Goal: Task Accomplishment & Management: Manage account settings

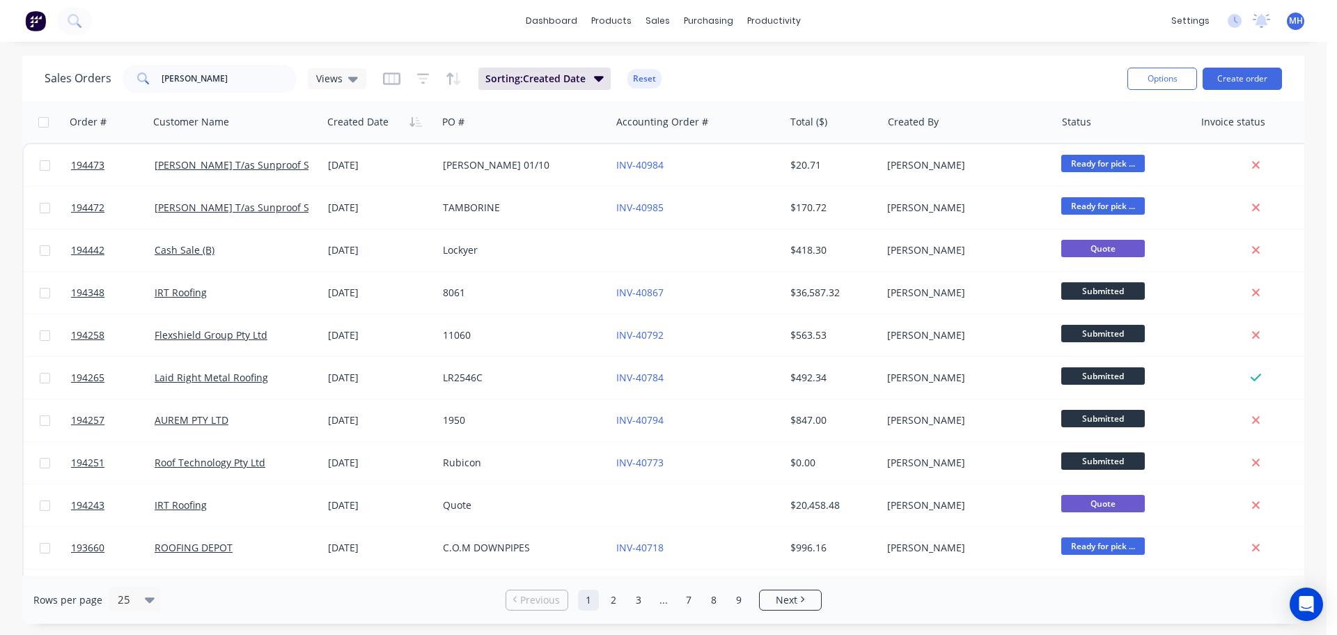
click at [745, 61] on div "Sales Orders [PERSON_NAME] Views Sorting: Created Date Reset" at bounding box center [581, 78] width 1072 height 34
click at [237, 70] on input "[PERSON_NAME]" at bounding box center [230, 79] width 136 height 28
type input "jkt"
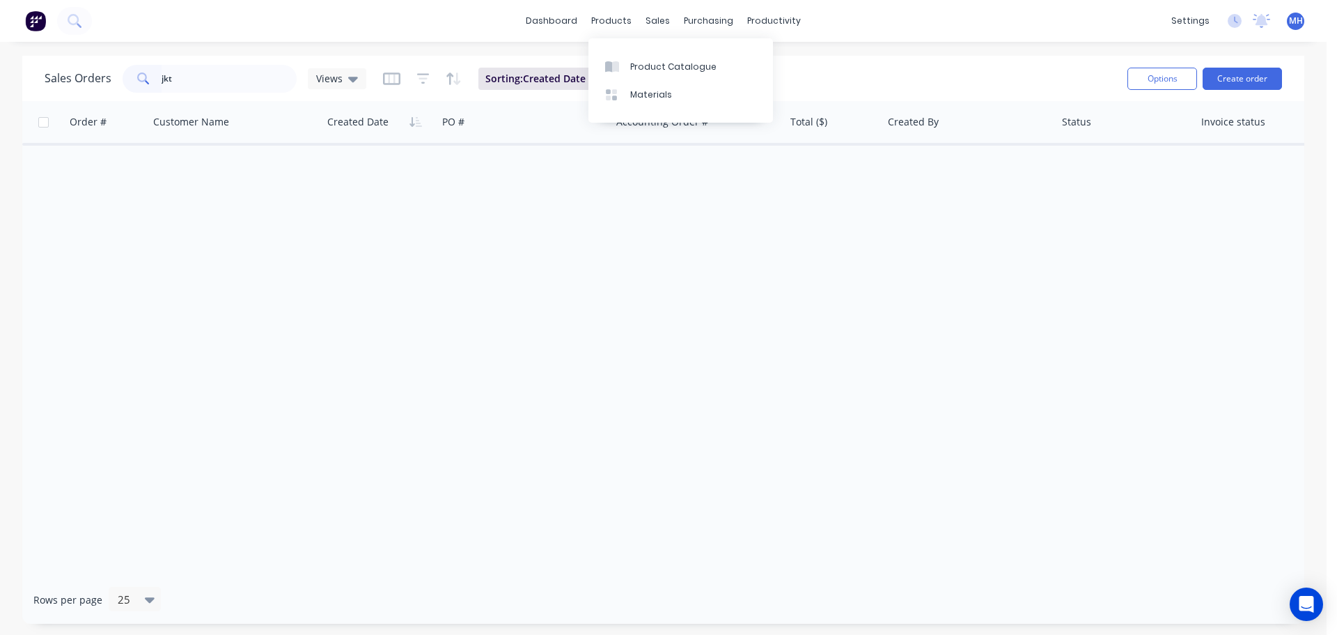
click at [880, 76] on div "Sales Orders jkt Views Sorting: Created Date Reset" at bounding box center [581, 78] width 1072 height 34
click at [618, 73] on div "Sorting: Created Date Reset" at bounding box center [522, 79] width 279 height 22
drag, startPoint x: 635, startPoint y: 75, endPoint x: 648, endPoint y: 75, distance: 12.5
click at [636, 75] on button "Reset" at bounding box center [645, 79] width 34 height 20
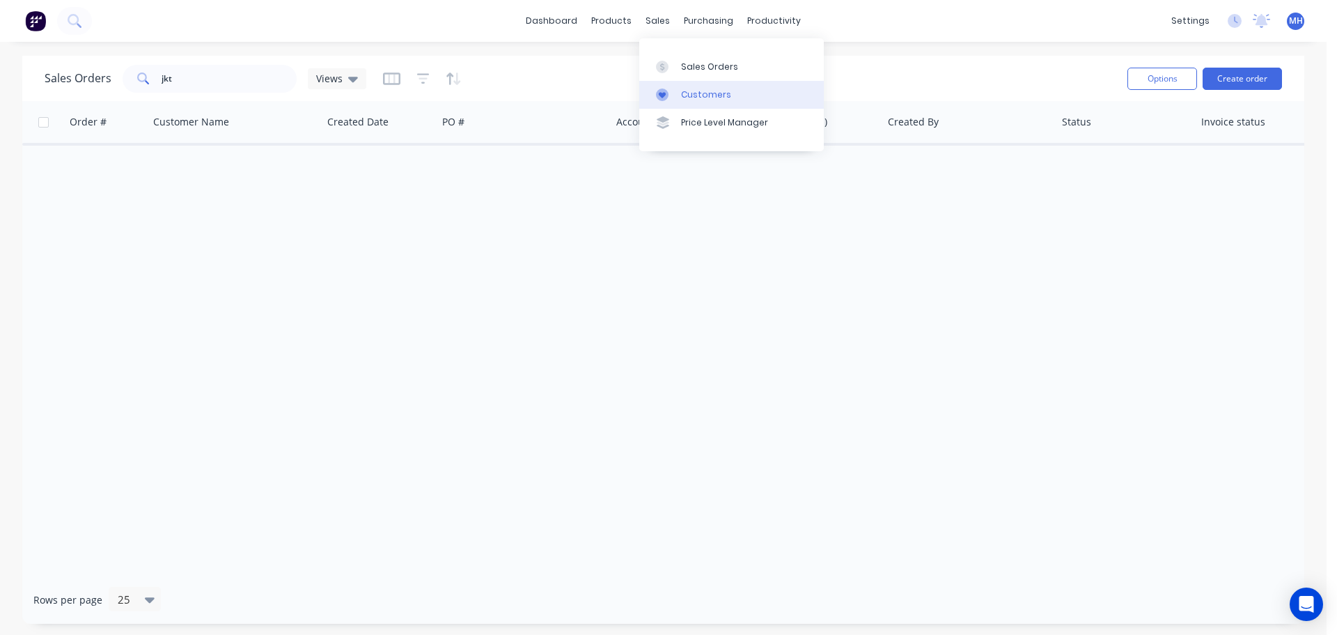
click at [692, 100] on div "Customers" at bounding box center [706, 94] width 50 height 13
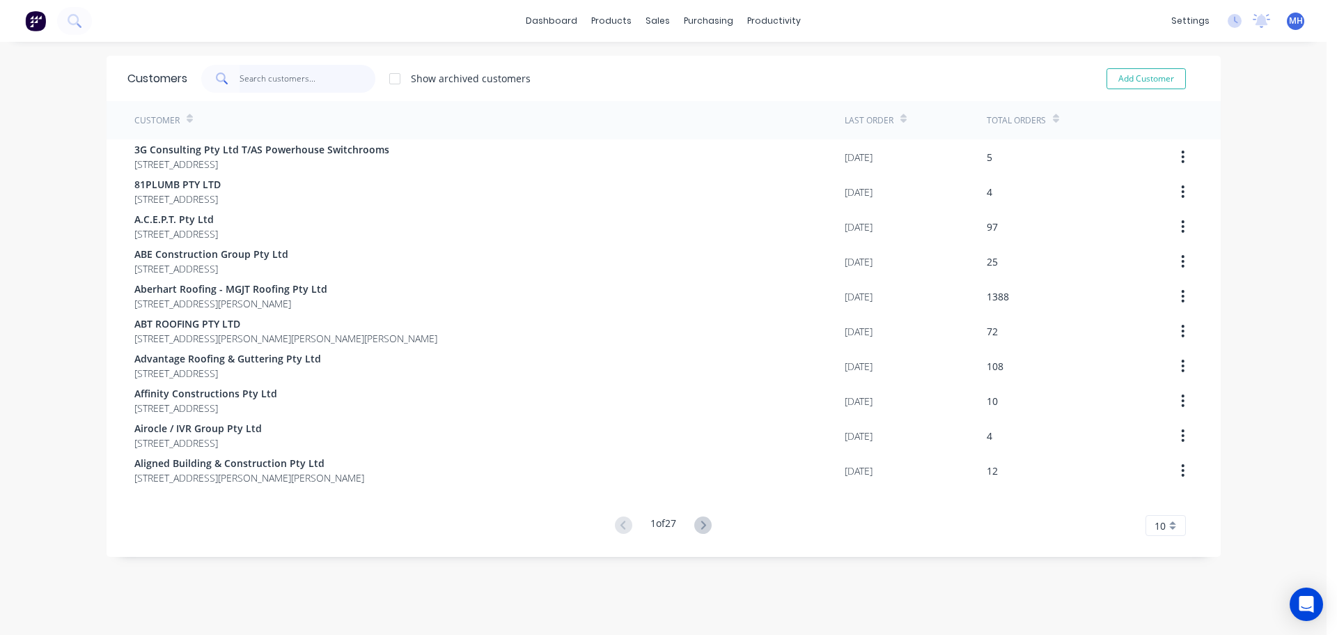
click at [284, 70] on input "text" at bounding box center [308, 79] width 136 height 28
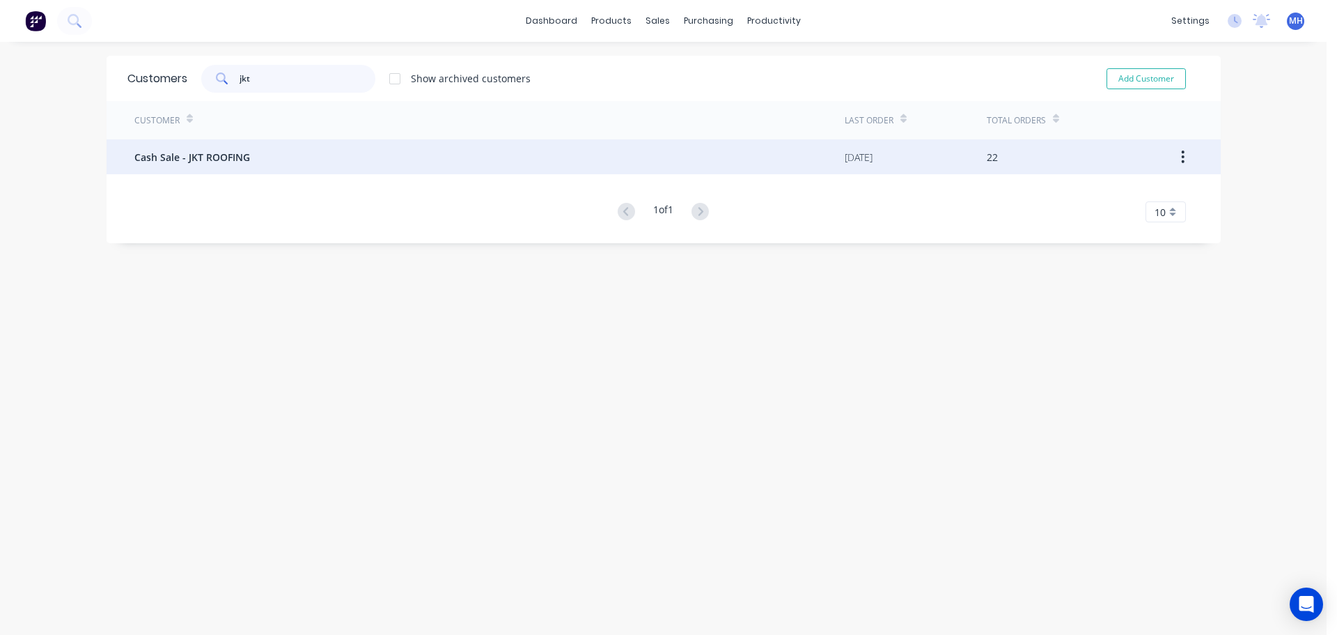
type input "jkt"
click at [265, 173] on div "Cash Sale - JKT ROOFING" at bounding box center [489, 156] width 710 height 35
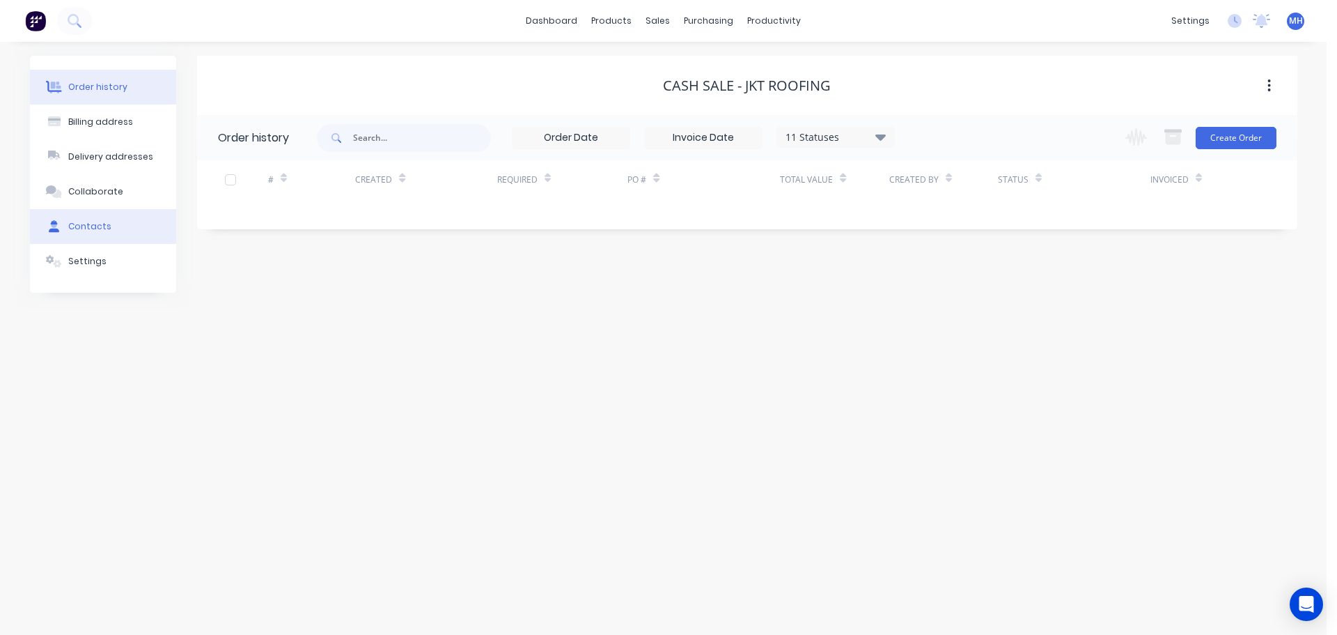
click at [102, 235] on button "Contacts" at bounding box center [103, 226] width 146 height 35
select select "AU"
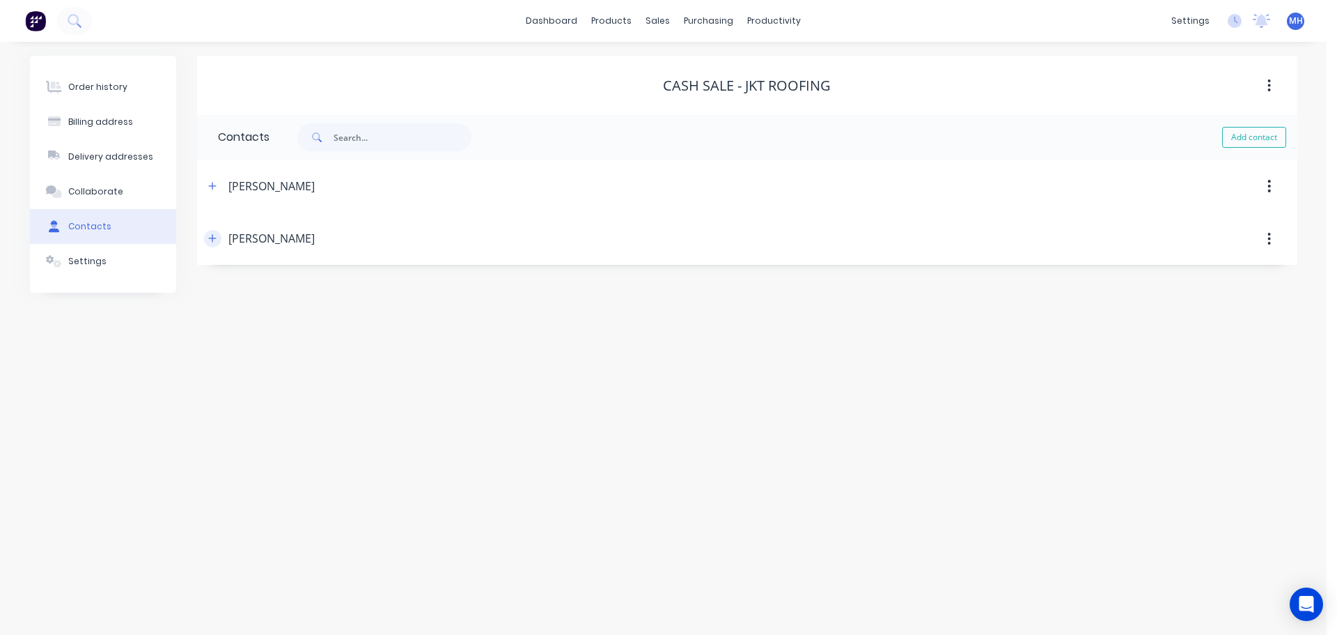
click at [211, 244] on button "button" at bounding box center [212, 238] width 17 height 17
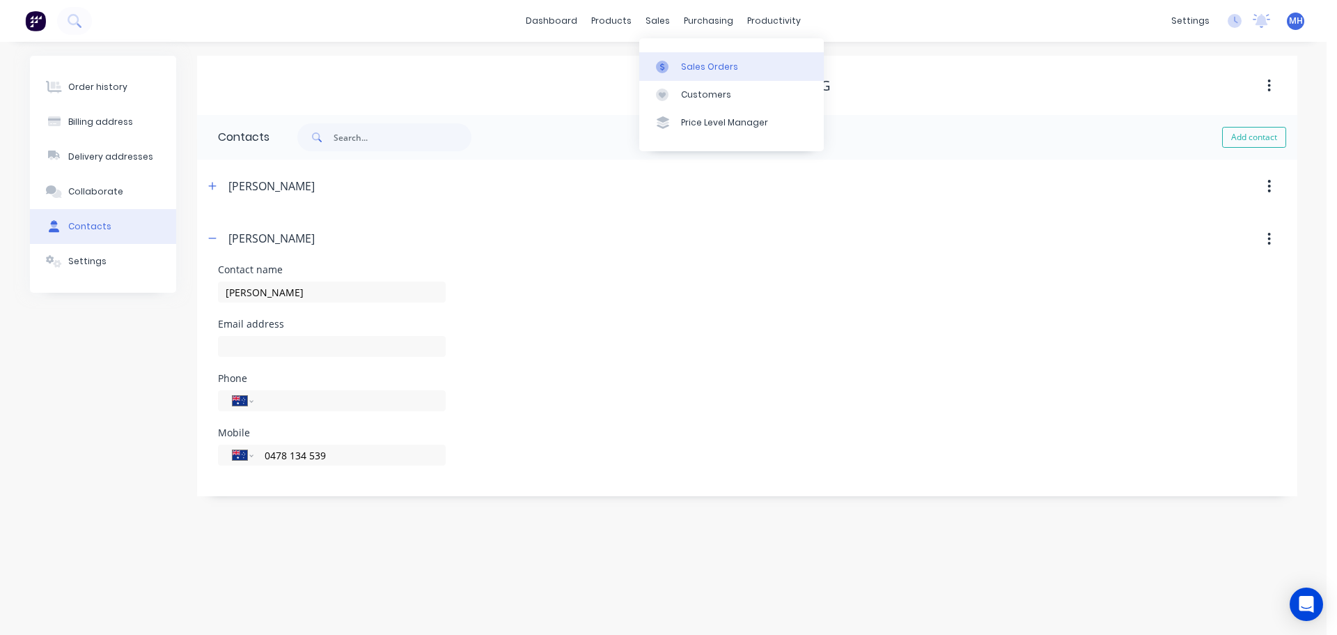
click at [664, 58] on link "Sales Orders" at bounding box center [731, 66] width 185 height 28
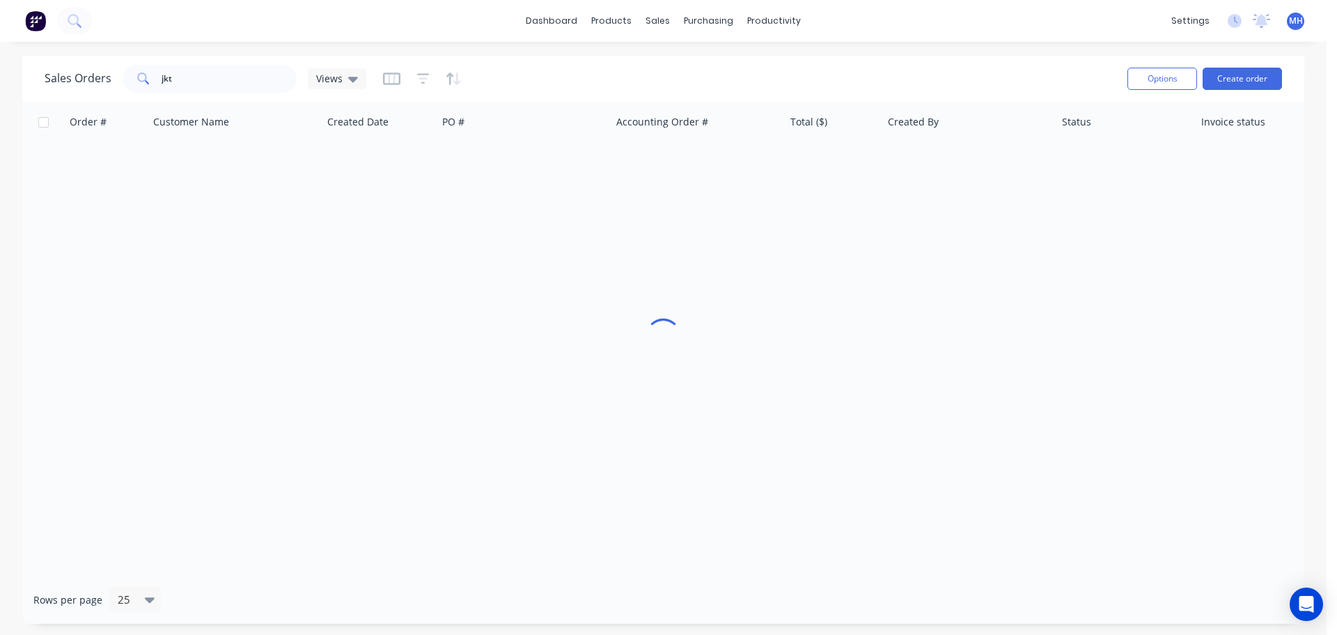
click at [922, 62] on div "Sales Orders jkt Views" at bounding box center [581, 78] width 1072 height 34
click at [242, 87] on input "jkt" at bounding box center [230, 79] width 136 height 28
click at [988, 69] on div "Sales Orders jkt Views" at bounding box center [581, 78] width 1072 height 34
click at [222, 74] on input "jkt" at bounding box center [230, 79] width 136 height 28
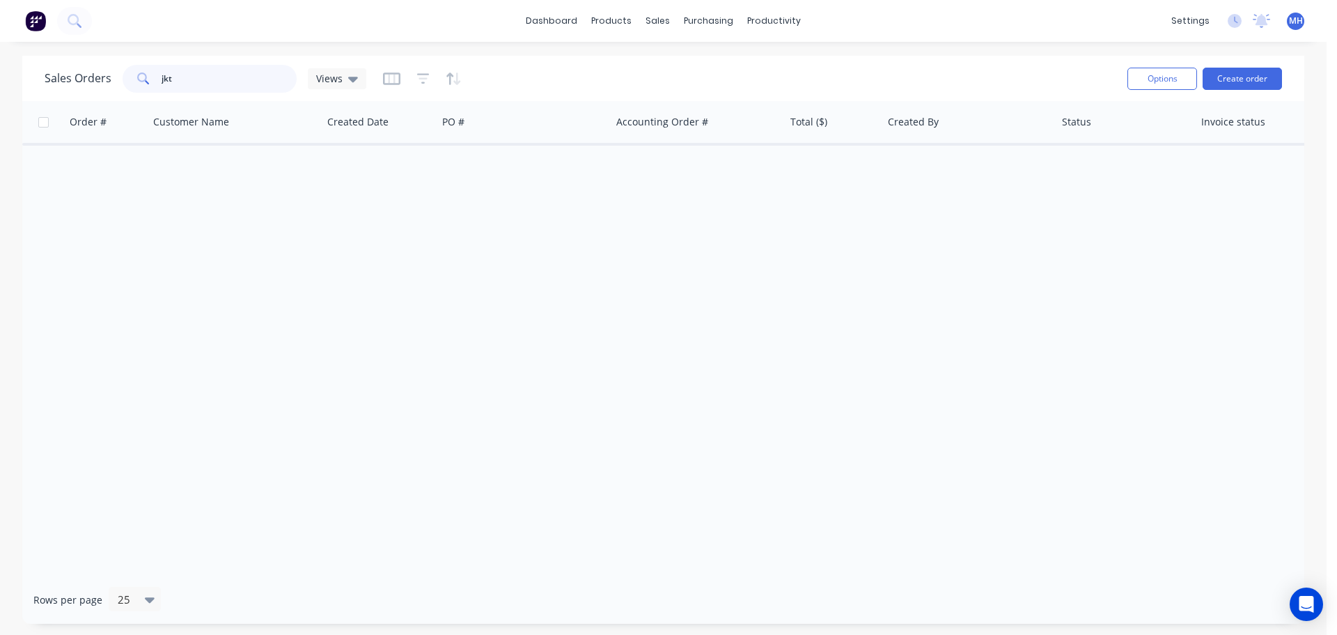
click at [222, 74] on input "jkt" at bounding box center [230, 79] width 136 height 28
click at [313, 345] on div "Order # Customer Name Created Date PO # Accounting Order # Total ($) Created By…" at bounding box center [663, 338] width 1282 height 474
click at [553, 468] on div "Order # Customer Name Created Date PO # Accounting Order # Total ($) Created By…" at bounding box center [663, 338] width 1282 height 474
click at [155, 360] on div "Order # Customer Name Created Date PO # Accounting Order # Total ($) Created By…" at bounding box center [663, 338] width 1282 height 474
click at [657, 49] on div "Sales Orders Customers Price Level Manager" at bounding box center [731, 94] width 185 height 112
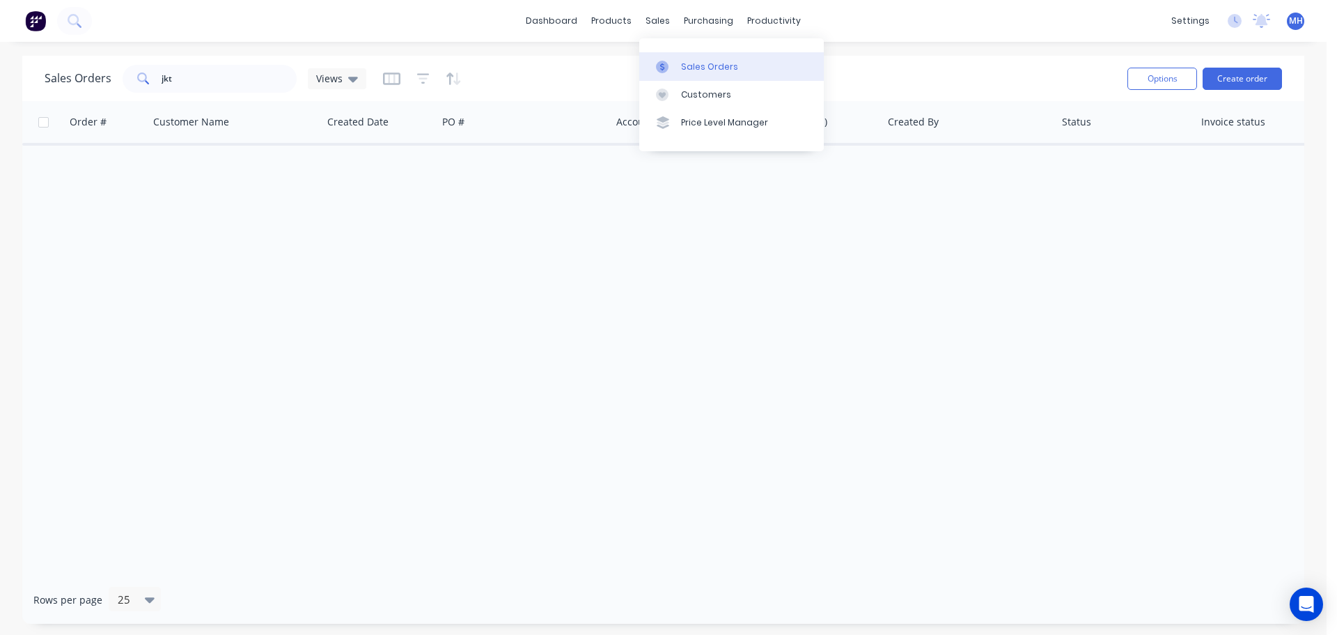
drag, startPoint x: 674, startPoint y: 60, endPoint x: 684, endPoint y: 61, distance: 10.5
click at [674, 61] on div at bounding box center [666, 67] width 21 height 13
click at [955, 66] on div "Sales Orders jkt Views" at bounding box center [581, 78] width 1072 height 34
click at [233, 89] on input "jkt" at bounding box center [230, 79] width 136 height 28
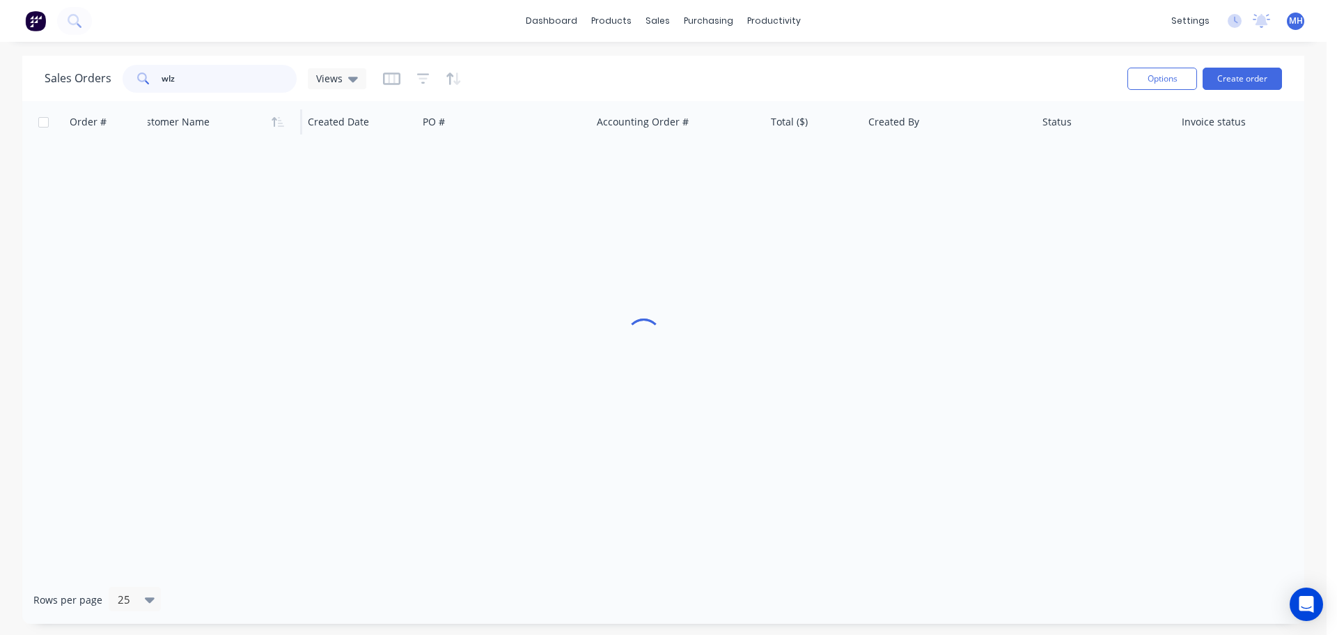
scroll to position [0, 30]
click at [166, 81] on input "wlz" at bounding box center [230, 79] width 136 height 28
type input "[PERSON_NAME]"
click at [540, 57] on div "Sales Orders [PERSON_NAME] Views Options Create order" at bounding box center [663, 78] width 1282 height 45
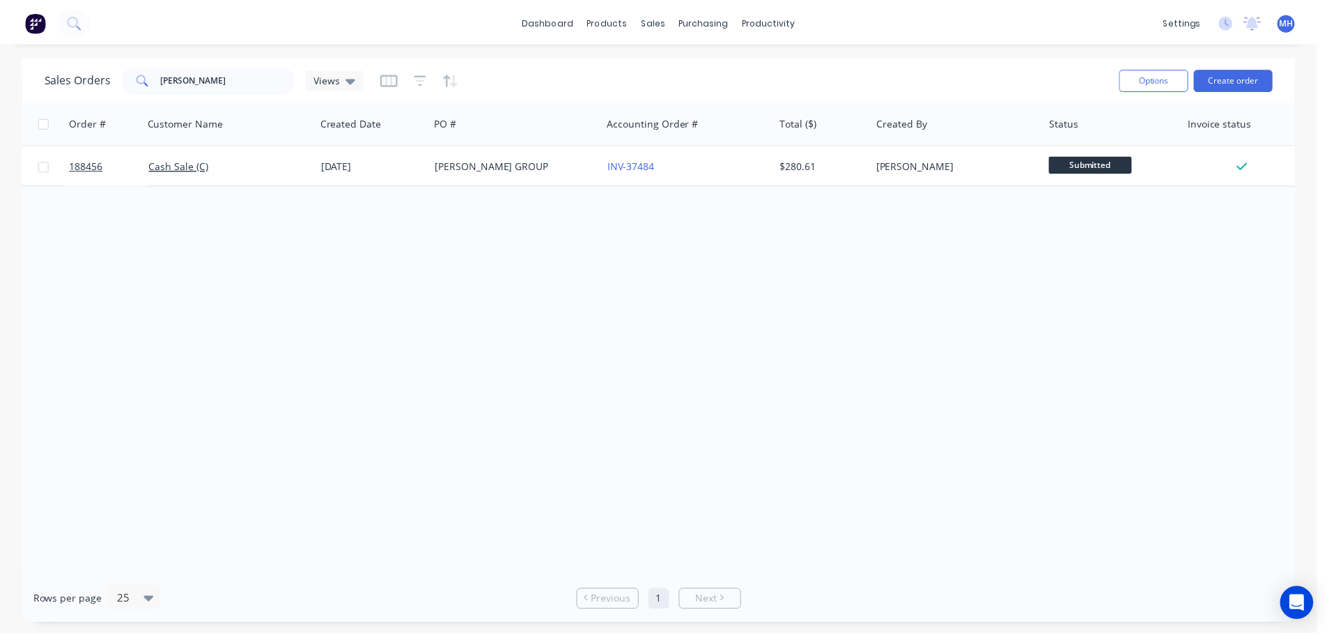
scroll to position [0, 0]
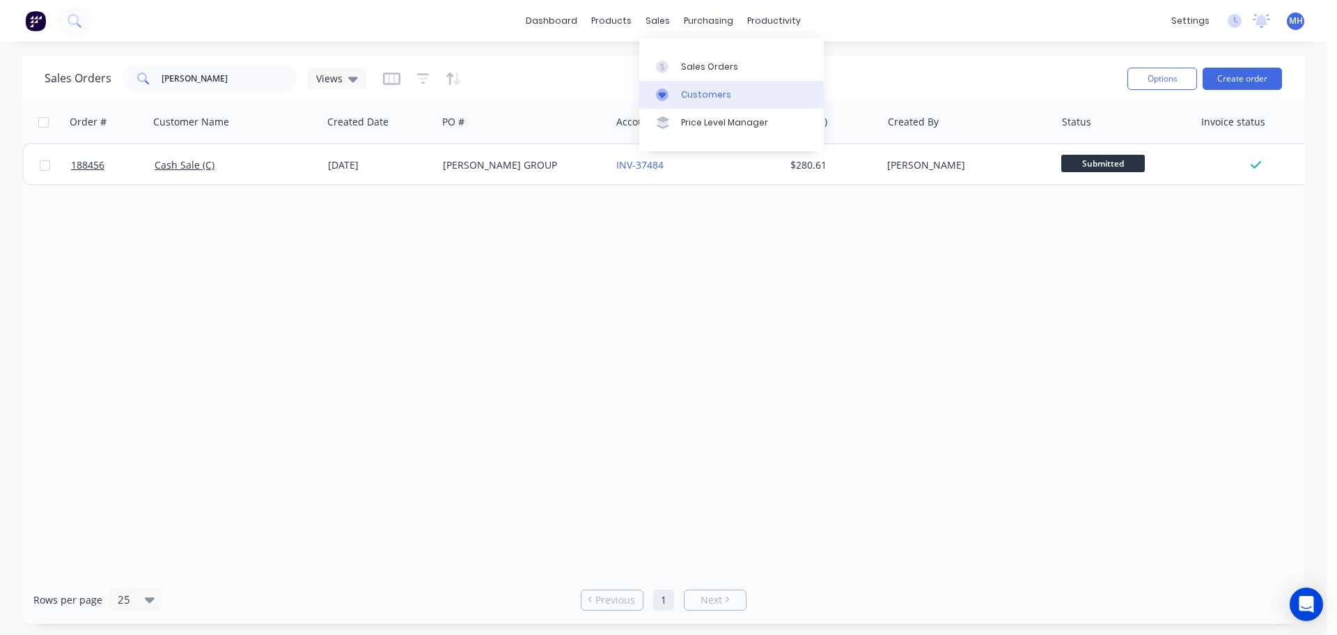
click at [673, 86] on link "Customers" at bounding box center [731, 95] width 185 height 28
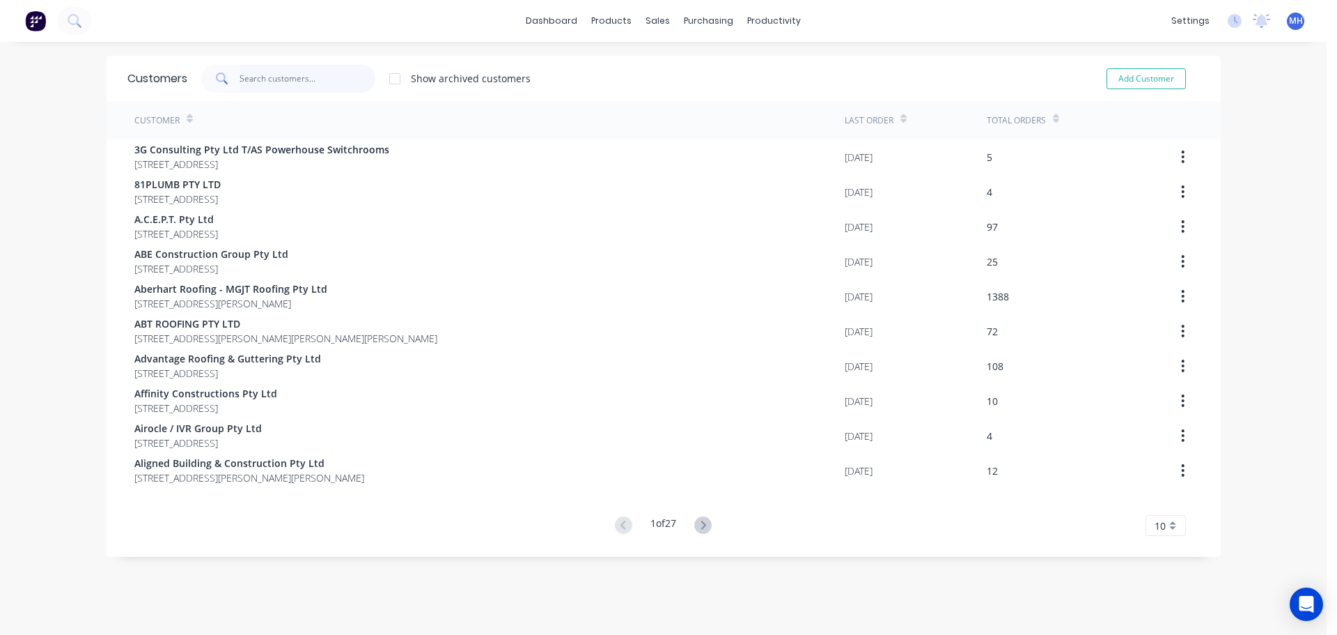
click at [280, 77] on input "text" at bounding box center [308, 79] width 136 height 28
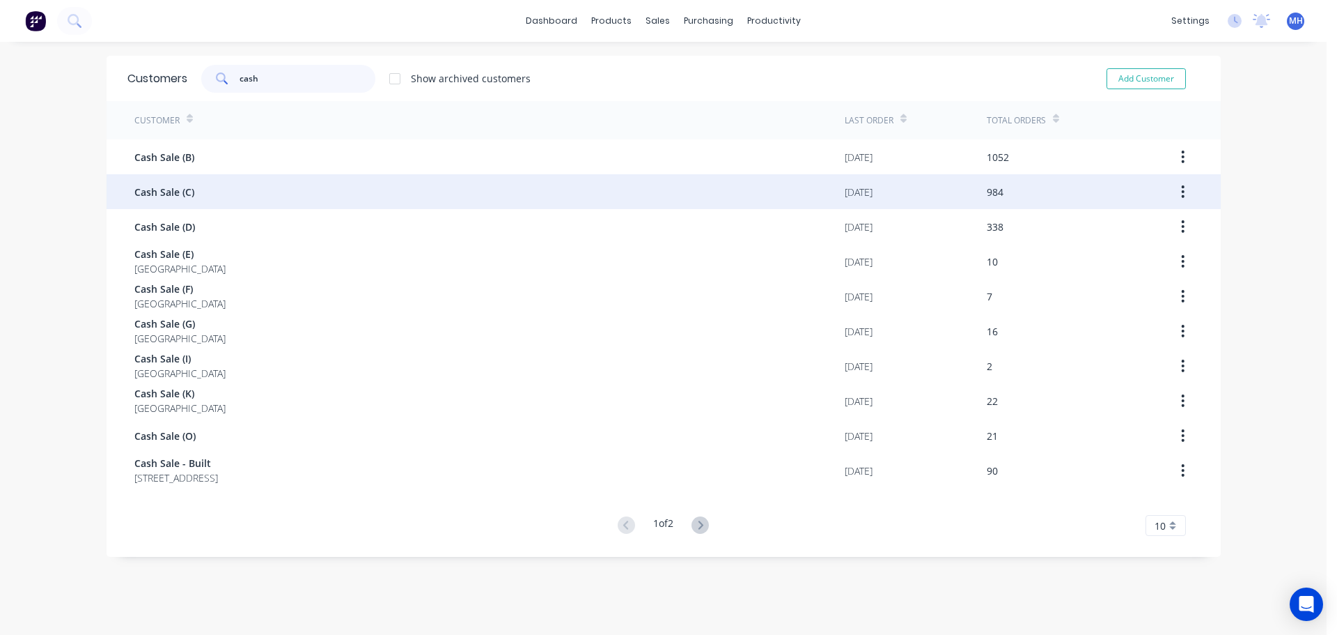
type input "cash"
click at [236, 186] on div "Cash Sale (C)" at bounding box center [489, 191] width 710 height 35
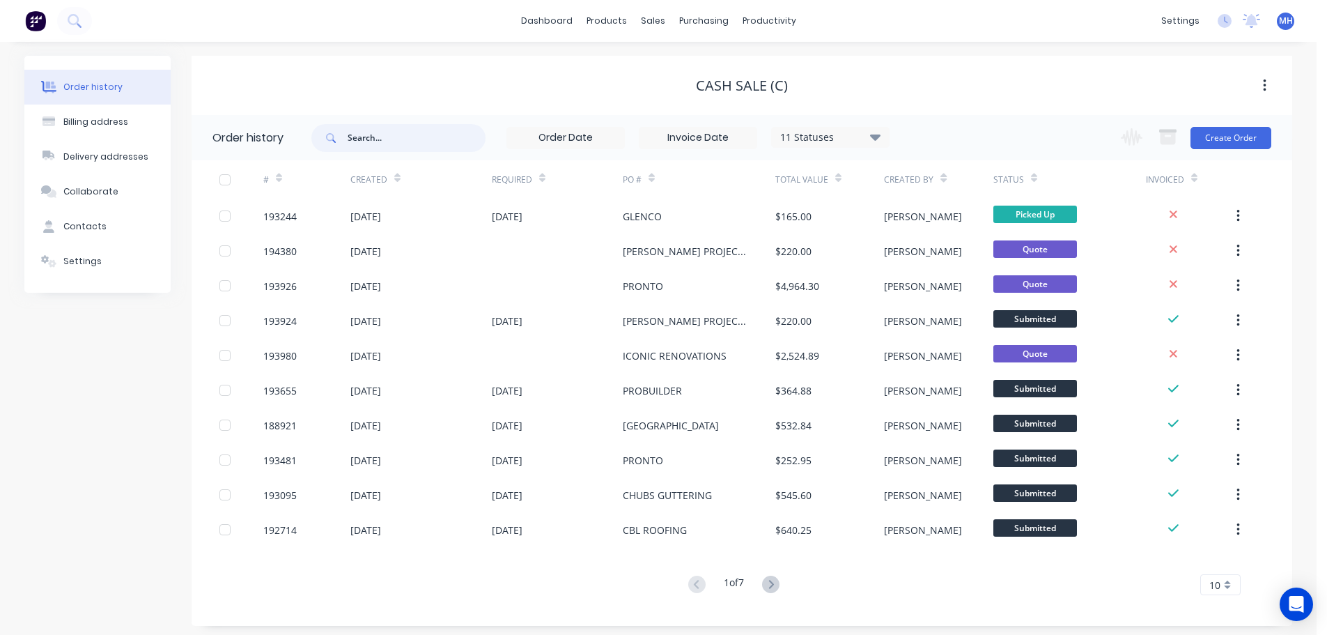
click at [398, 134] on input "text" at bounding box center [417, 138] width 138 height 28
type input "[PERSON_NAME]"
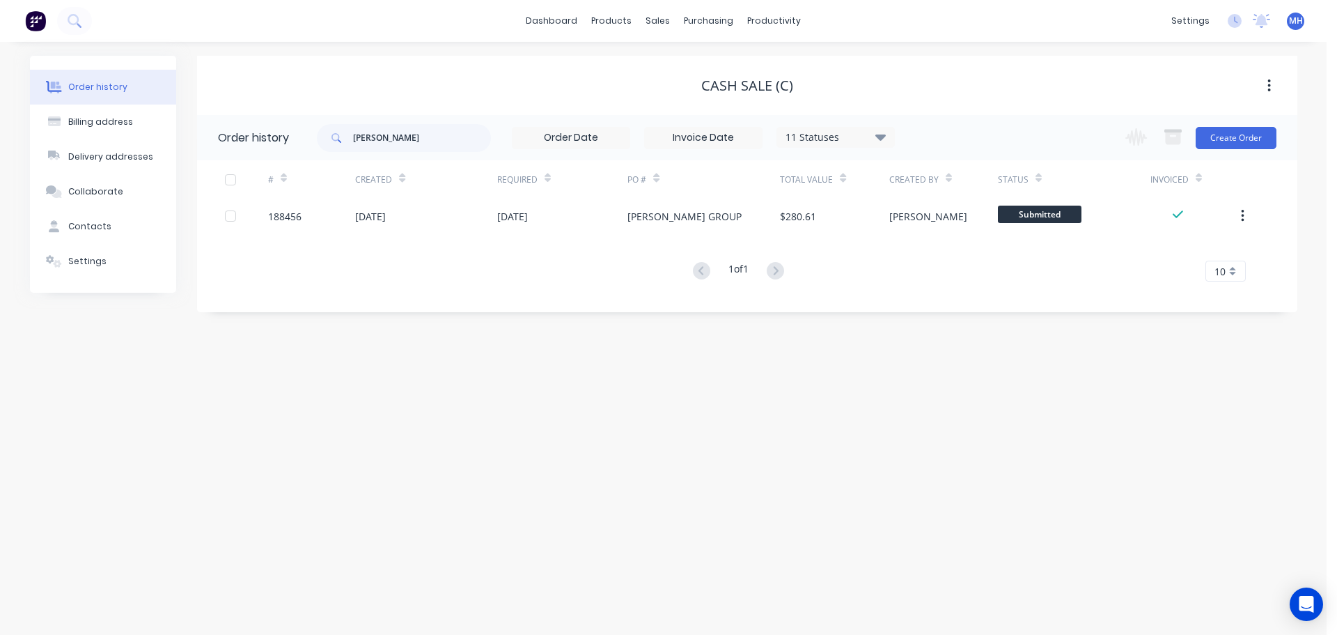
drag, startPoint x: 822, startPoint y: 137, endPoint x: 834, endPoint y: 150, distance: 17.8
click at [823, 137] on div "11 Statuses" at bounding box center [835, 137] width 117 height 15
click at [924, 339] on div "Archived" at bounding box center [864, 333] width 174 height 28
click at [951, 325] on label at bounding box center [951, 325] width 0 height 0
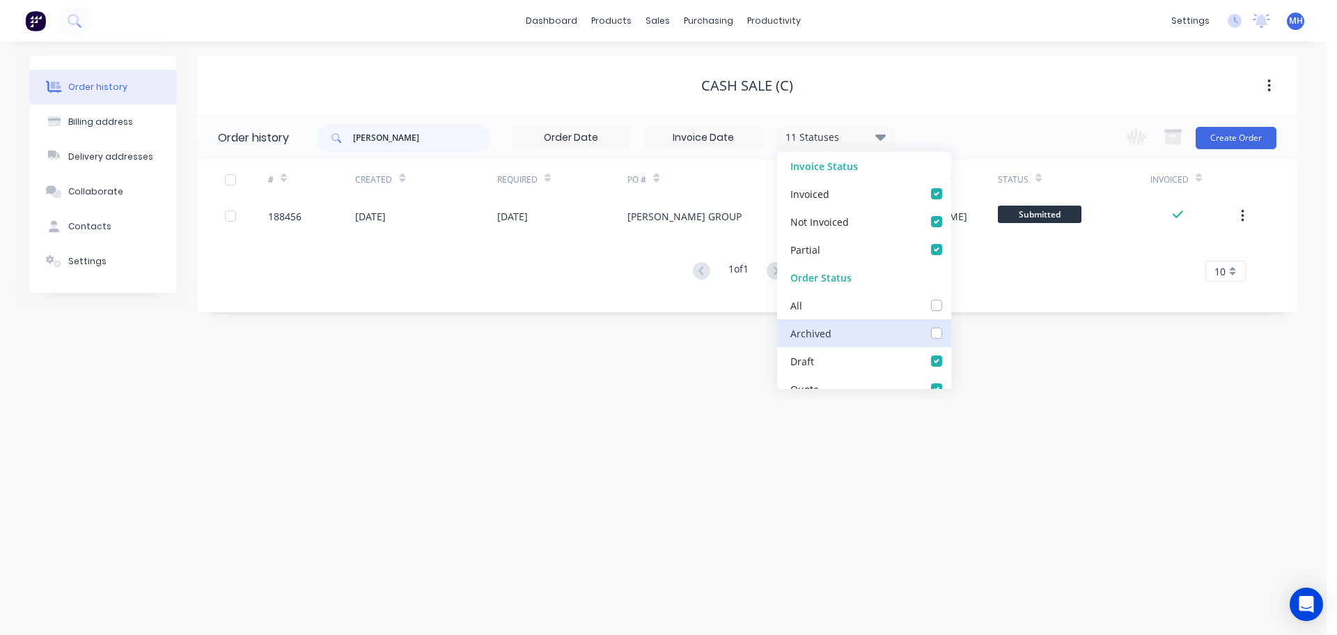
click at [951, 334] on input "checkbox" at bounding box center [956, 331] width 11 height 13
checkbox input "true"
click at [938, 127] on div "[PERSON_NAME] 12 Statuses Invoice Status Invoiced Not Invoiced Partial Order St…" at bounding box center [807, 137] width 981 height 45
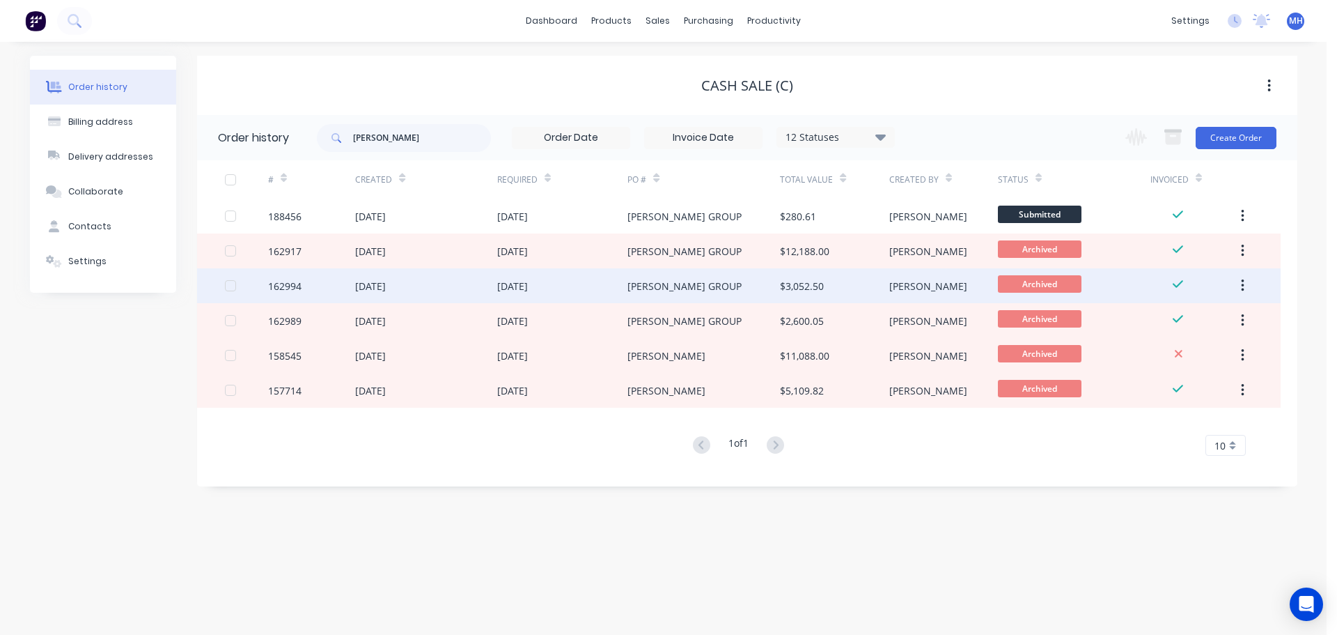
click at [710, 283] on div "[PERSON_NAME] GROUP" at bounding box center [704, 285] width 153 height 35
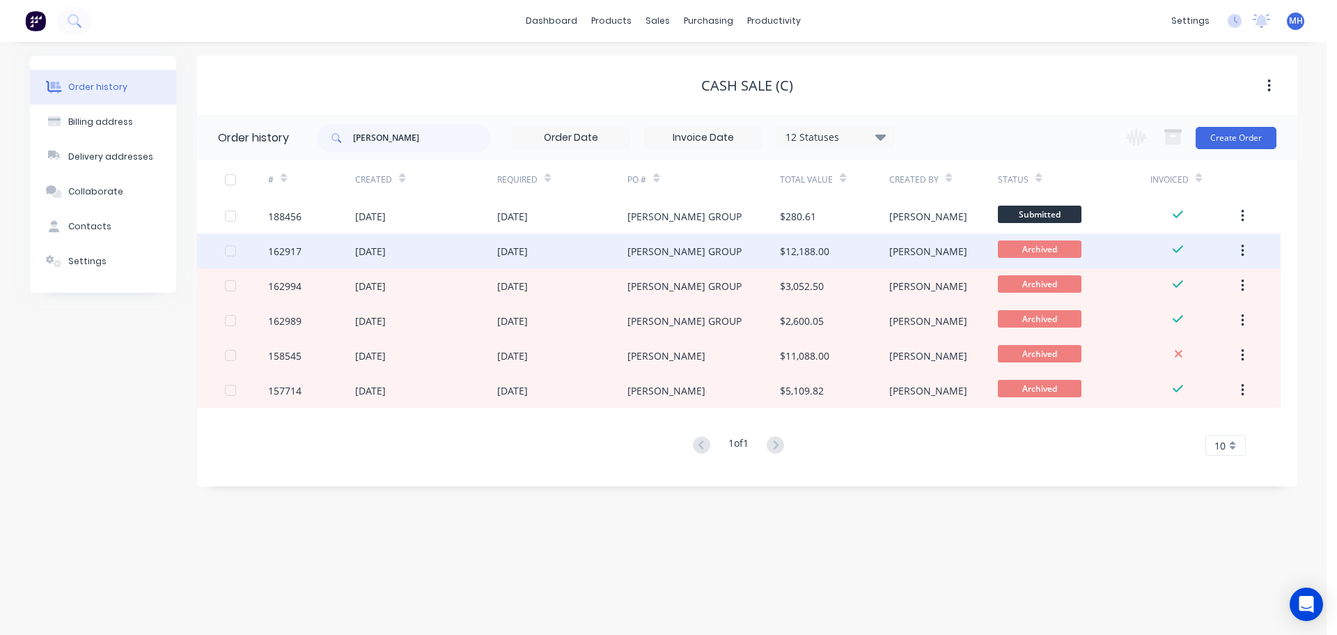
click at [703, 248] on div "[PERSON_NAME] GROUP" at bounding box center [704, 250] width 153 height 35
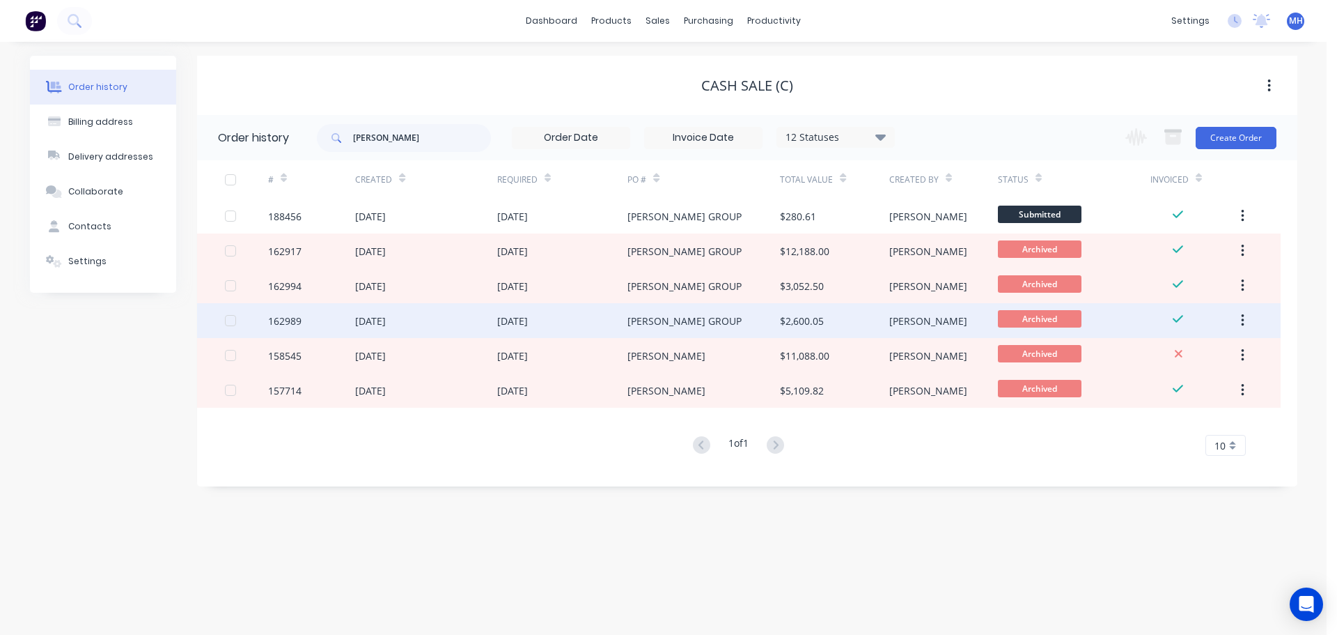
click at [692, 313] on div "[PERSON_NAME] GROUP" at bounding box center [704, 320] width 153 height 35
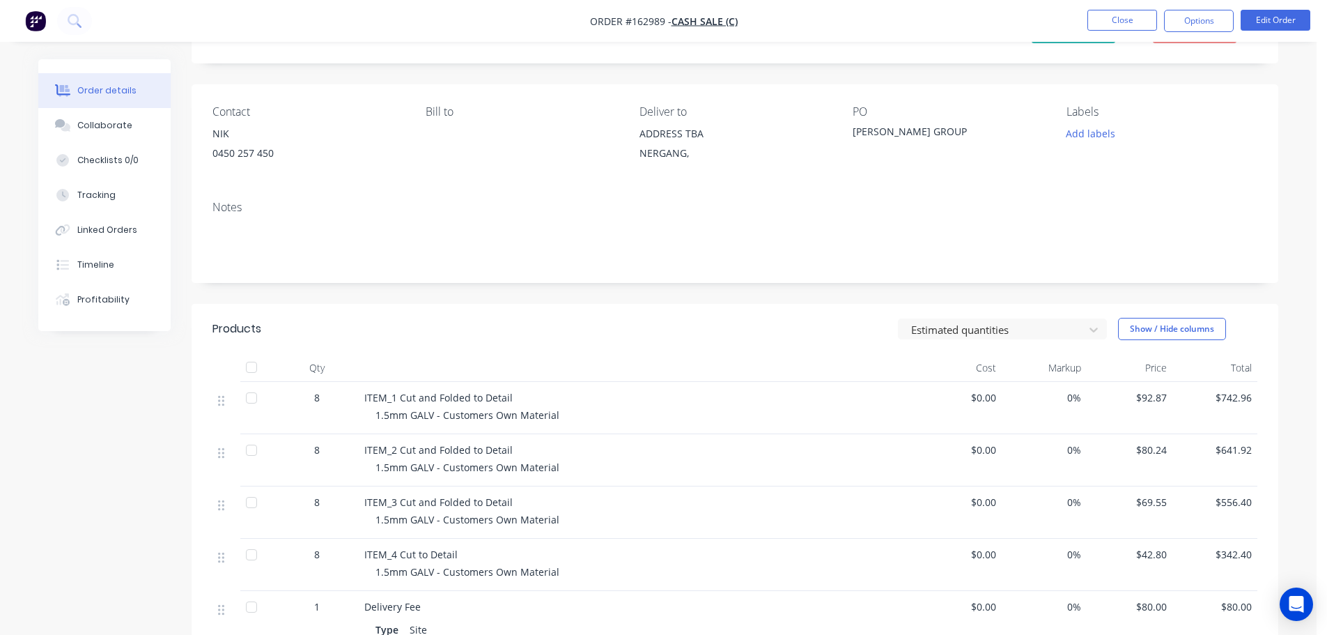
scroll to position [139, 0]
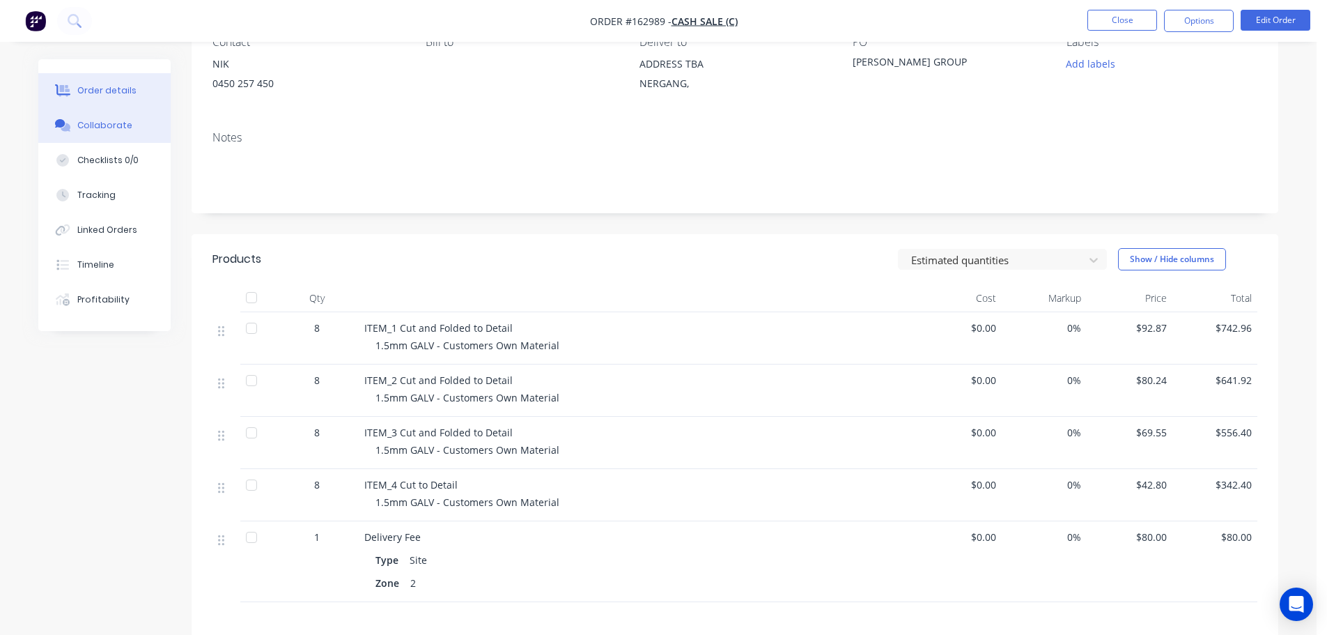
click at [107, 136] on button "Collaborate" at bounding box center [104, 125] width 132 height 35
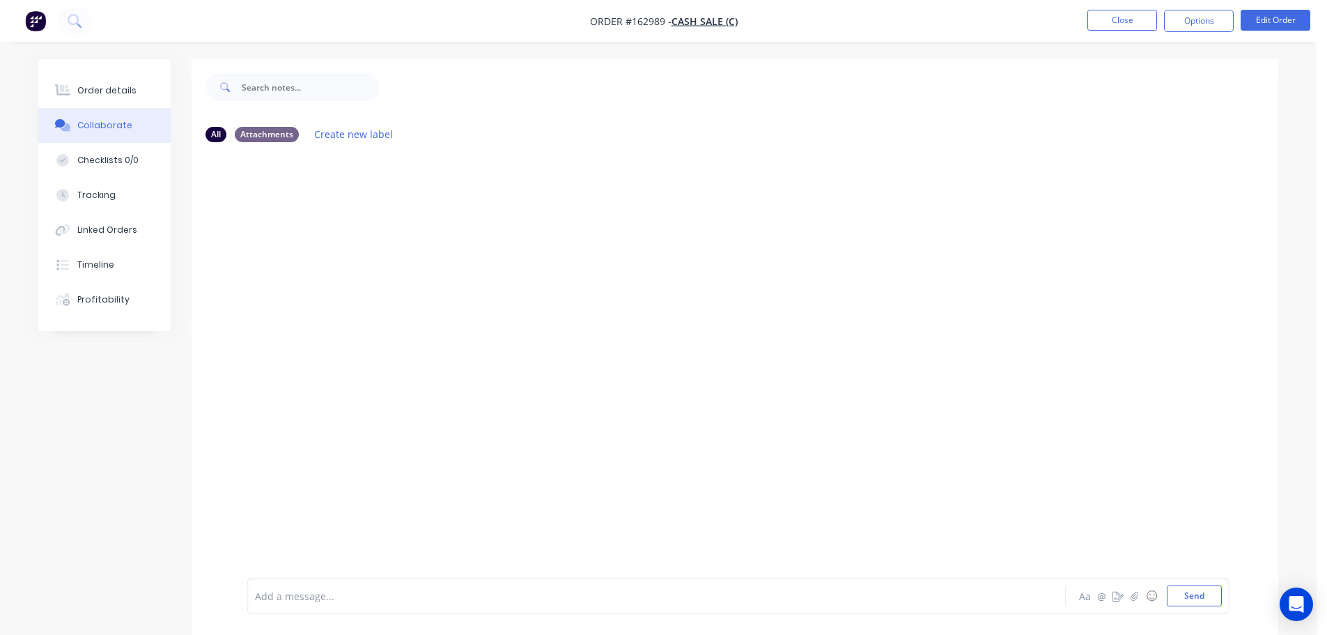
click at [271, 212] on div at bounding box center [735, 365] width 1087 height 424
click at [125, 86] on div "Order details" at bounding box center [106, 90] width 59 height 13
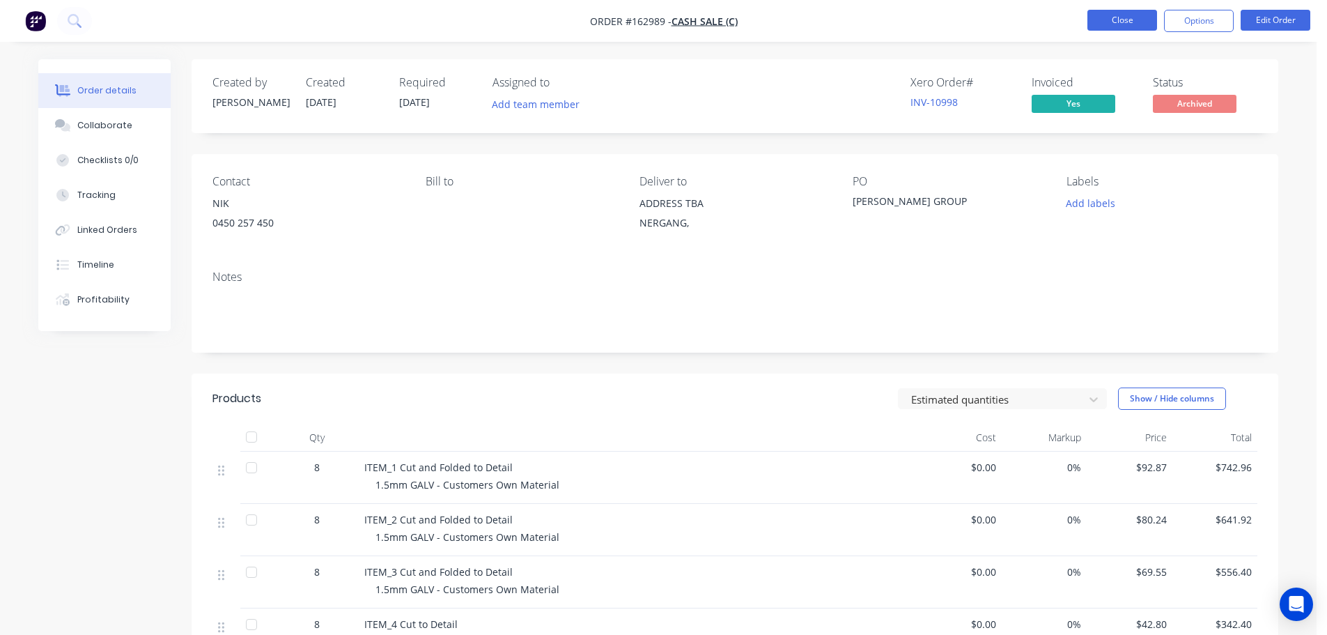
click at [1106, 13] on button "Close" at bounding box center [1122, 20] width 70 height 21
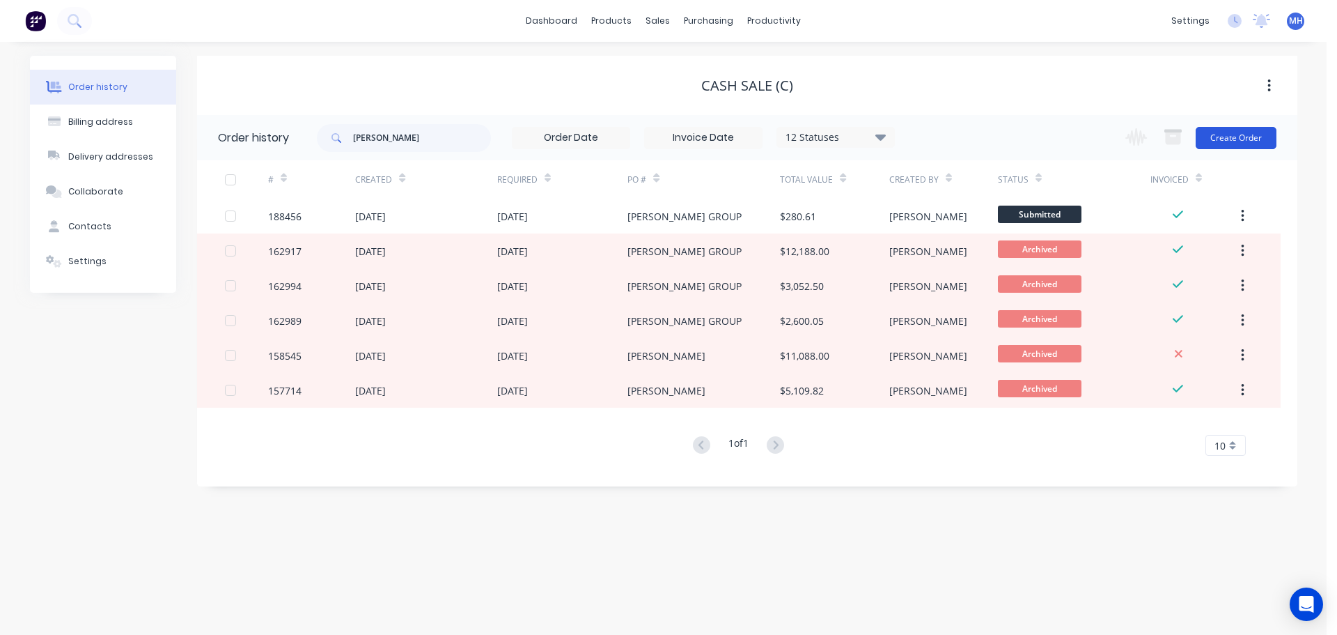
click at [1262, 136] on button "Create Order" at bounding box center [1236, 138] width 81 height 22
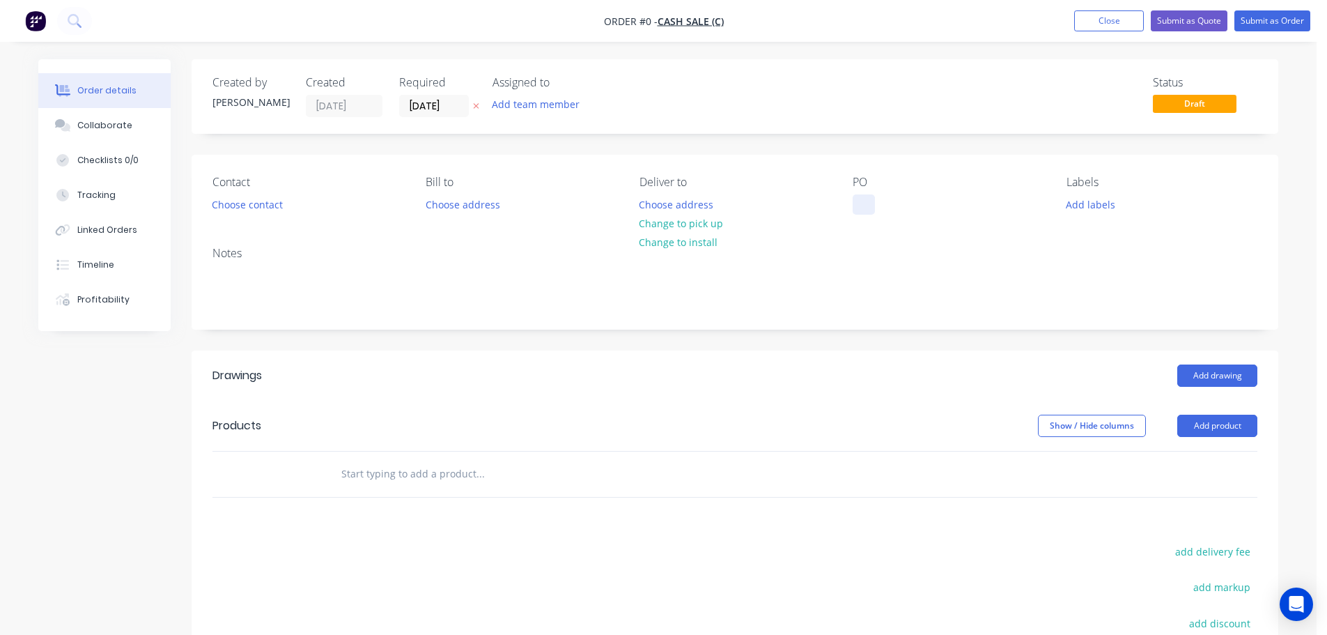
click at [864, 209] on div at bounding box center [864, 204] width 22 height 20
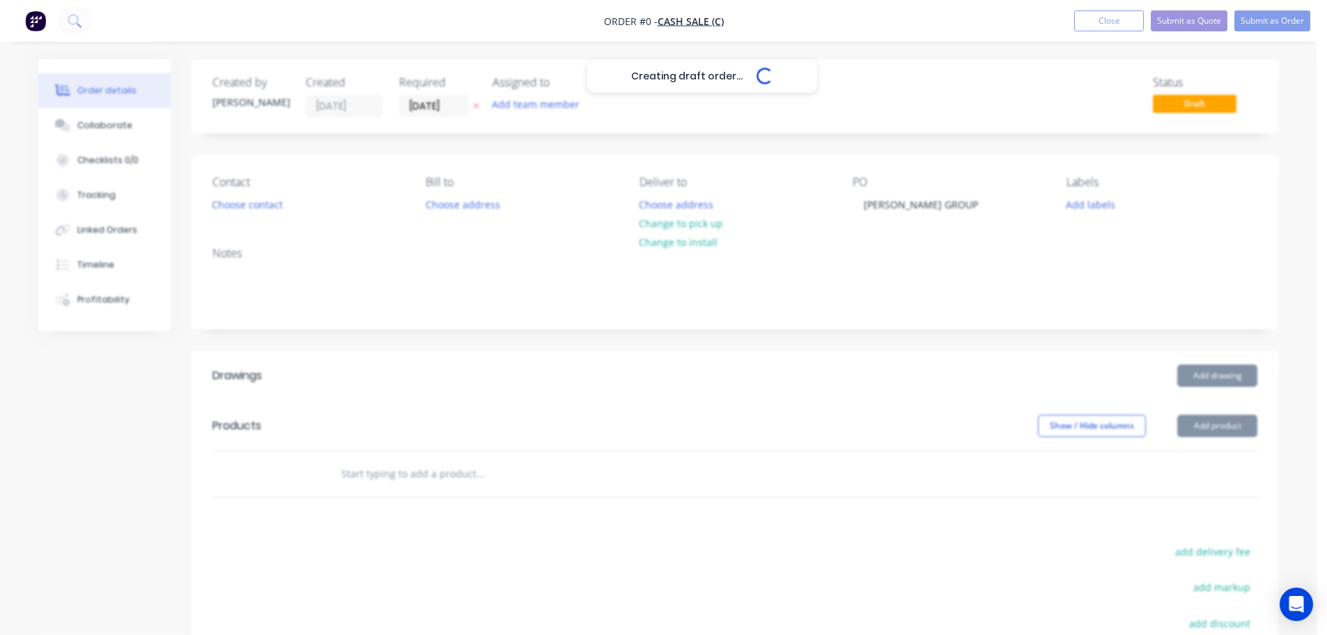
click at [727, 159] on div "Creating draft order... Loading... Order details Collaborate Checklists 0/0 Tra…" at bounding box center [658, 455] width 1268 height 793
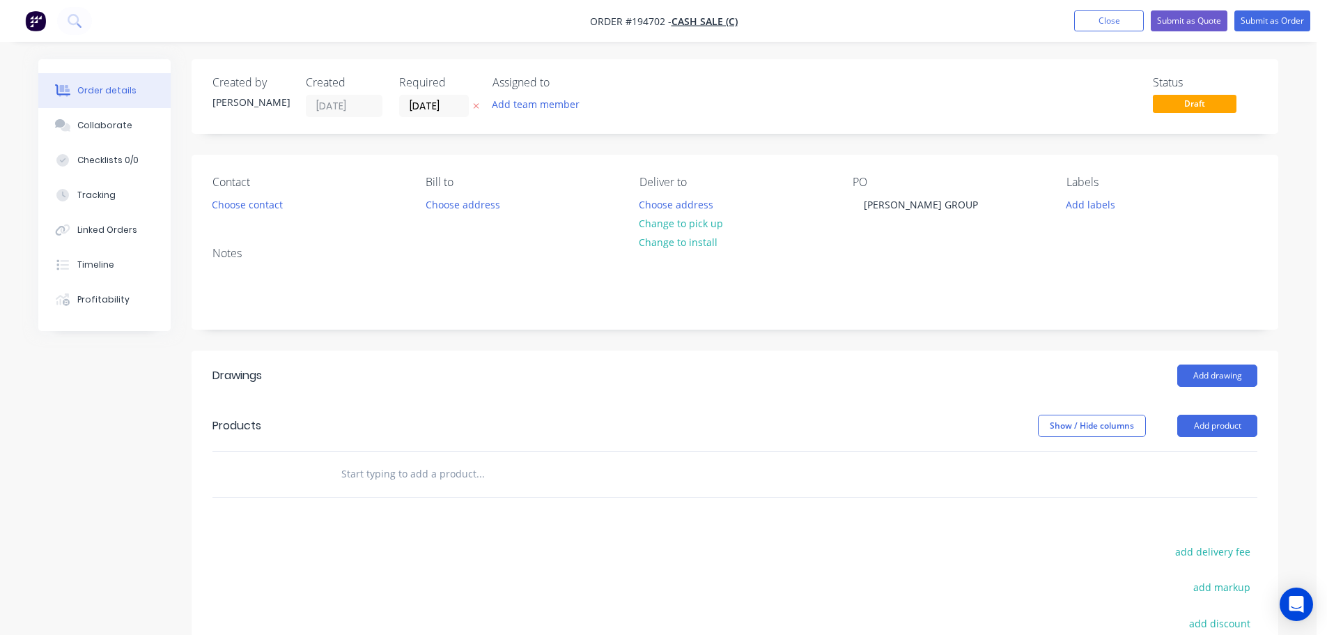
click at [478, 107] on icon "button" at bounding box center [476, 106] width 6 height 8
click at [671, 199] on button "Choose address" at bounding box center [676, 203] width 89 height 19
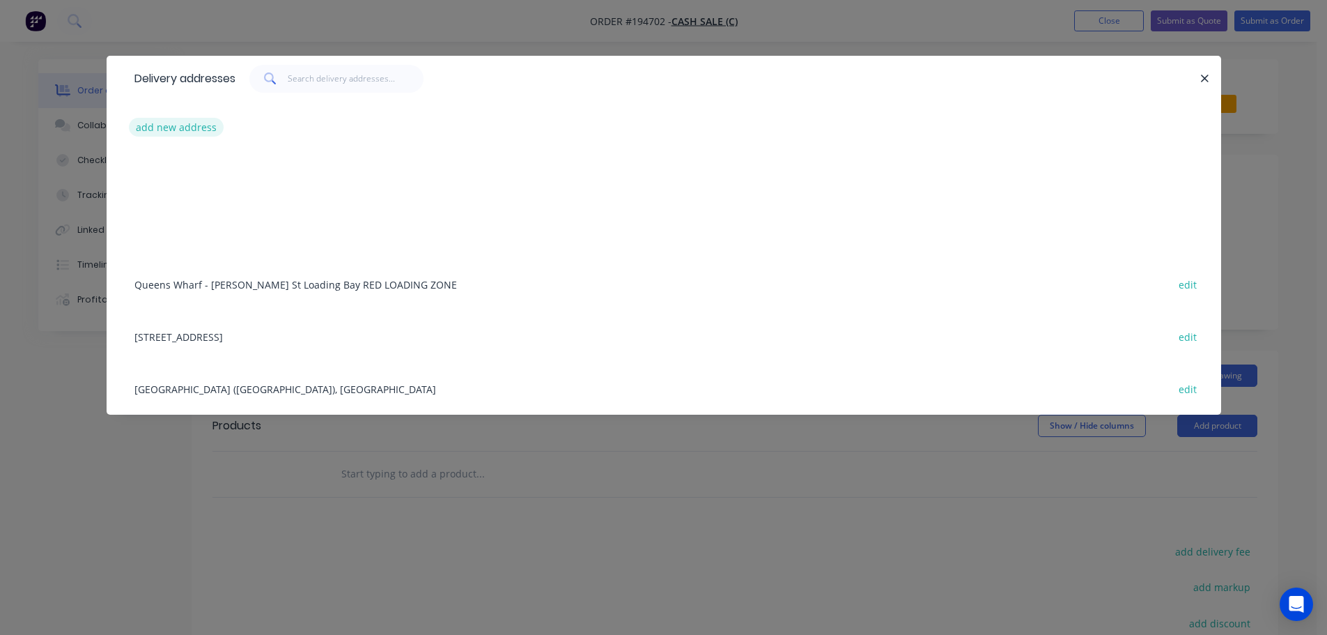
click at [192, 129] on button "add new address" at bounding box center [176, 127] width 95 height 19
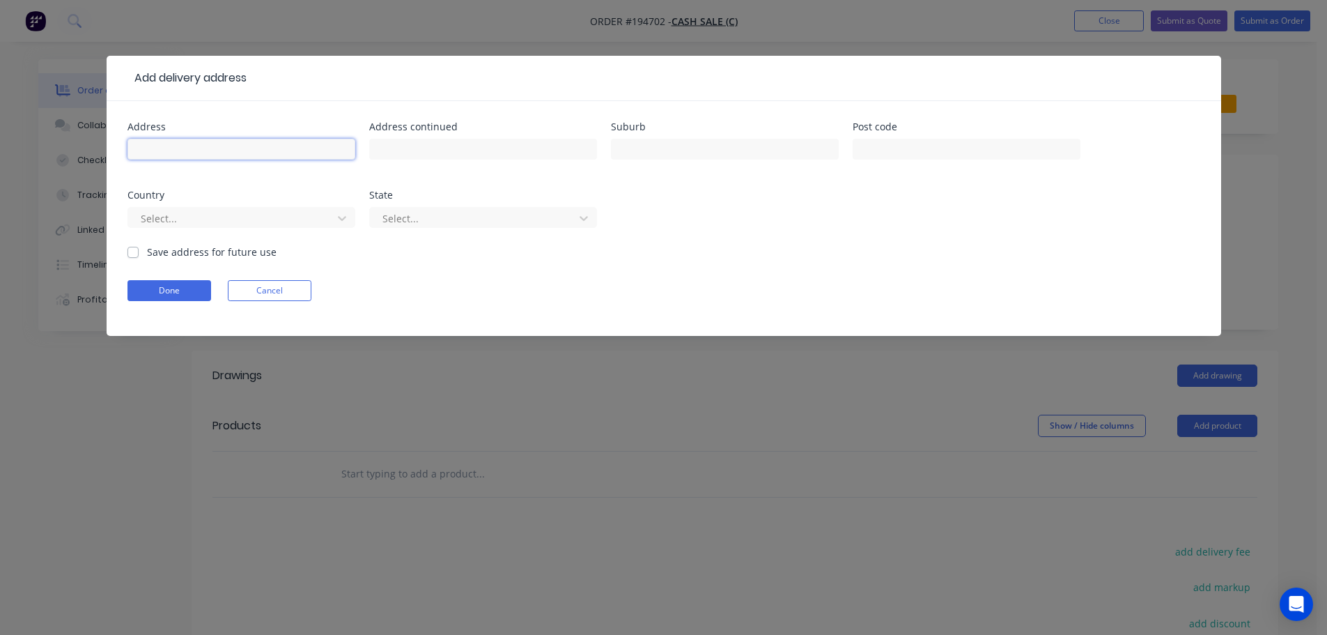
drag, startPoint x: 192, startPoint y: 129, endPoint x: 203, endPoint y: 157, distance: 30.4
click at [203, 157] on input "text" at bounding box center [241, 149] width 228 height 21
type input "74 Renfrew Dr"
type input "[GEOGRAPHIC_DATA]"
click button "Done" at bounding box center [169, 290] width 84 height 21
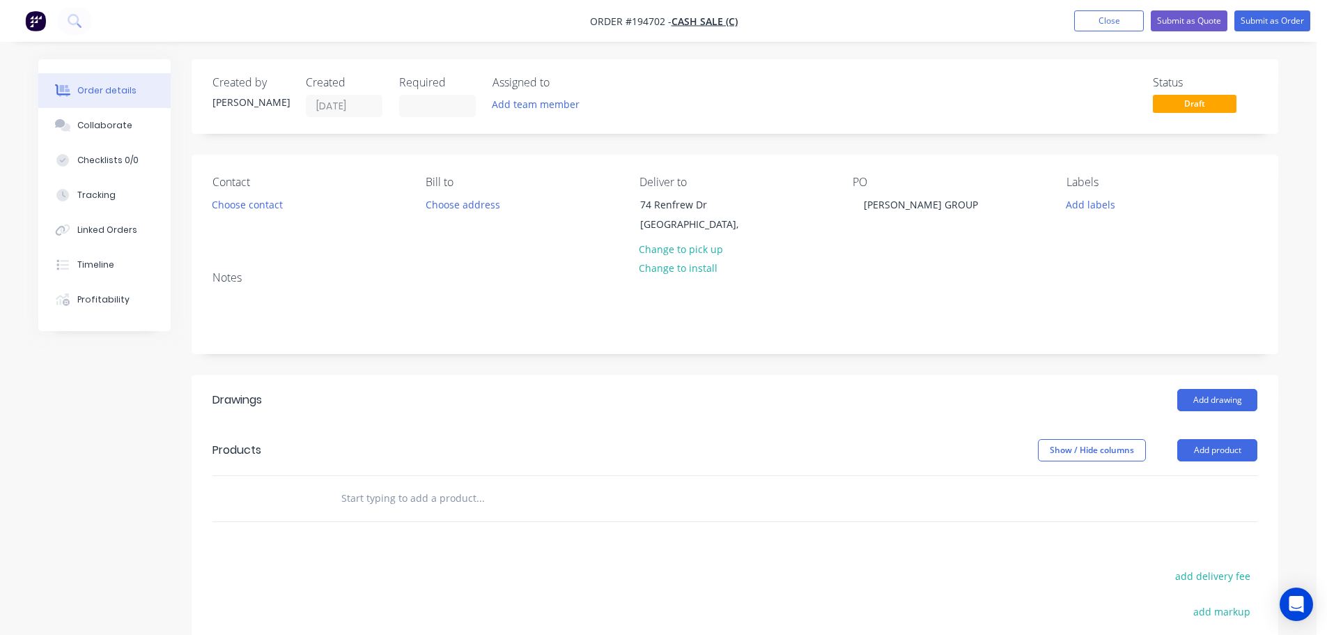
click at [146, 417] on div "Created by [PERSON_NAME] Created [DATE] Required Assigned to Add team member St…" at bounding box center [658, 468] width 1240 height 818
click at [166, 446] on div "Created by [PERSON_NAME] Created [DATE] Required Assigned to Add team member St…" at bounding box center [658, 468] width 1240 height 818
click at [327, 364] on div "Created by [PERSON_NAME] Created [DATE] Required Assigned to Add team member St…" at bounding box center [735, 457] width 1087 height 797
click at [1205, 444] on button "Add product" at bounding box center [1217, 450] width 80 height 22
click at [1183, 504] on div "Basic product" at bounding box center [1190, 513] width 107 height 20
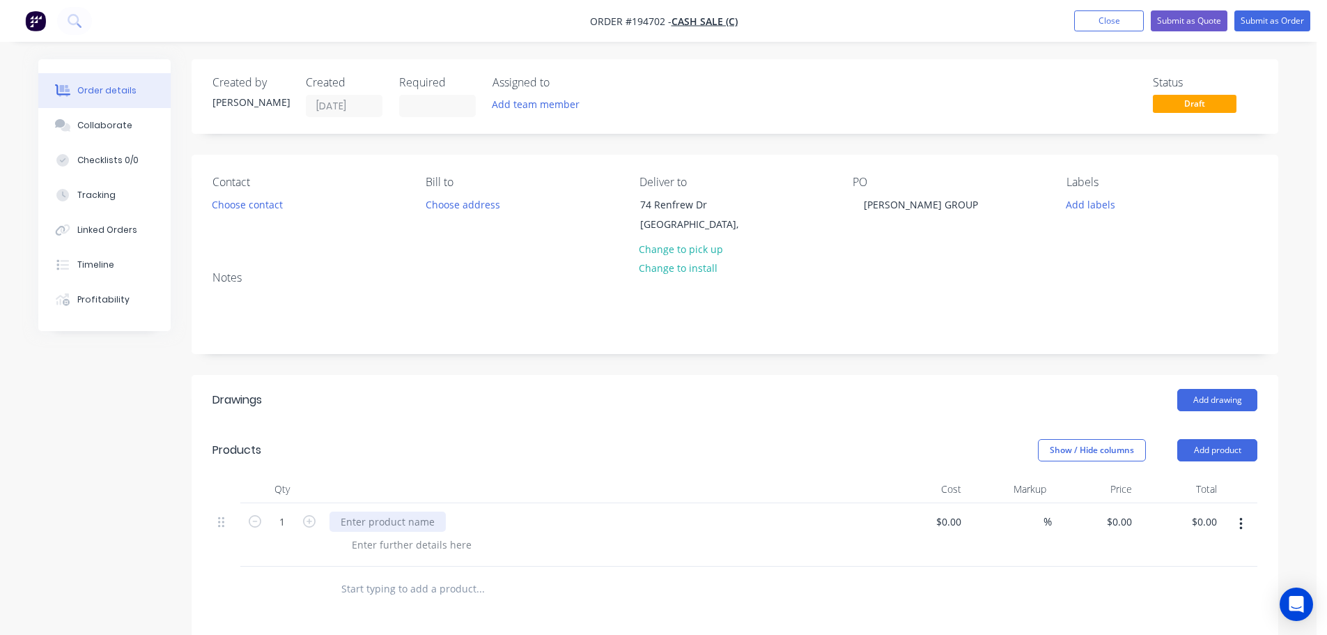
click at [384, 522] on div at bounding box center [387, 521] width 116 height 20
click at [765, 391] on div "Add drawing" at bounding box center [846, 400] width 823 height 22
click at [450, 543] on div at bounding box center [412, 544] width 142 height 20
click at [541, 421] on header "Drawings Add drawing" at bounding box center [735, 400] width 1087 height 50
click at [316, 517] on button "button" at bounding box center [309, 520] width 18 height 15
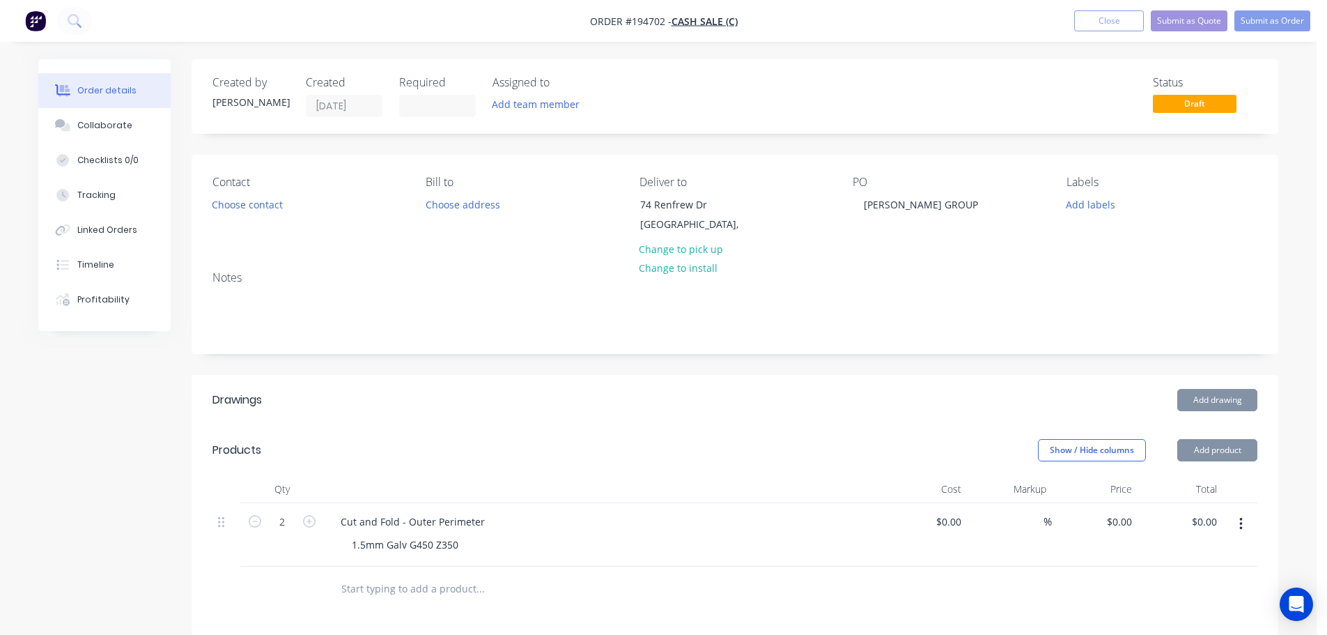
click at [316, 517] on button "button" at bounding box center [309, 520] width 18 height 15
click at [313, 517] on icon "button" at bounding box center [309, 521] width 13 height 13
type input "4"
click at [566, 437] on header "Products Show / Hide columns Add product" at bounding box center [735, 450] width 1087 height 50
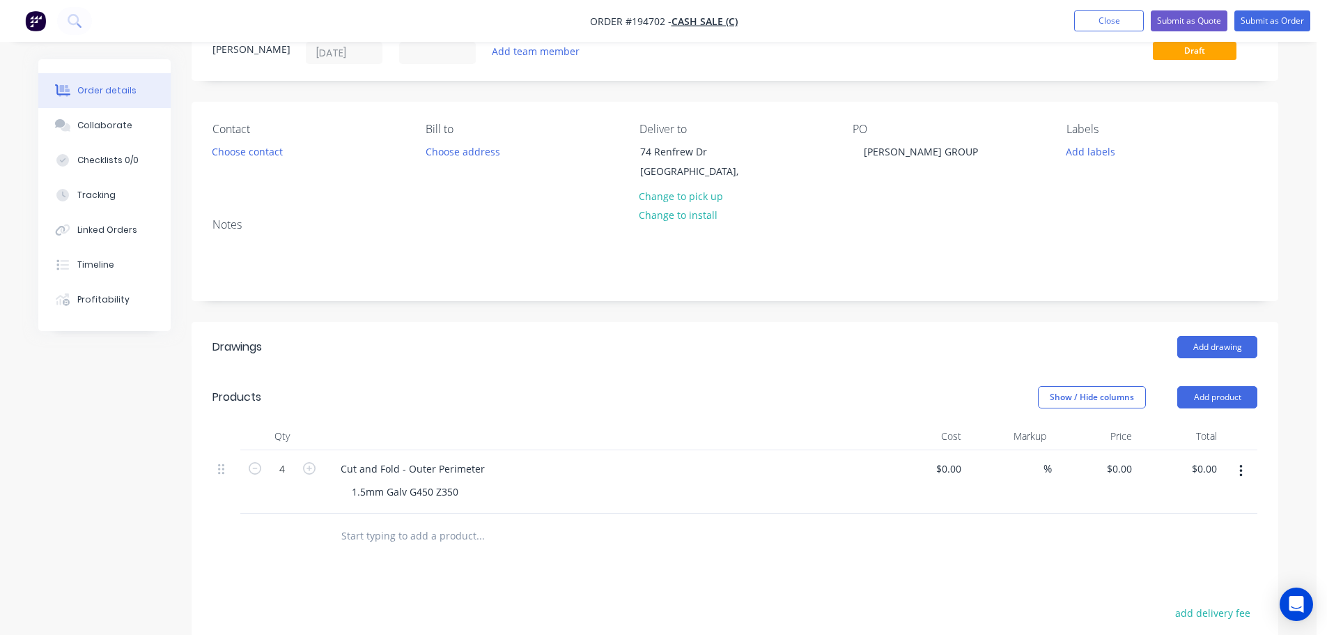
scroll to position [139, 0]
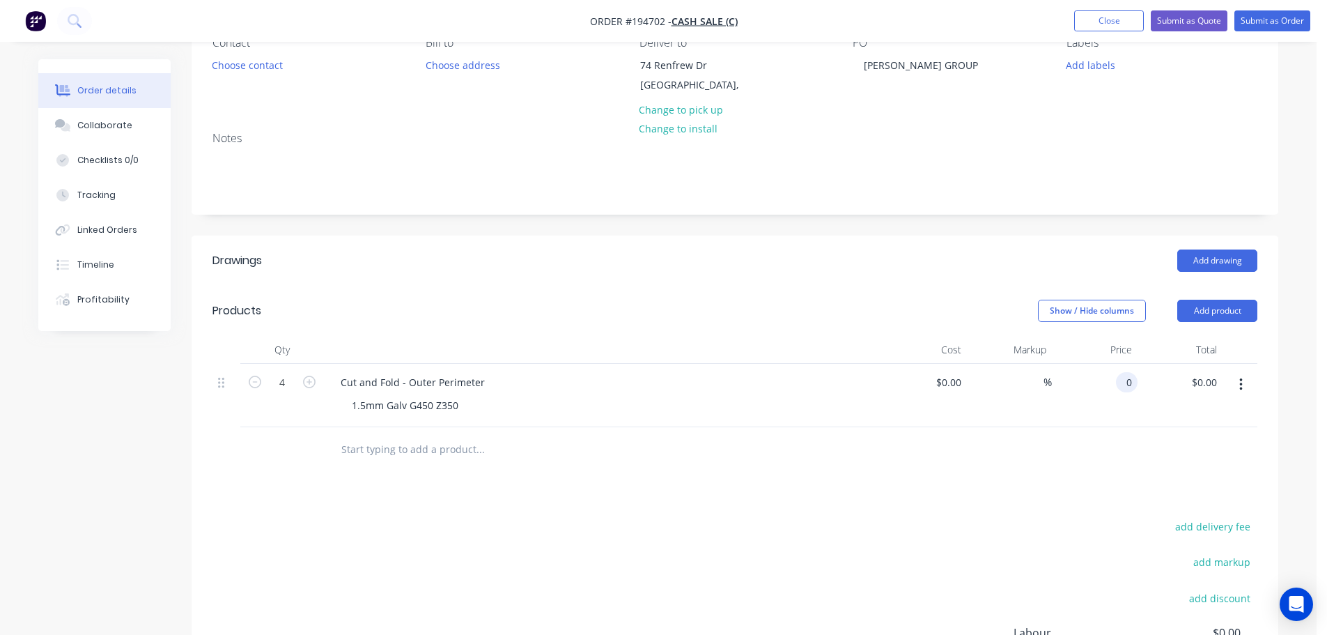
click at [1123, 382] on input "0" at bounding box center [1129, 382] width 16 height 20
type input "$150.00"
type input "$600.00"
click at [664, 303] on div "Show / Hide columns Add product" at bounding box center [846, 310] width 823 height 22
click at [349, 405] on div "1.5mm Galv G450 Z350" at bounding box center [405, 405] width 129 height 20
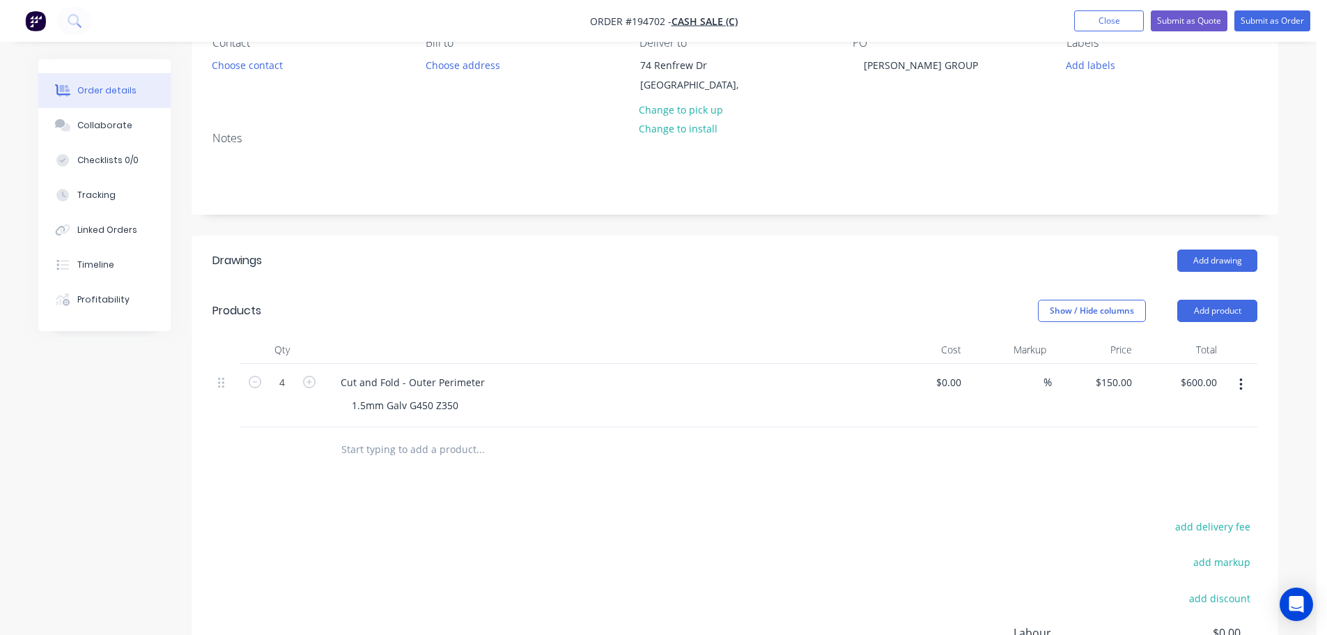
click at [512, 299] on div "Show / Hide columns Add product" at bounding box center [846, 310] width 823 height 22
click at [1121, 374] on input "150" at bounding box center [1115, 382] width 43 height 20
type input "$137.91"
type input "$551.64"
click at [799, 286] on header "Products Show / Hide columns Add product" at bounding box center [735, 311] width 1087 height 50
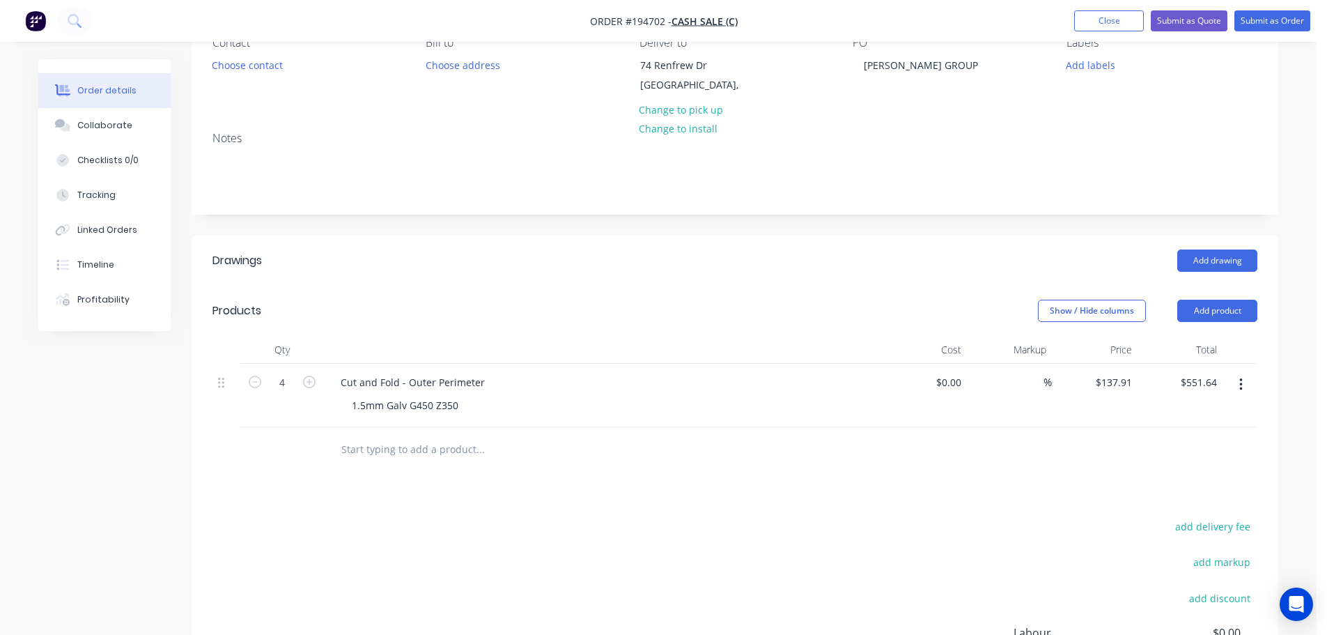
click at [563, 306] on div "Show / Hide columns Add product" at bounding box center [846, 310] width 823 height 22
click at [484, 383] on div "Cut and Fold - Outer Perimeter" at bounding box center [412, 382] width 166 height 20
click at [481, 382] on div "Cut and Fold - Outer Perimeter to Detail" at bounding box center [433, 382] width 208 height 20
drag, startPoint x: 529, startPoint y: 298, endPoint x: 519, endPoint y: 326, distance: 29.8
click at [530, 297] on header "Products Show / Hide columns Add product" at bounding box center [735, 311] width 1087 height 50
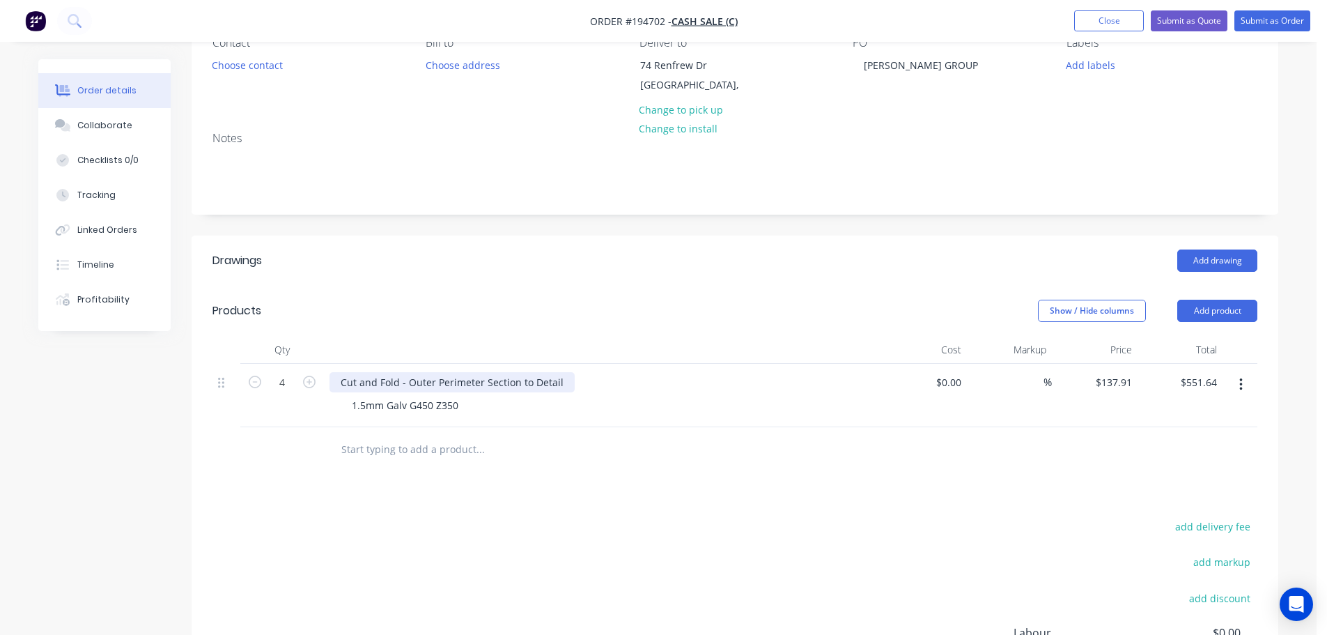
click at [504, 377] on div "Cut and Fold - Outer Perimeter Section to Detail" at bounding box center [451, 382] width 245 height 20
click at [408, 383] on div "Cut and Fold - Outer Perimeter to Detail" at bounding box center [433, 382] width 208 height 20
click at [483, 384] on div "Cut and Fold - "Outer Perimeter to Detail" at bounding box center [435, 382] width 212 height 20
click at [628, 283] on header "Drawings Add drawing" at bounding box center [735, 260] width 1087 height 50
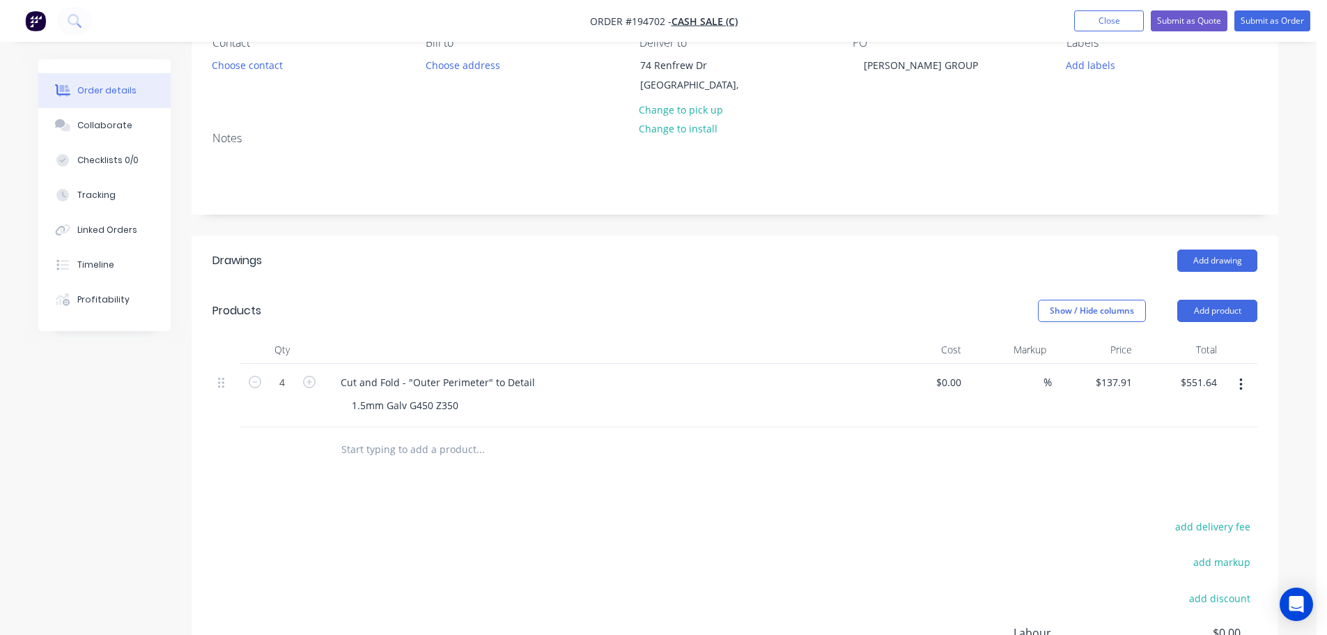
click at [581, 512] on div "Drawings Add drawing Products Show / Hide columns Add product Qty Cost Markup P…" at bounding box center [735, 520] width 1087 height 571
click at [1199, 305] on button "Add product" at bounding box center [1217, 310] width 80 height 22
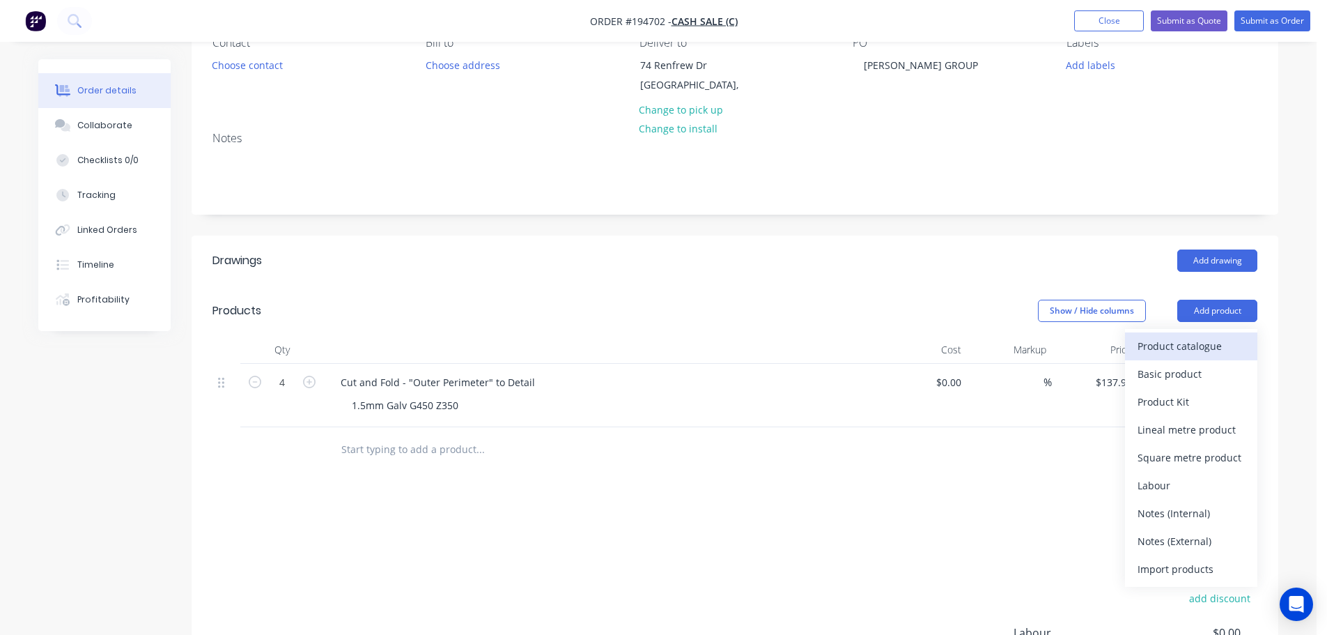
click at [1198, 343] on div "Product catalogue" at bounding box center [1190, 346] width 107 height 20
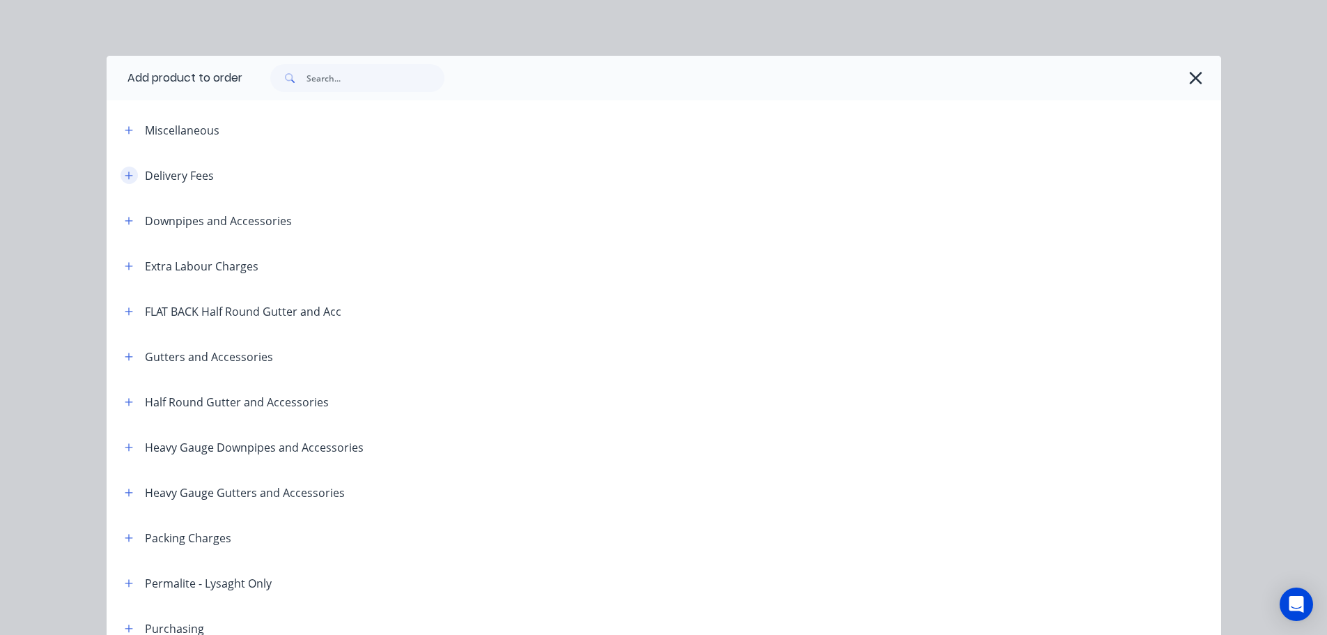
click at [125, 174] on icon "button" at bounding box center [129, 176] width 8 height 10
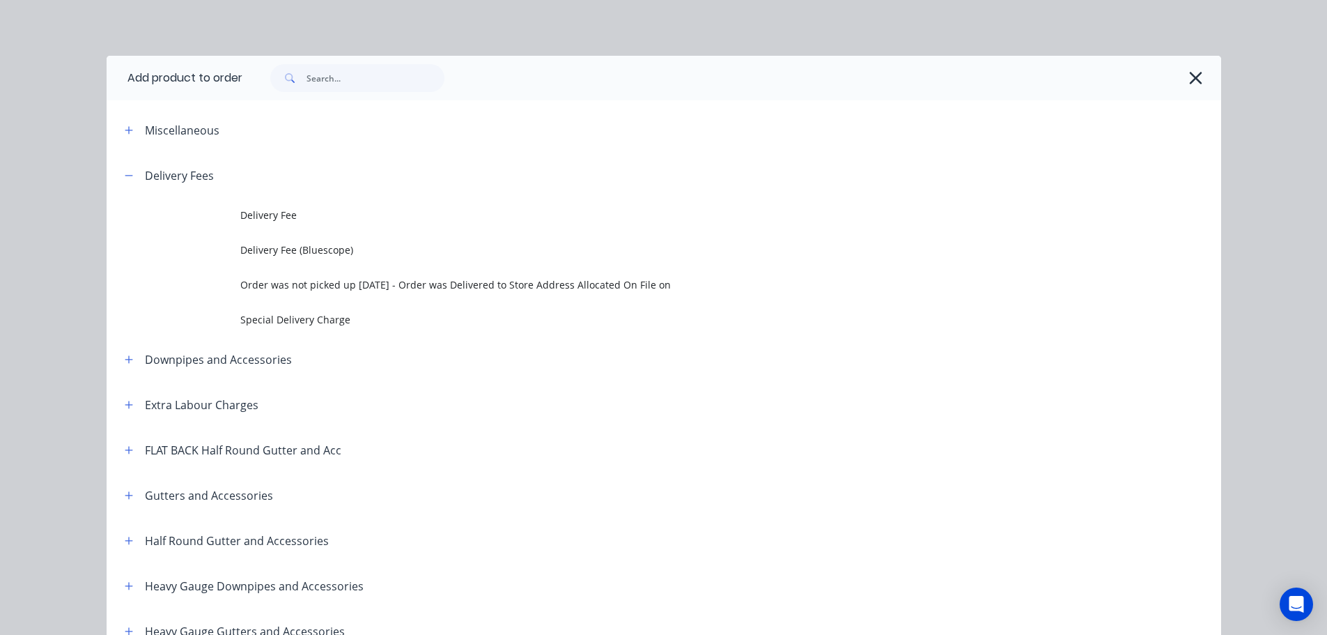
click at [245, 201] on td "Delivery Fee" at bounding box center [730, 215] width 981 height 35
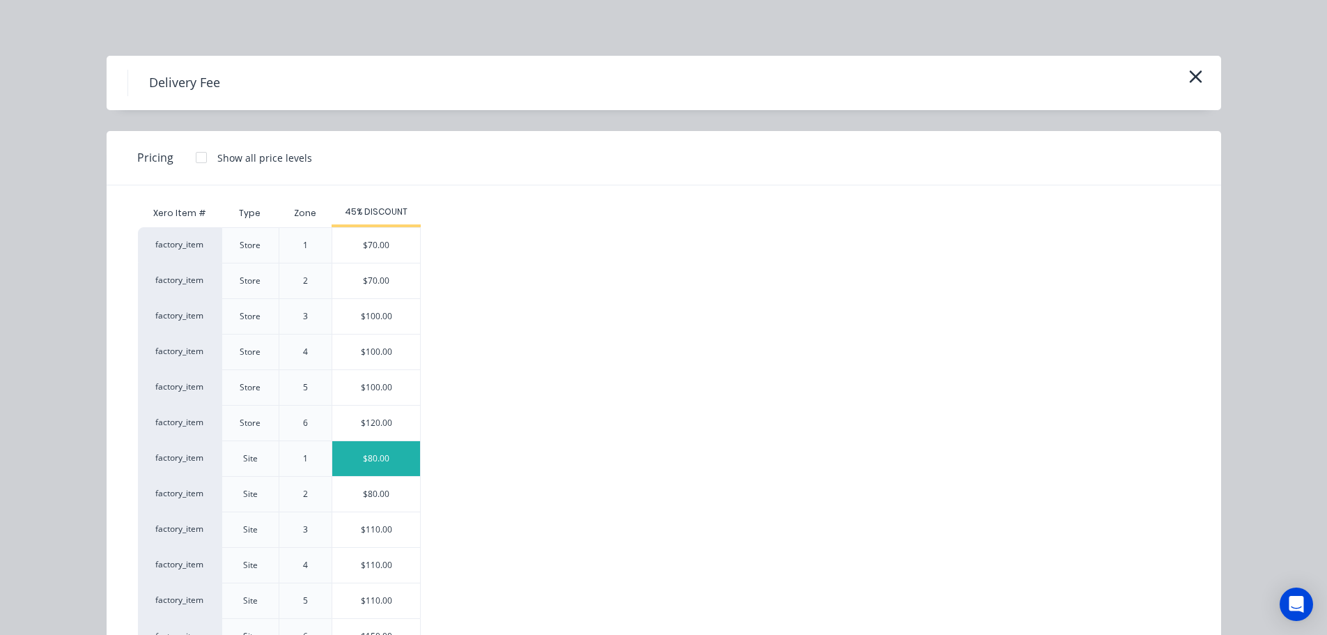
click at [397, 450] on div "$80.00" at bounding box center [376, 458] width 88 height 35
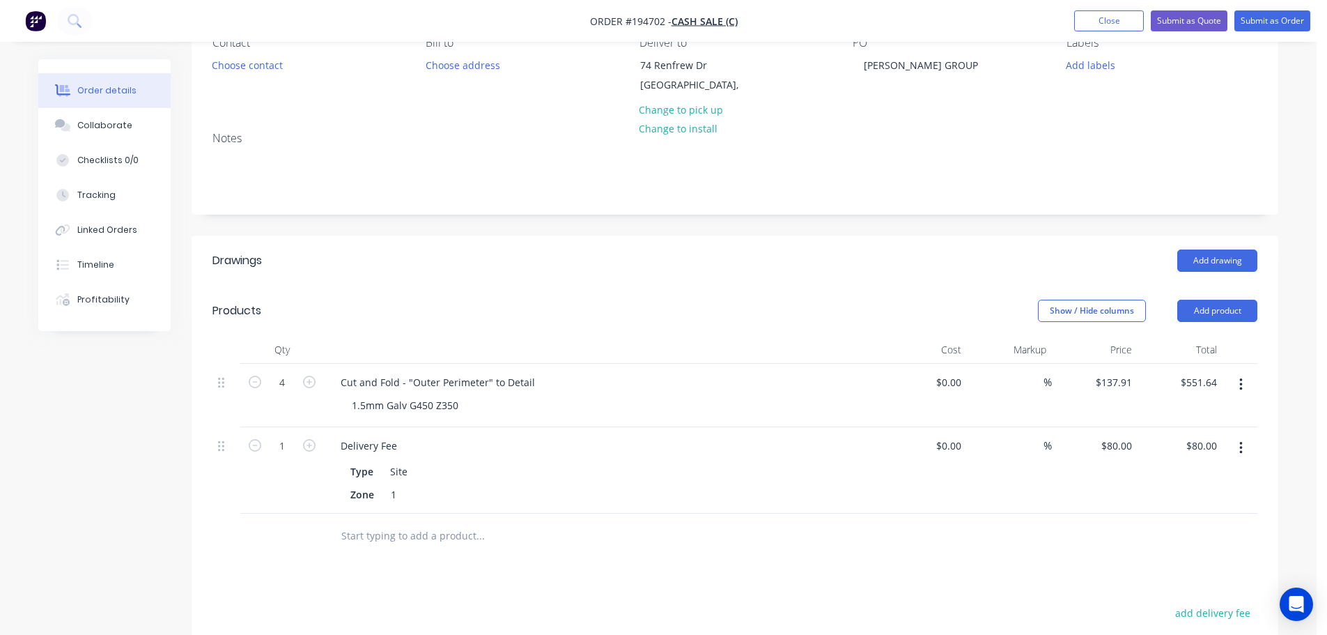
click at [1231, 444] on button "button" at bounding box center [1240, 447] width 33 height 25
click at [1224, 472] on button "Edit" at bounding box center [1191, 484] width 132 height 28
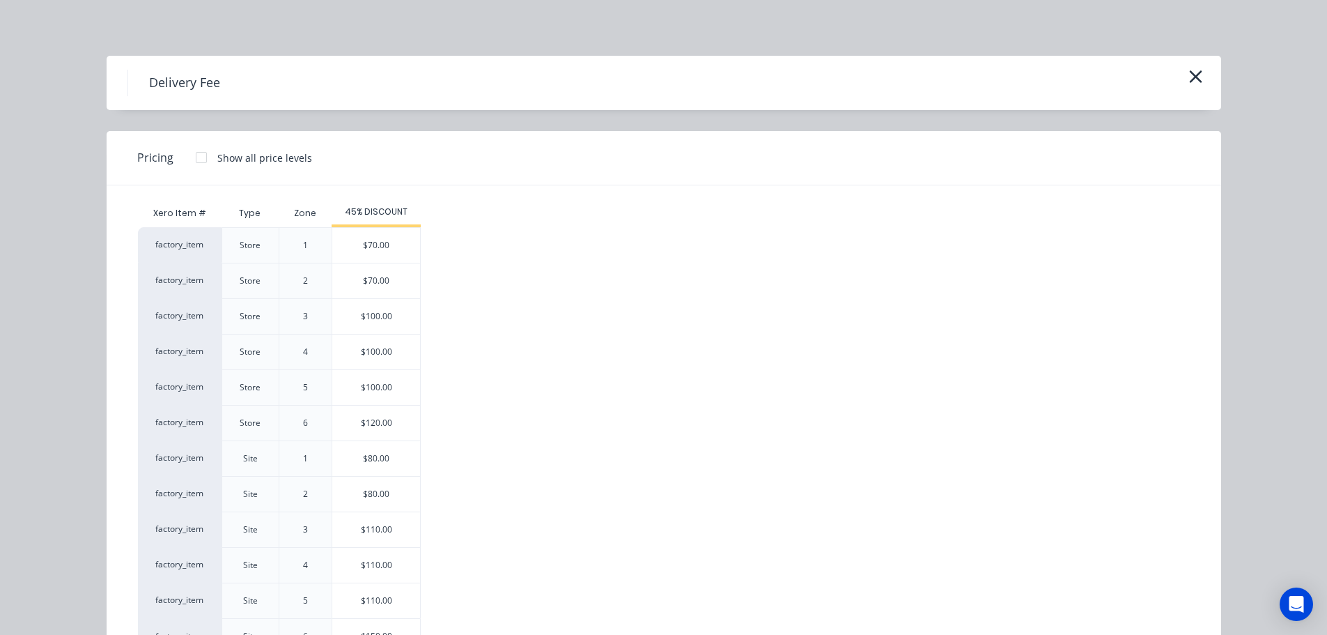
click at [395, 504] on div "$80.00" at bounding box center [376, 493] width 88 height 35
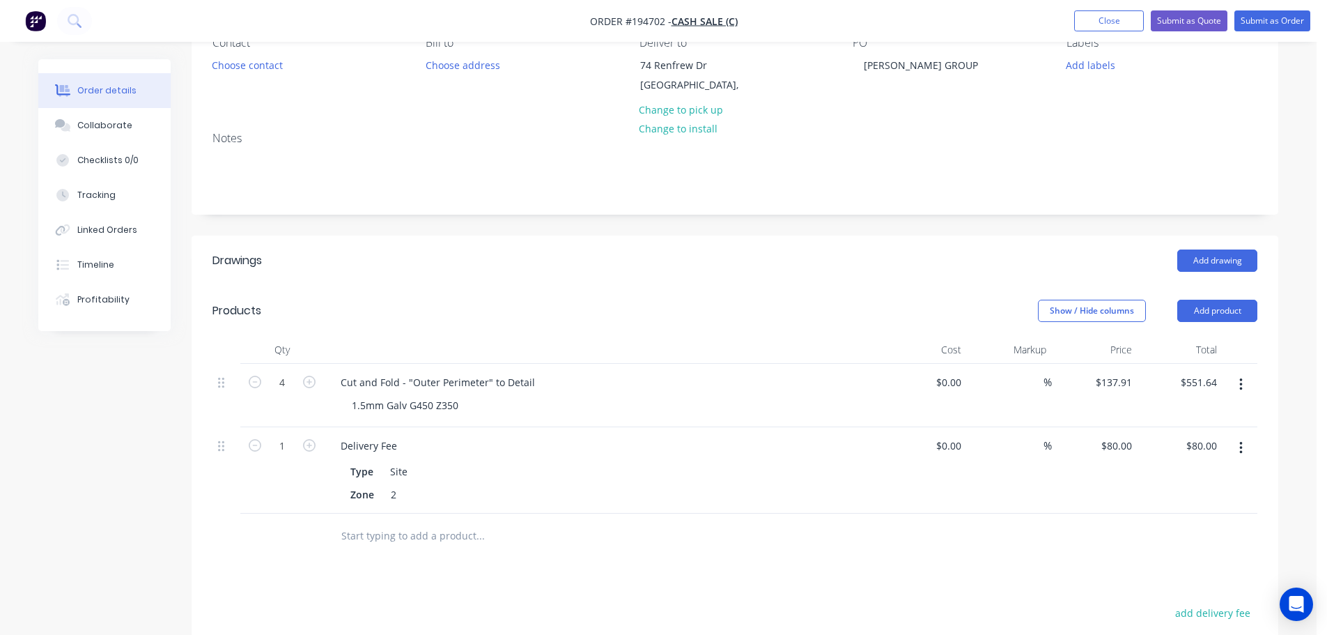
click at [504, 287] on header "Products Show / Hide columns Add product" at bounding box center [735, 311] width 1087 height 50
click at [1215, 262] on button "Add drawing" at bounding box center [1217, 260] width 80 height 22
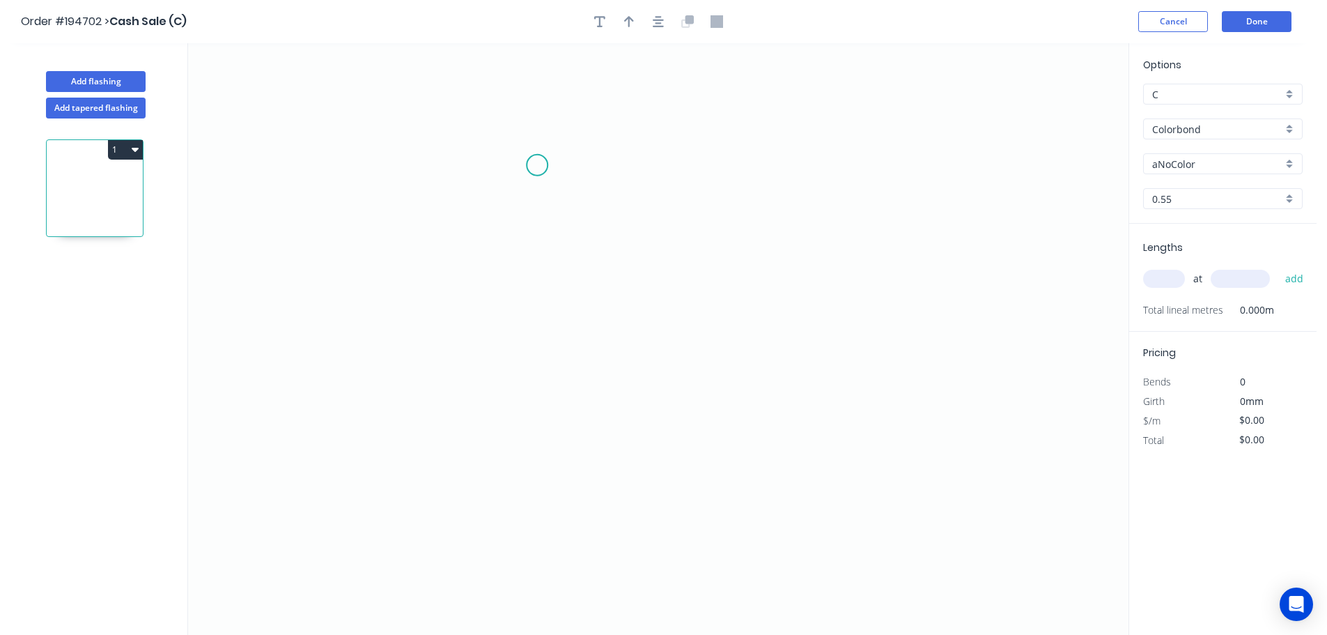
click at [537, 165] on icon "0" at bounding box center [658, 338] width 940 height 591
click at [545, 492] on icon "0" at bounding box center [658, 338] width 940 height 591
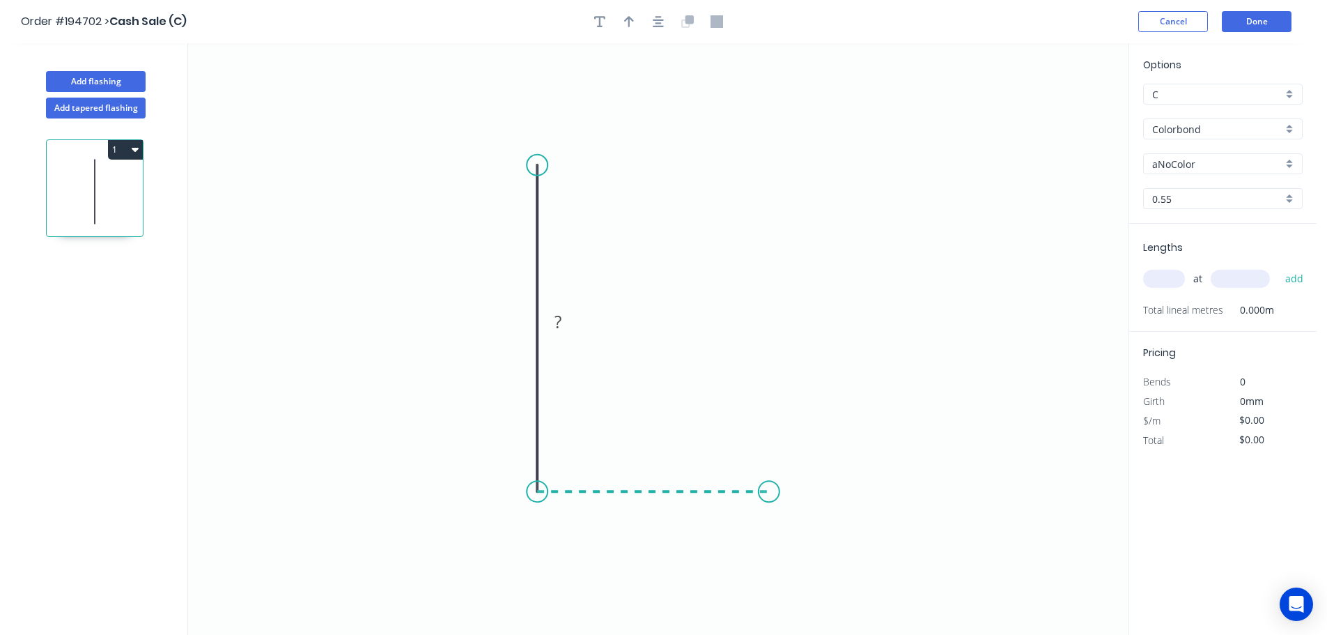
click at [769, 486] on icon "0 ?" at bounding box center [658, 338] width 940 height 591
click at [527, 319] on rect at bounding box center [516, 323] width 28 height 20
type input "$16.97"
click at [1200, 115] on div "Options C C Colorbond Colorbond Colorbond (Premium) Colorbond Coolmax Colorbond…" at bounding box center [1222, 140] width 187 height 166
click at [1220, 126] on input "Colorbond" at bounding box center [1217, 129] width 130 height 15
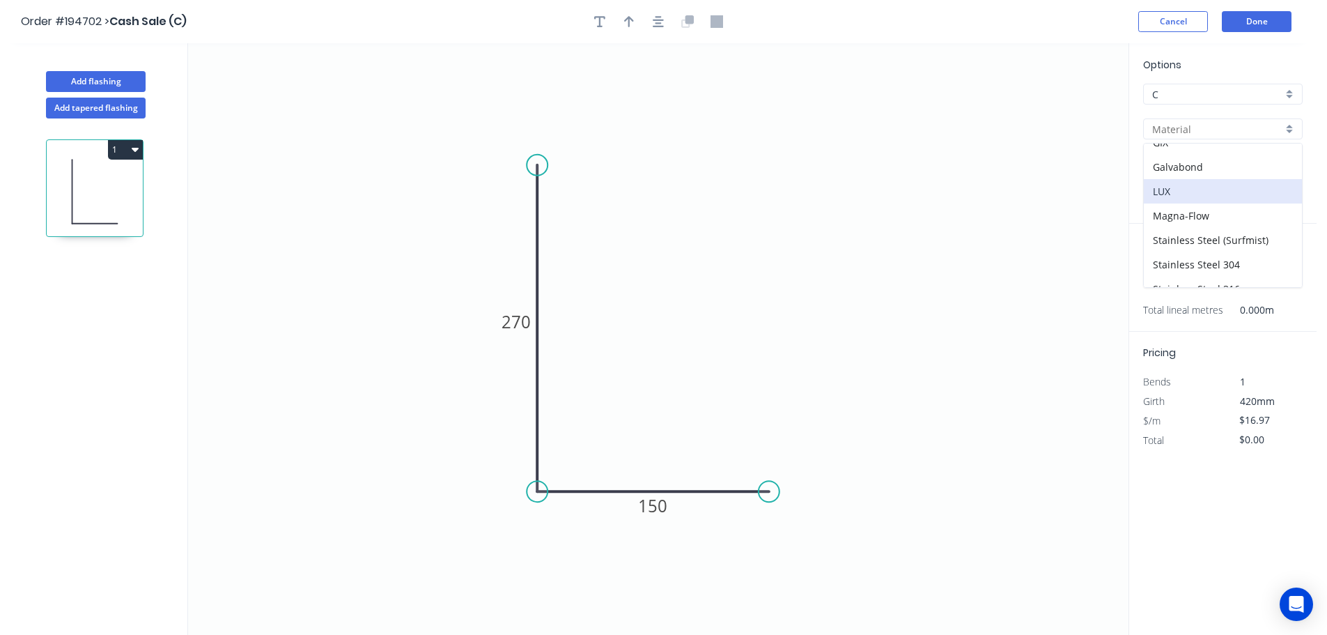
scroll to position [209, 0]
click at [1224, 164] on div "Galvabond" at bounding box center [1223, 166] width 158 height 24
type input "Galvabond"
type input "$17.78"
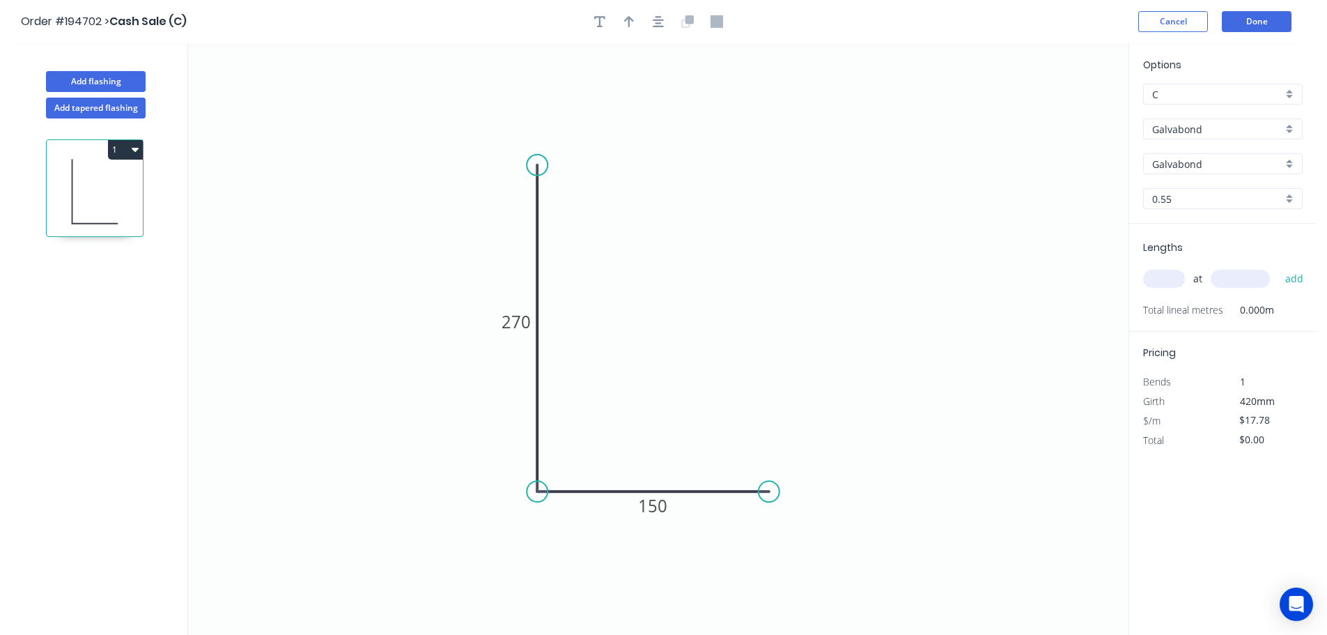
click at [1215, 205] on input "0.55" at bounding box center [1217, 199] width 130 height 15
click at [1183, 322] on div "1.6" at bounding box center [1223, 323] width 158 height 24
type input "1.6"
type input "$52.51"
click at [204, 458] on icon "0 270 150" at bounding box center [658, 338] width 940 height 591
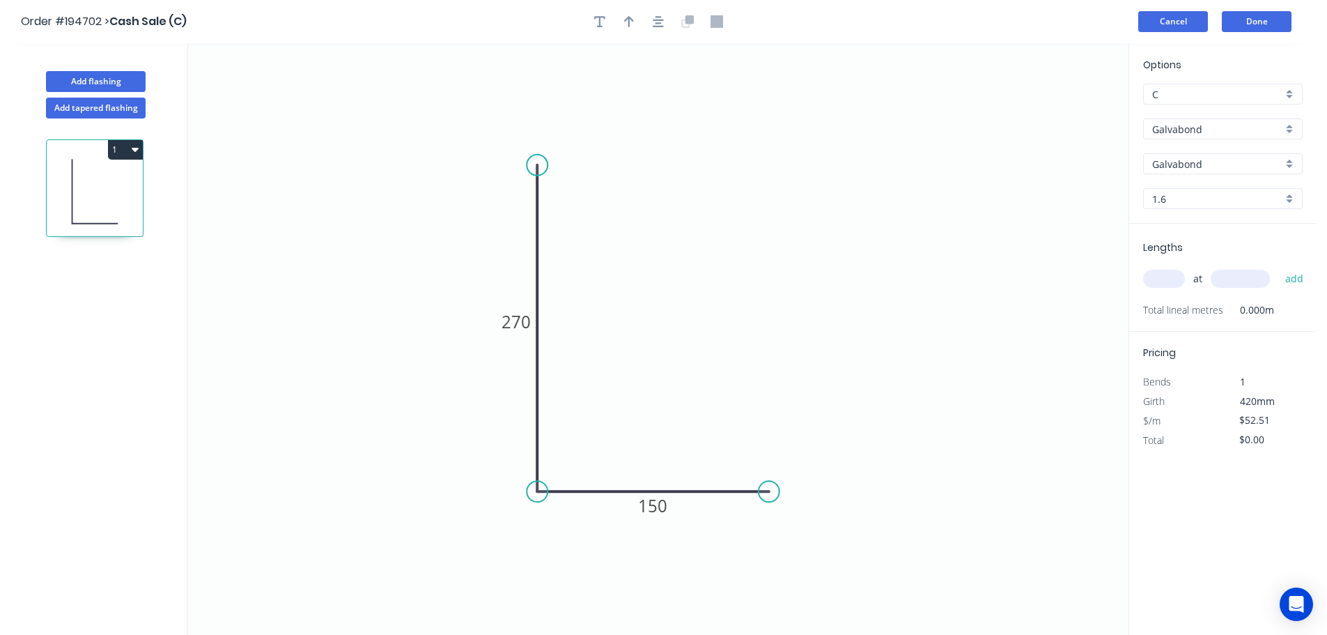
click at [1168, 27] on button "Cancel" at bounding box center [1173, 21] width 70 height 21
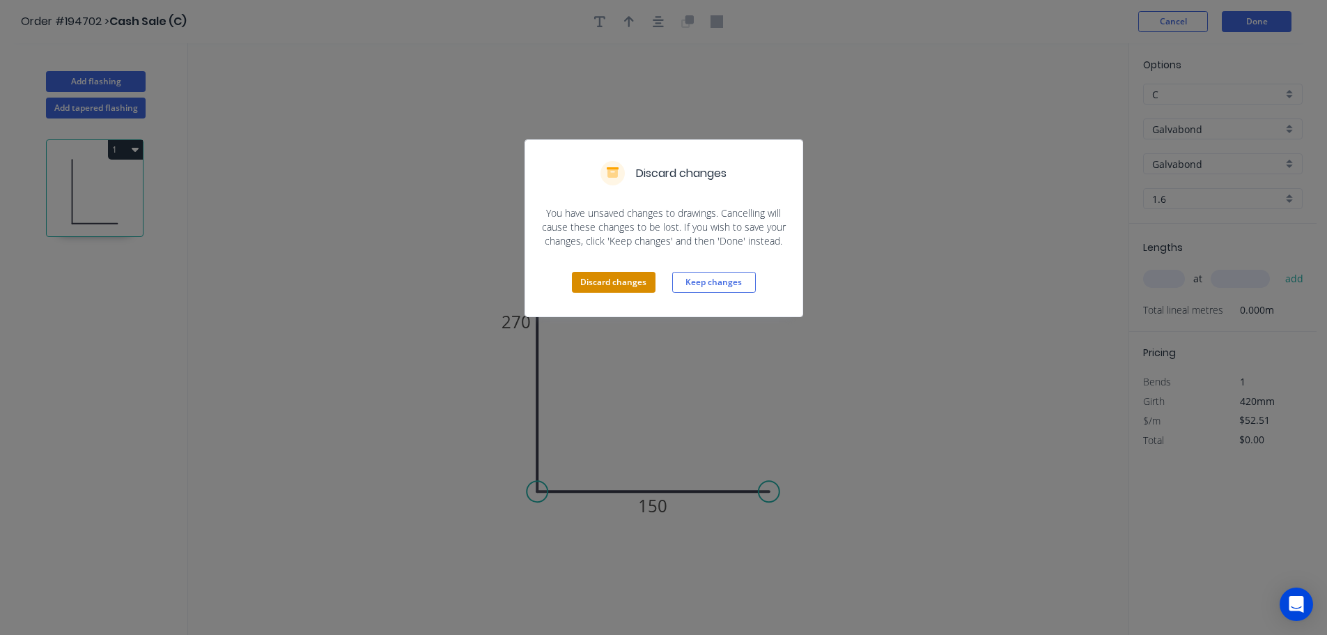
click at [634, 279] on button "Discard changes" at bounding box center [614, 282] width 84 height 21
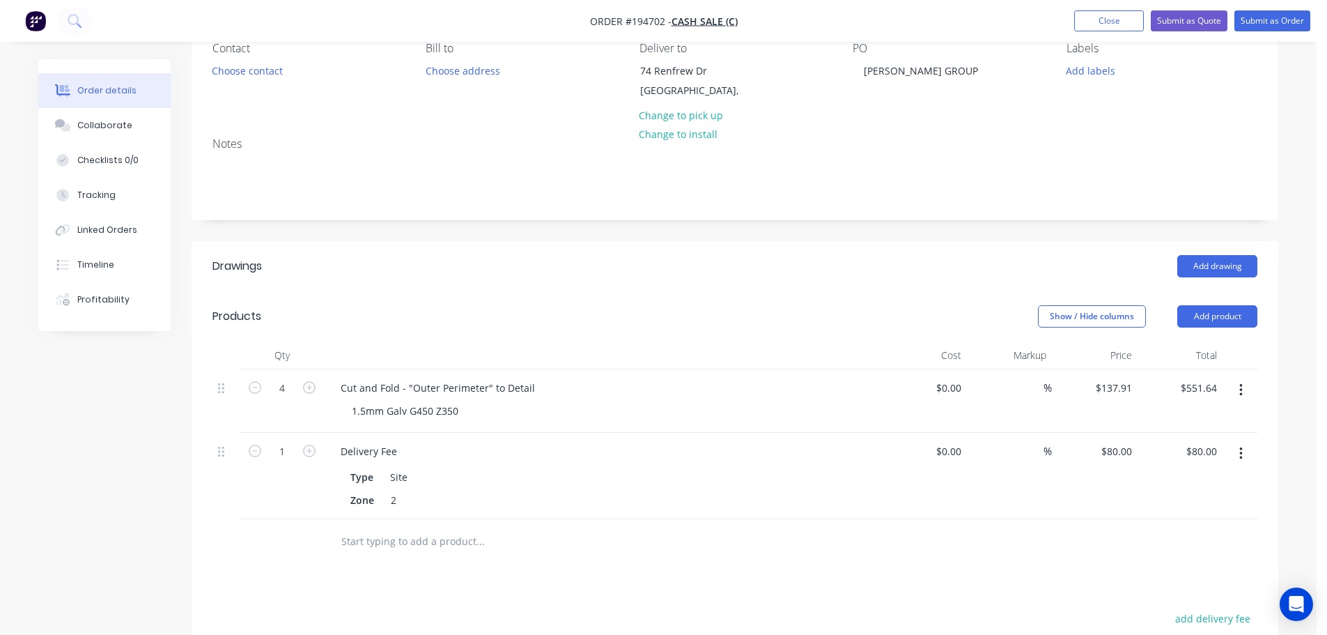
scroll to position [139, 0]
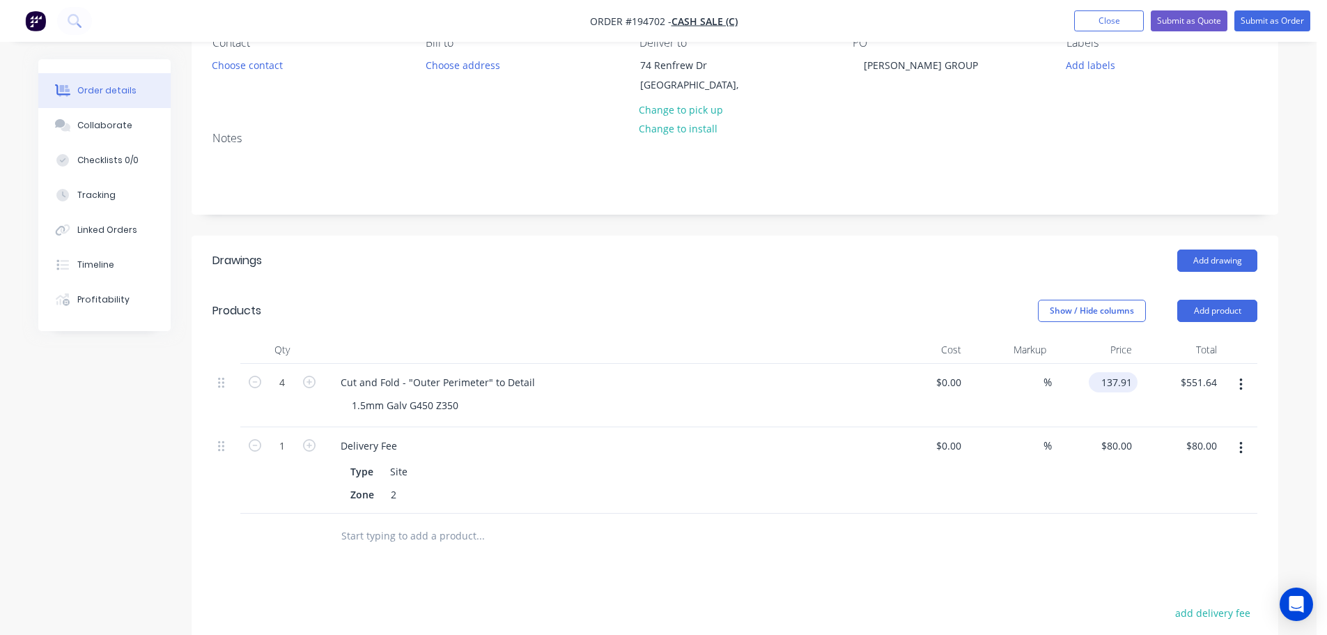
click at [1117, 384] on input "137.91" at bounding box center [1115, 382] width 43 height 20
type input "$65.21"
type input "$260.84"
click at [962, 265] on div "Add drawing" at bounding box center [846, 260] width 823 height 22
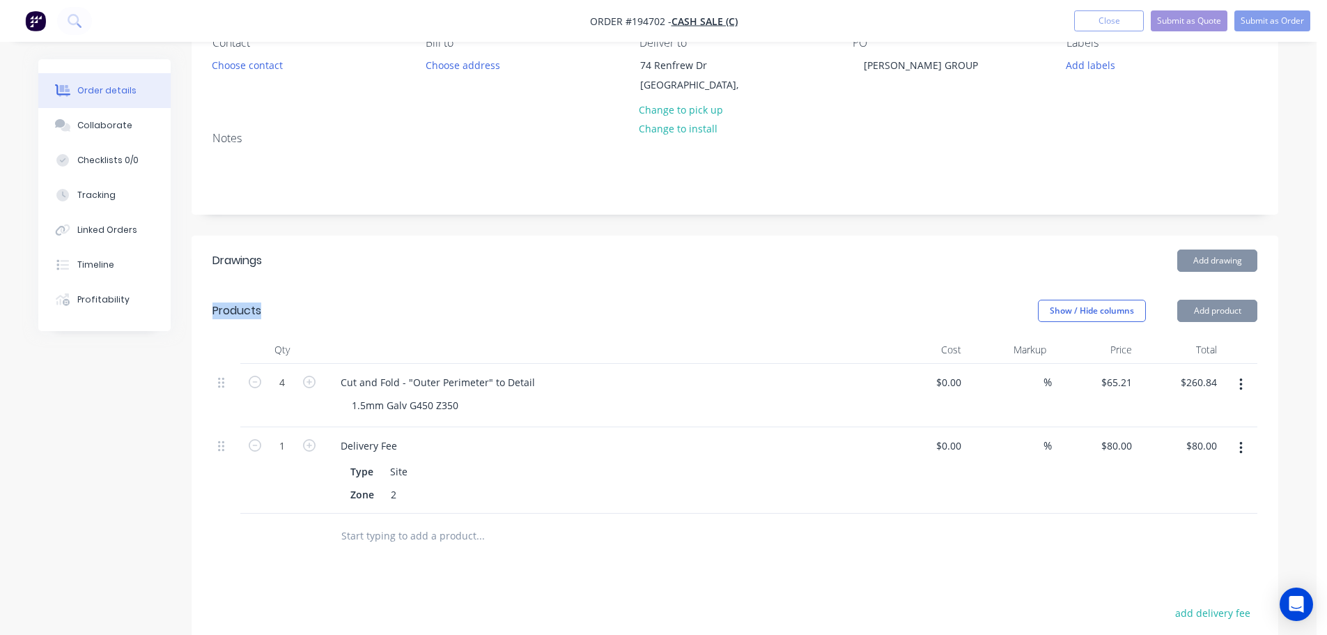
click at [962, 265] on div "Add drawing" at bounding box center [846, 260] width 823 height 22
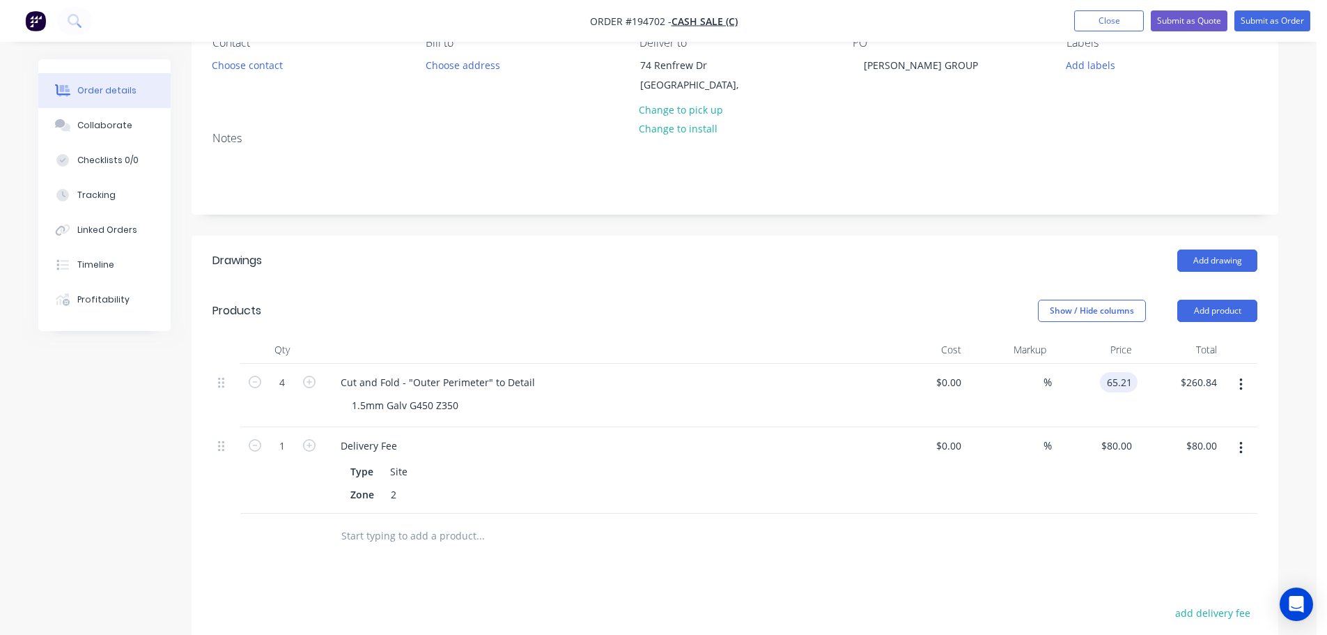
click at [1121, 388] on input "65.21" at bounding box center [1121, 382] width 32 height 20
type input "$195.63"
type input "$782.52"
click at [779, 232] on div "Created by [PERSON_NAME] Created [DATE] Required Assigned to Add team member St…" at bounding box center [735, 406] width 1087 height 973
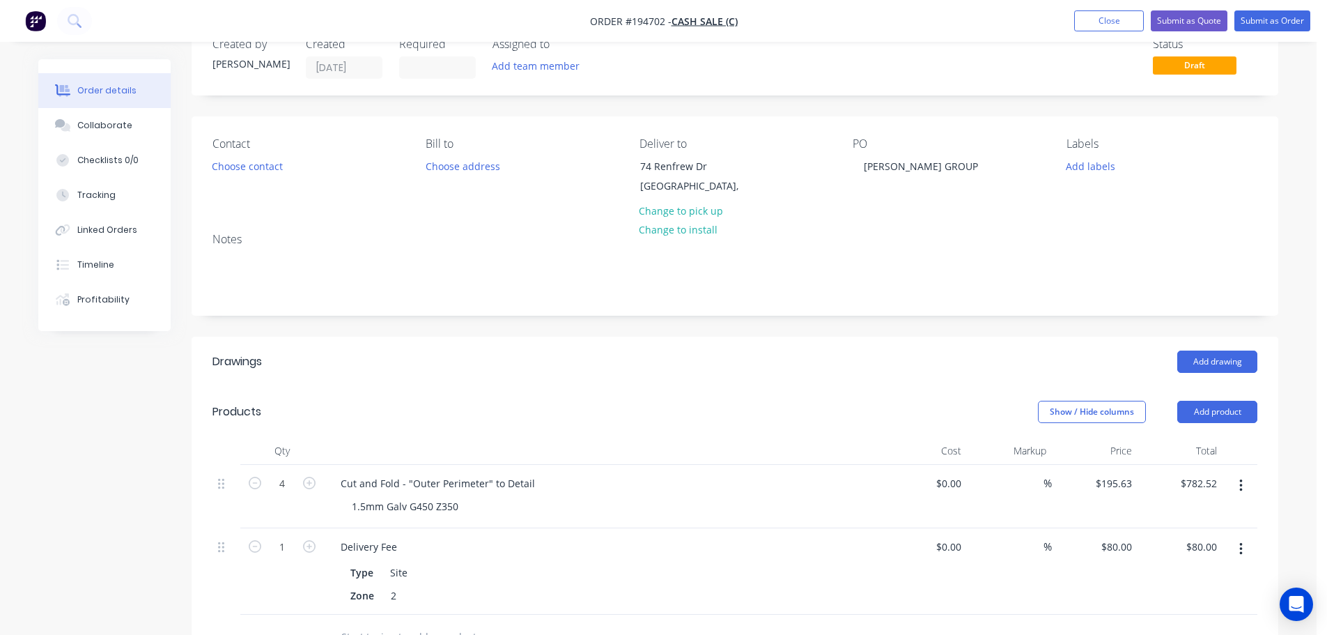
scroll to position [0, 0]
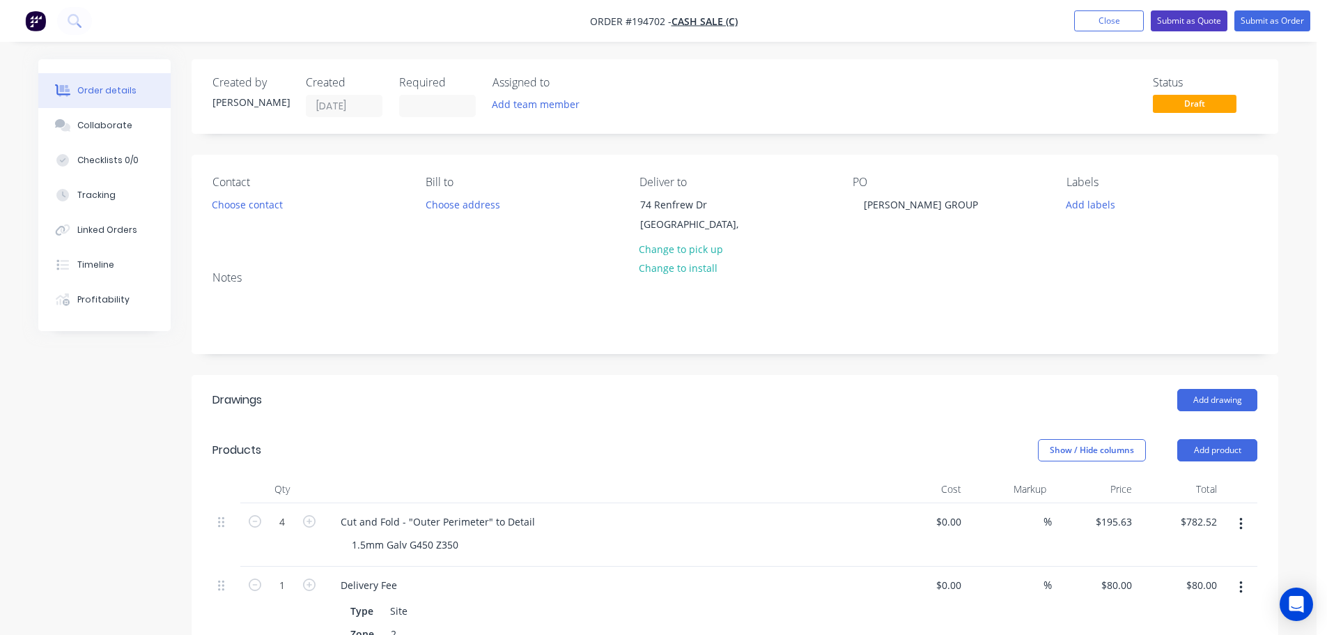
drag, startPoint x: 1196, startPoint y: 27, endPoint x: 1188, endPoint y: 52, distance: 26.4
click at [1196, 27] on button "Submit as Quote" at bounding box center [1189, 20] width 77 height 21
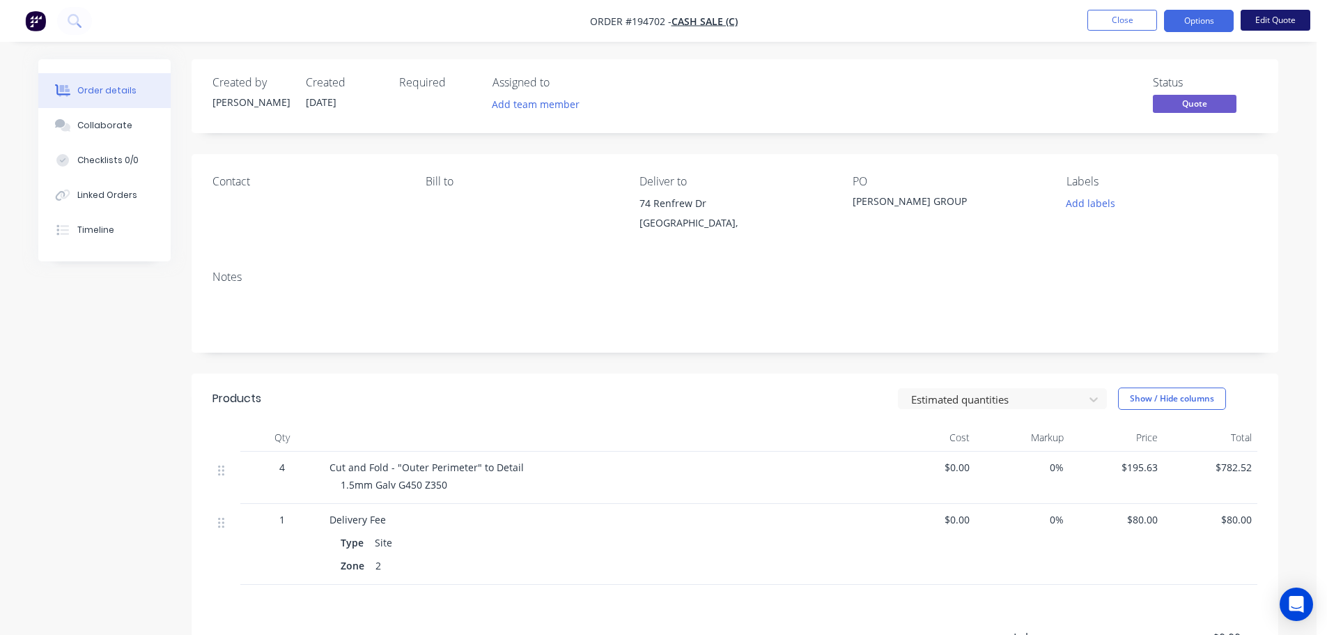
click at [1277, 23] on button "Edit Quote" at bounding box center [1275, 20] width 70 height 21
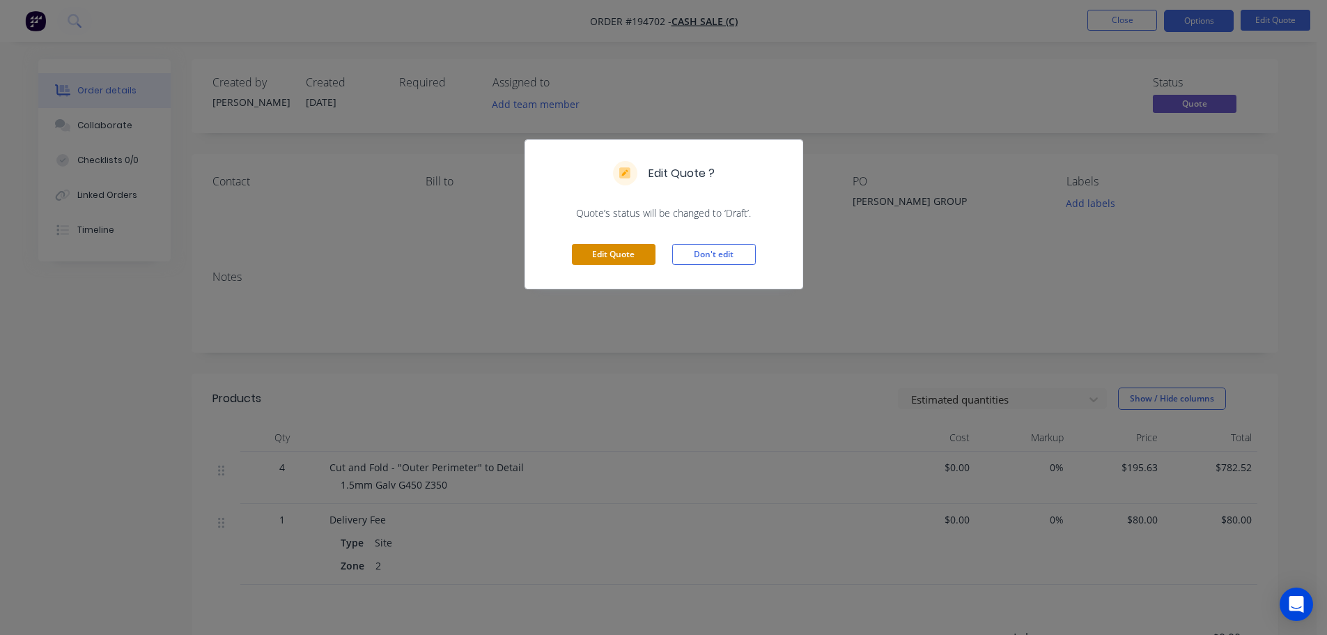
click at [612, 261] on button "Edit Quote" at bounding box center [614, 254] width 84 height 21
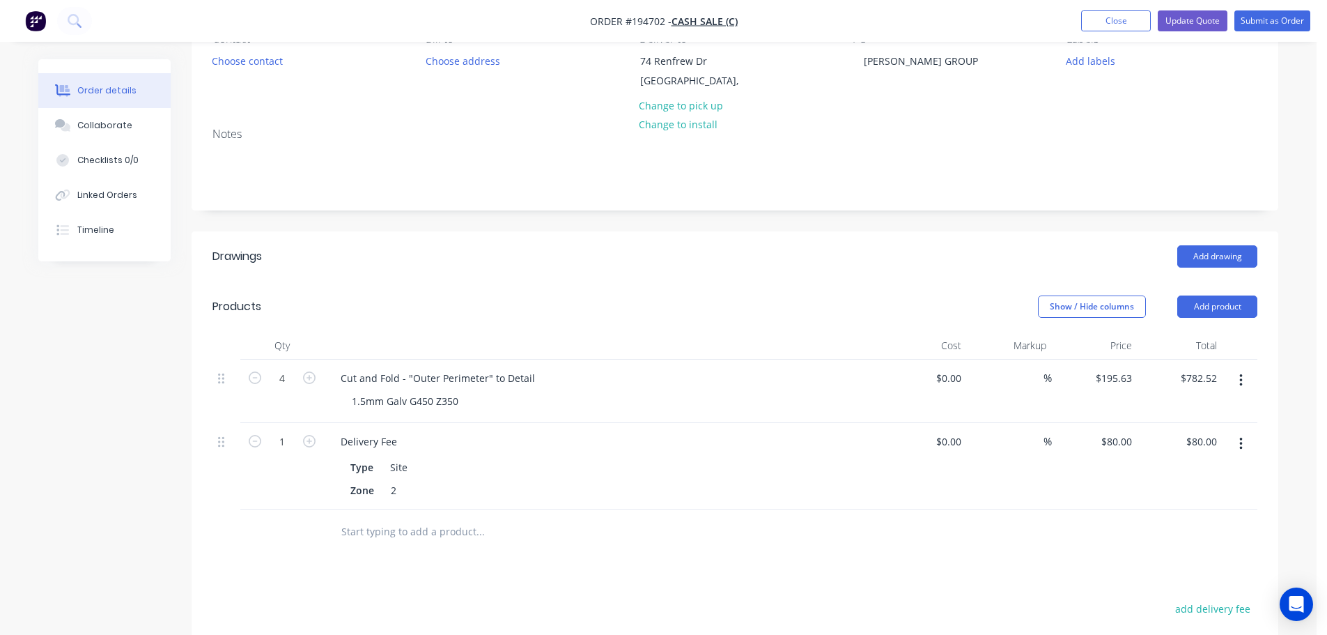
scroll to position [279, 0]
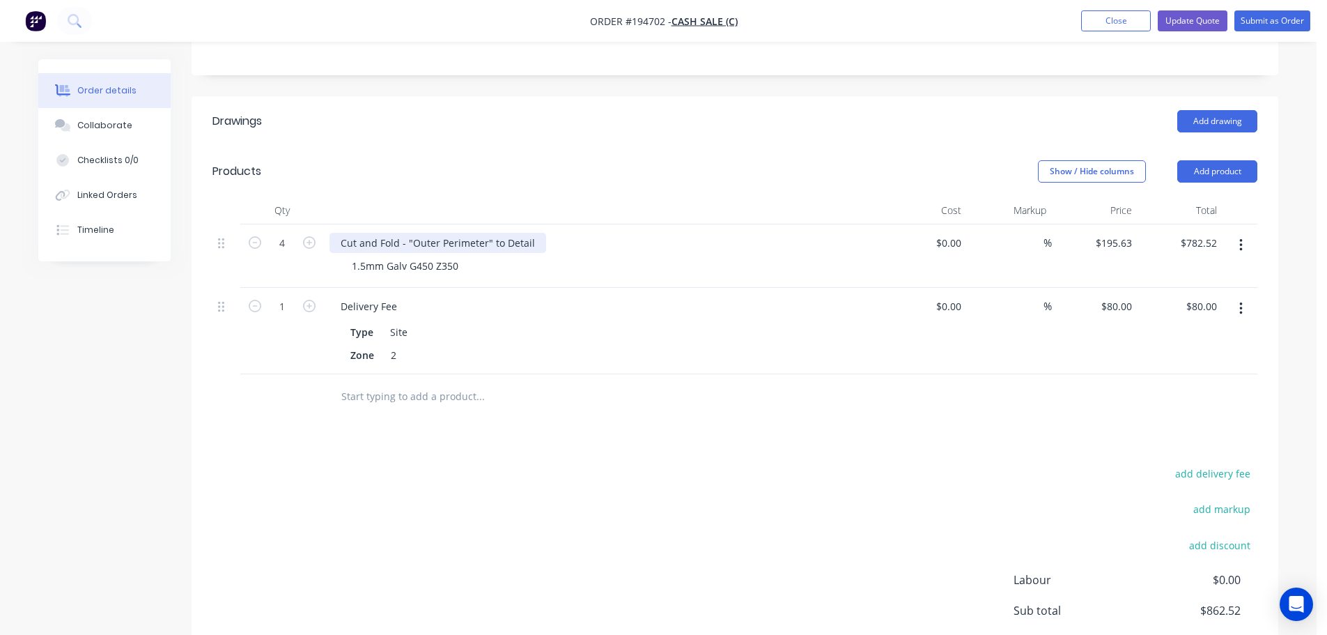
click at [336, 238] on div "Cut and Fold - "Outer Perimeter" to Detail" at bounding box center [437, 243] width 217 height 20
click at [399, 180] on div "Products" at bounding box center [323, 171] width 222 height 22
click at [1180, 15] on button "Update Quote" at bounding box center [1193, 20] width 70 height 21
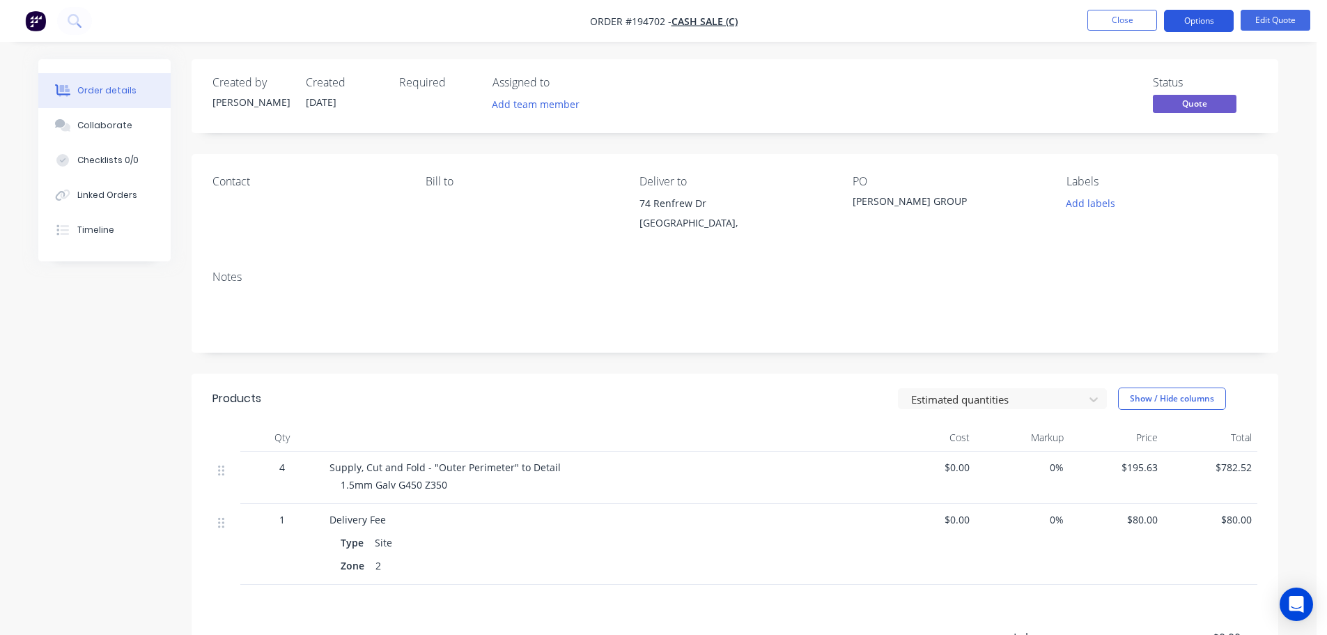
click at [1204, 24] on button "Options" at bounding box center [1199, 21] width 70 height 22
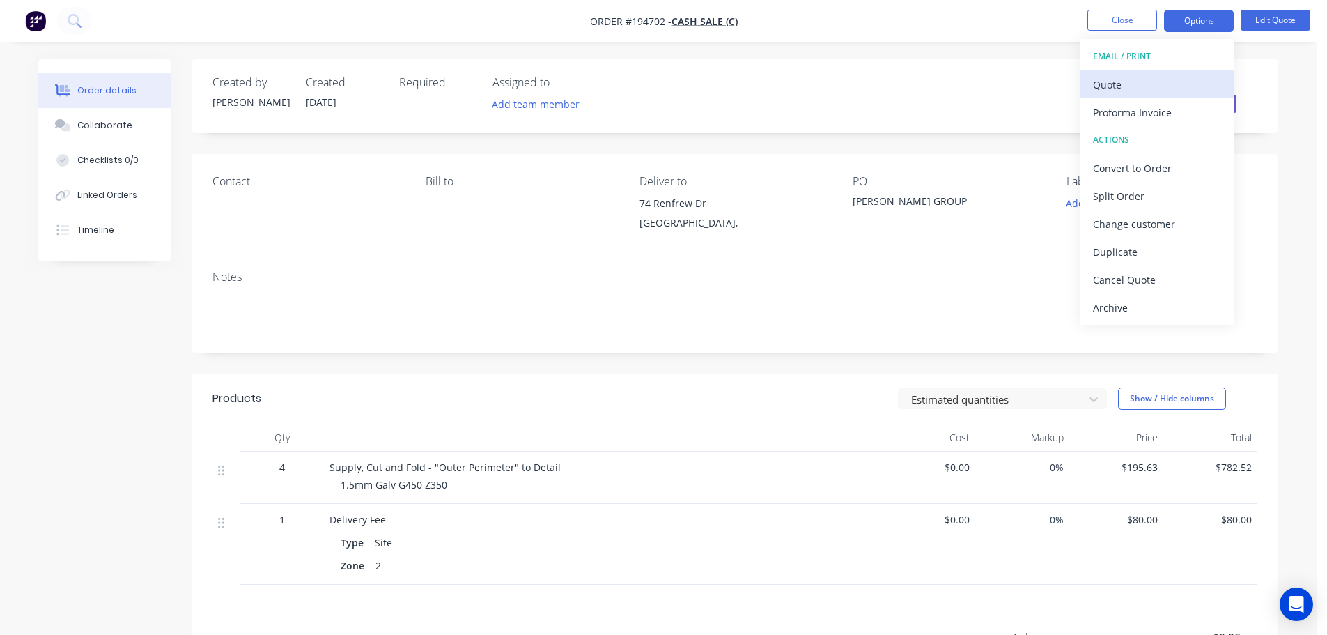
click at [1171, 79] on div "Quote" at bounding box center [1157, 85] width 128 height 20
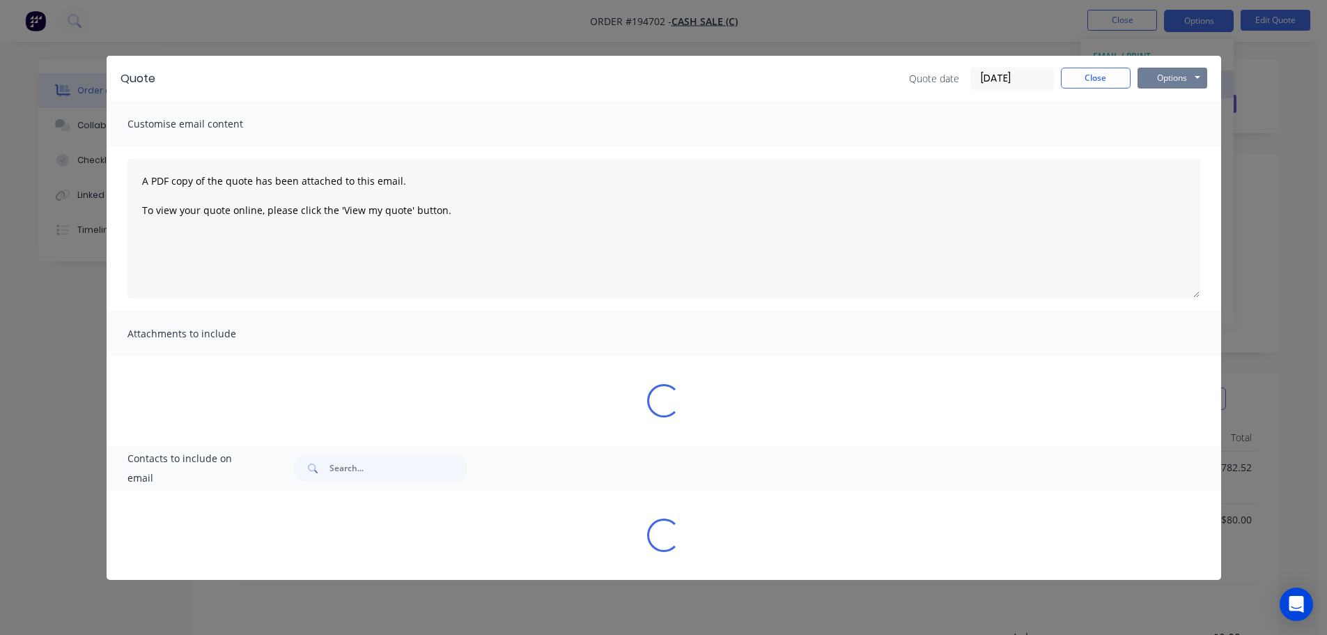
click at [1171, 79] on button "Options" at bounding box center [1172, 78] width 70 height 21
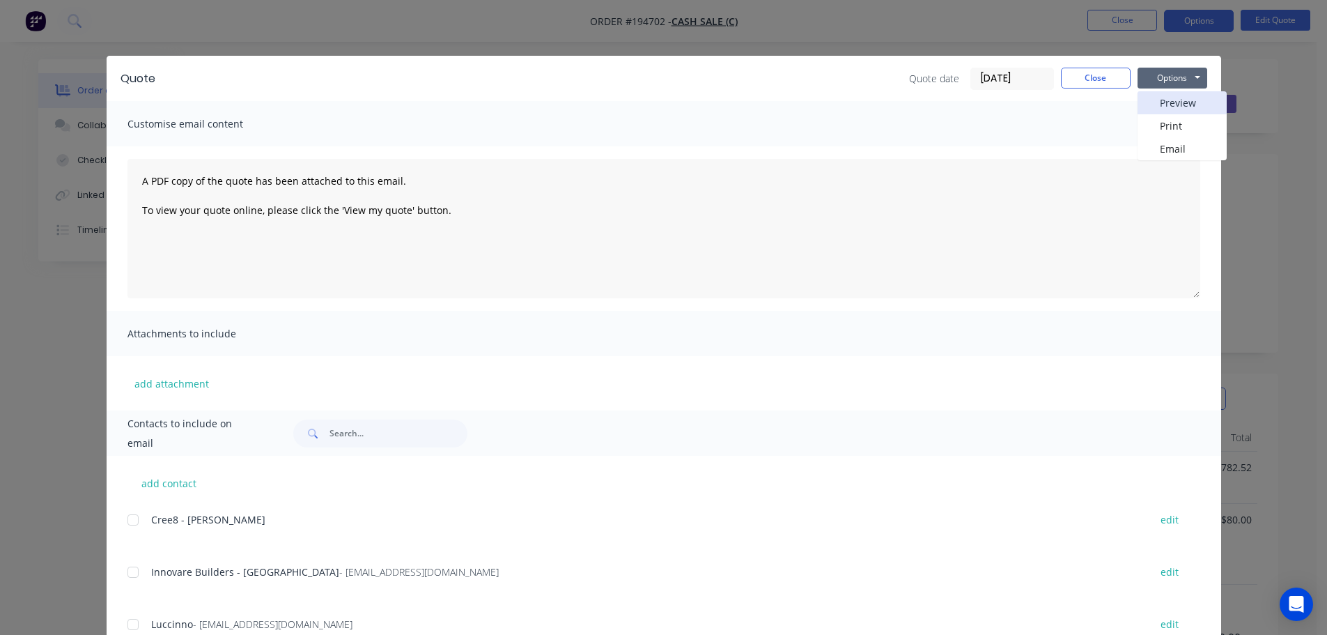
click at [1172, 97] on button "Preview" at bounding box center [1181, 102] width 89 height 23
click at [1110, 80] on button "Close" at bounding box center [1096, 78] width 70 height 21
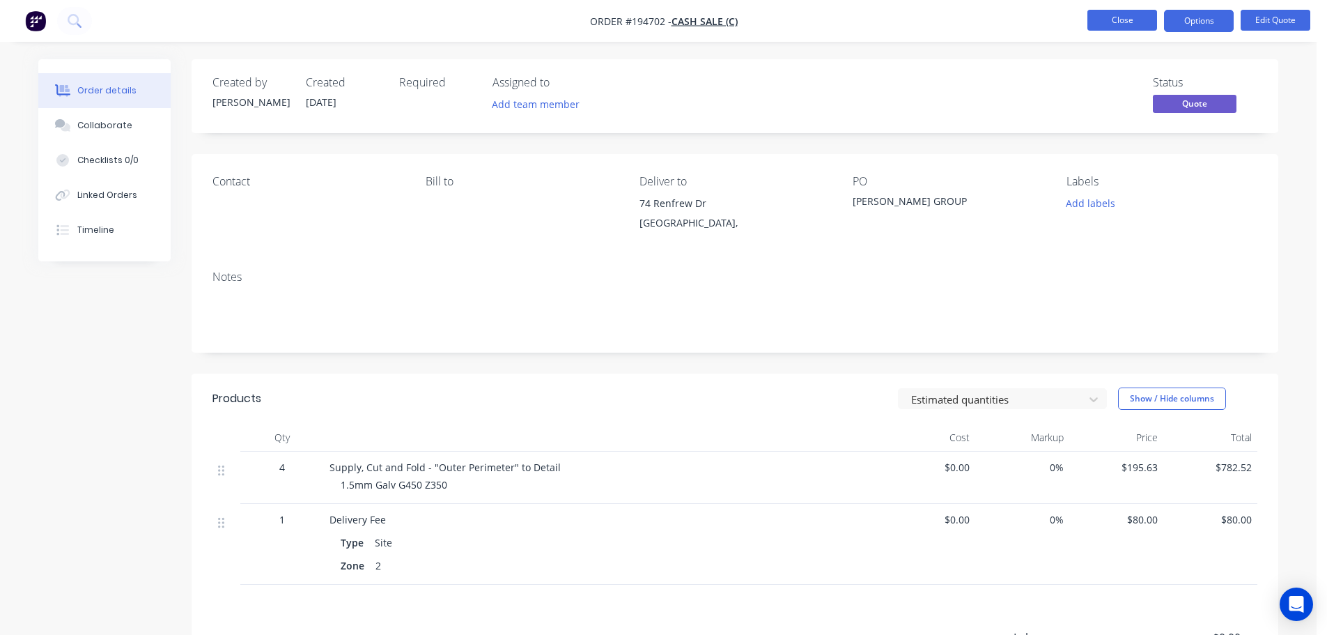
click at [1126, 17] on button "Close" at bounding box center [1122, 20] width 70 height 21
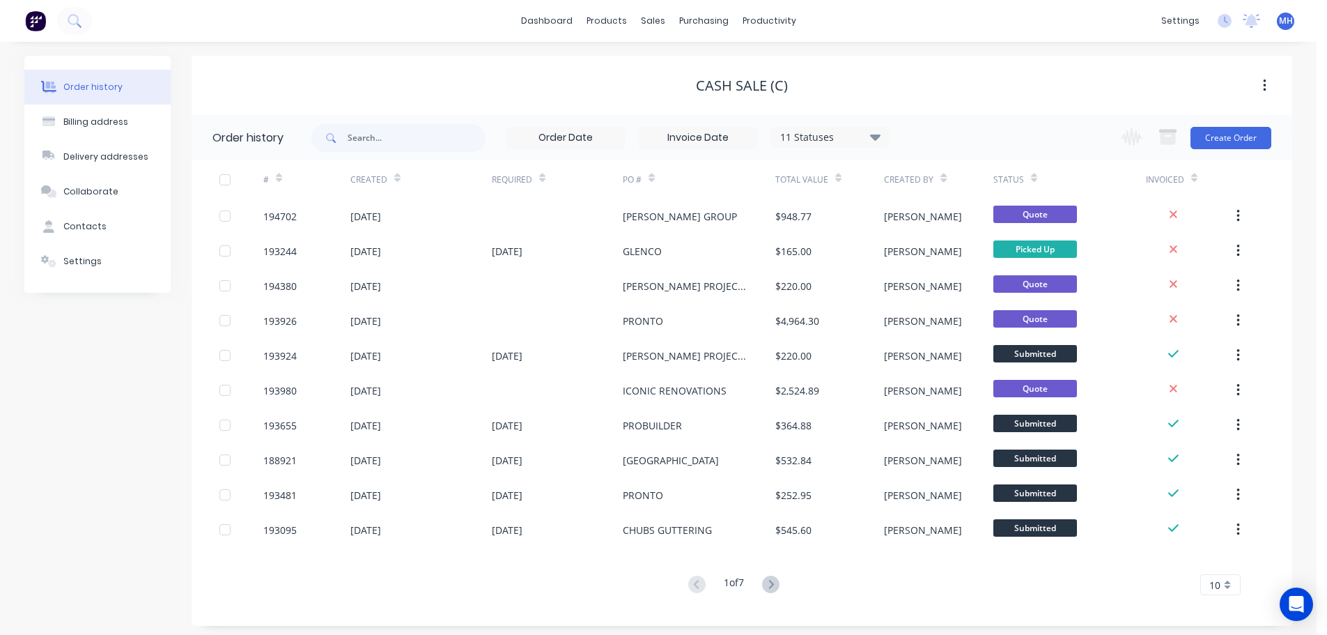
drag, startPoint x: 758, startPoint y: 98, endPoint x: 653, endPoint y: 102, distance: 105.3
click at [655, 102] on div "Cash Sale (C)" at bounding box center [742, 85] width 1100 height 59
click at [711, 86] on div "Cash Sale (C)" at bounding box center [742, 85] width 92 height 17
click at [851, 55] on div "Order history Billing address Delivery addresses Collaborate Contacts Settings …" at bounding box center [658, 341] width 1316 height 598
drag, startPoint x: 804, startPoint y: 81, endPoint x: 589, endPoint y: 77, distance: 215.3
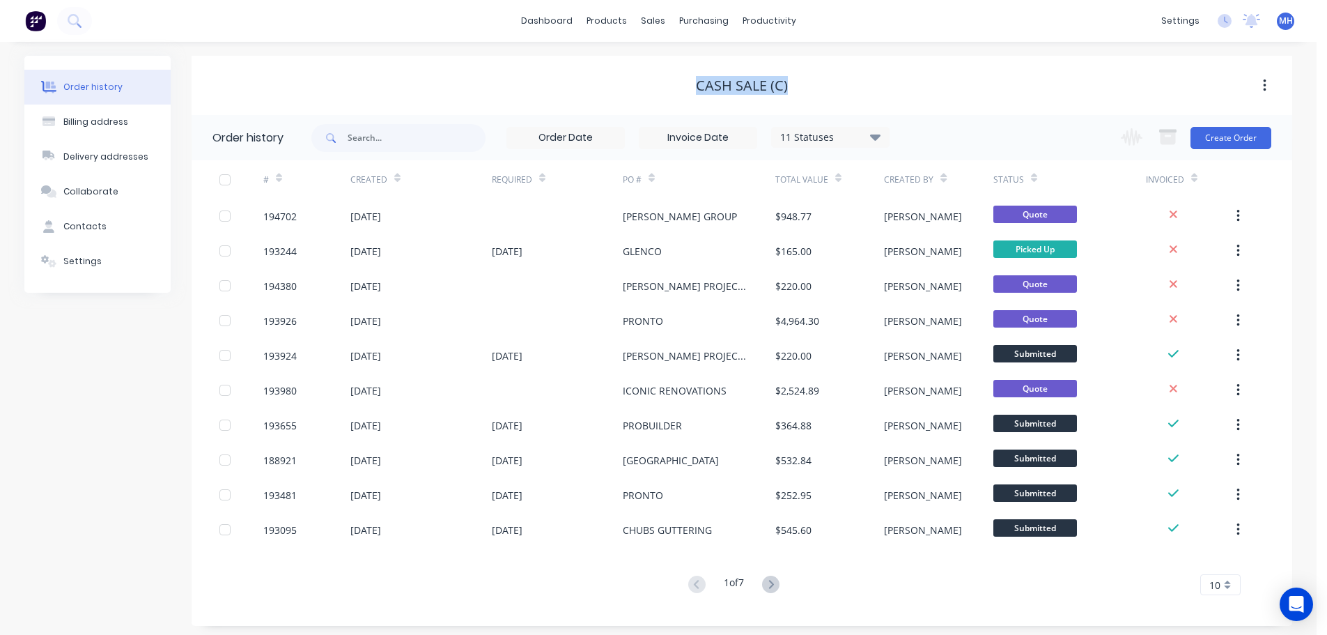
click at [594, 77] on div "Cash Sale (C)" at bounding box center [742, 85] width 1100 height 17
click at [589, 75] on div "Cash Sale (C)" at bounding box center [742, 85] width 1100 height 25
click at [831, 87] on div "Cash Sale (C)" at bounding box center [742, 85] width 1100 height 17
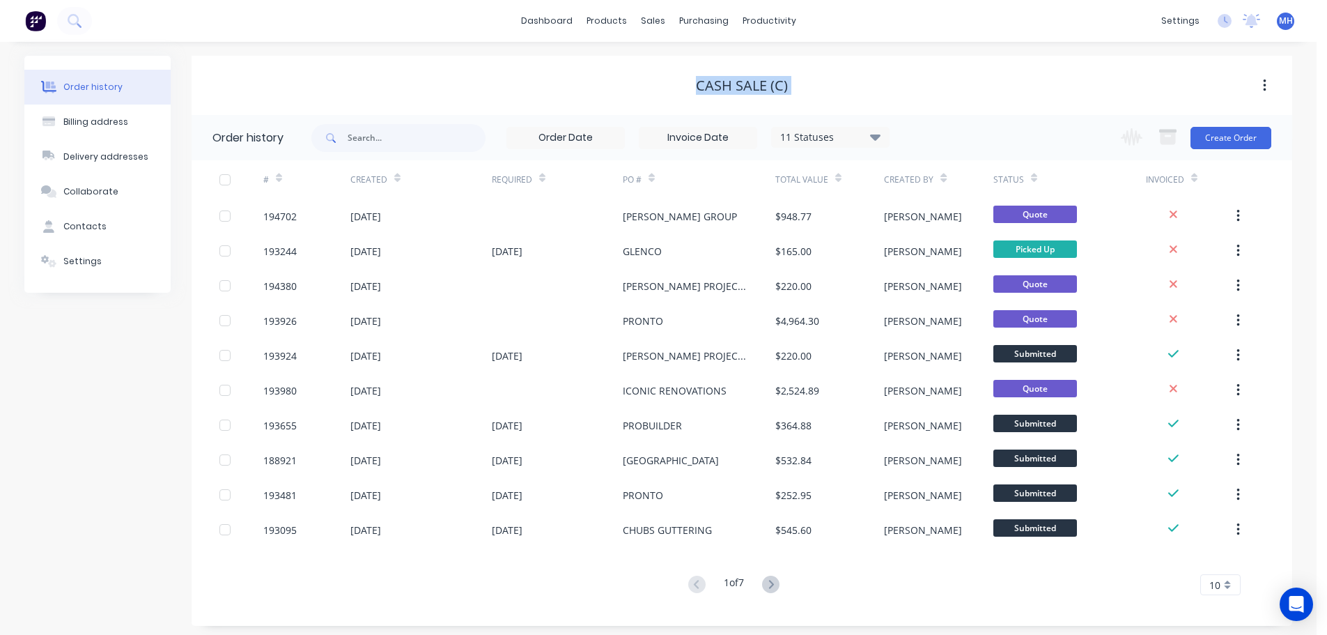
click at [742, 86] on div "Cash Sale (C)" at bounding box center [742, 85] width 92 height 17
click at [1295, 371] on div "Order history Billing address Delivery addresses Collaborate Contacts Settings …" at bounding box center [658, 341] width 1316 height 598
click at [1312, 464] on div "Order history Billing address Delivery addresses Collaborate Contacts Settings …" at bounding box center [658, 341] width 1316 height 598
click at [8, 501] on div "Order history Billing address Delivery addresses Collaborate Contacts Settings …" at bounding box center [658, 341] width 1316 height 598
click at [944, 91] on div "Cash Sale (C)" at bounding box center [742, 85] width 1100 height 17
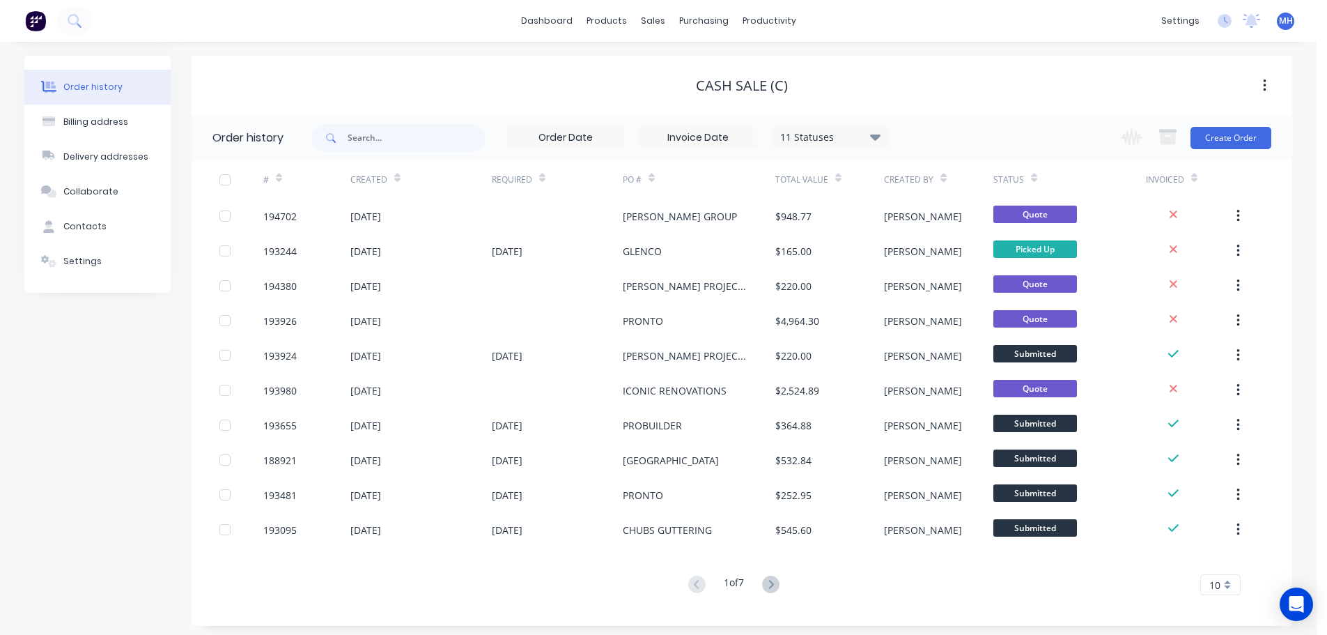
click at [898, 84] on div "Cash Sale (C)" at bounding box center [742, 85] width 1100 height 17
drag, startPoint x: 805, startPoint y: 91, endPoint x: 686, endPoint y: 89, distance: 119.1
click at [686, 89] on div "Cash Sale (C)" at bounding box center [742, 85] width 1100 height 17
drag, startPoint x: 797, startPoint y: 88, endPoint x: 690, endPoint y: 89, distance: 108.0
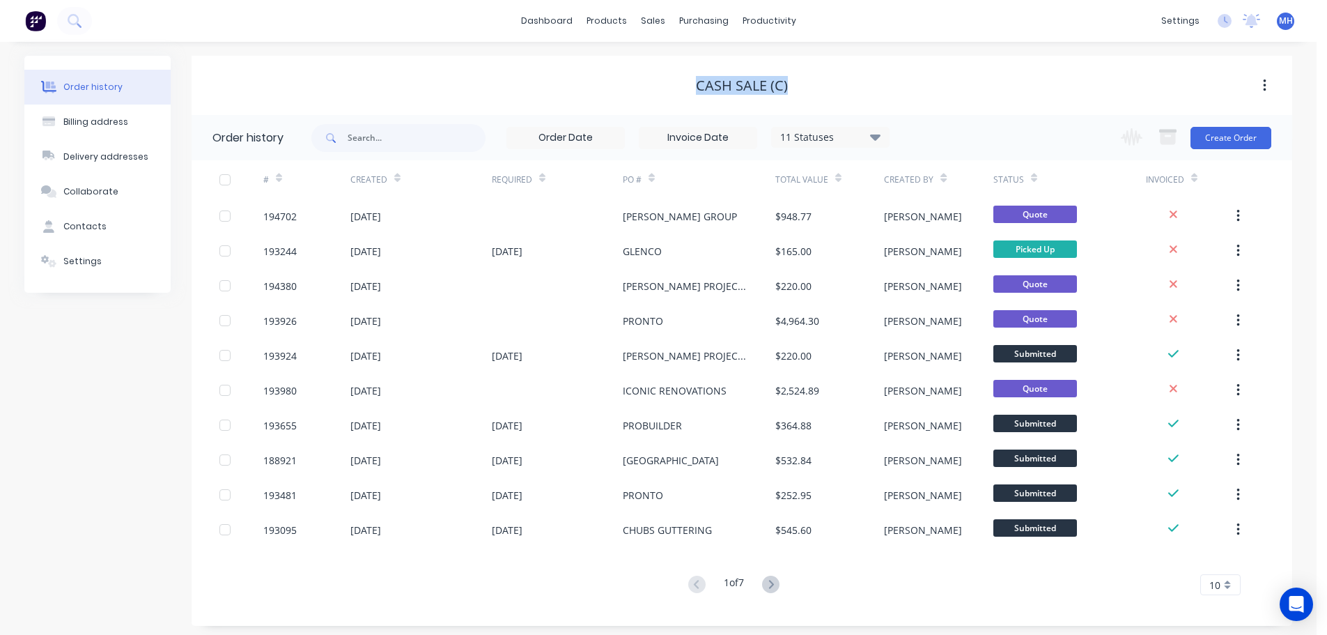
click at [690, 89] on div "Cash Sale (C)" at bounding box center [742, 85] width 1100 height 17
click at [664, 69] on div at bounding box center [661, 67] width 21 height 13
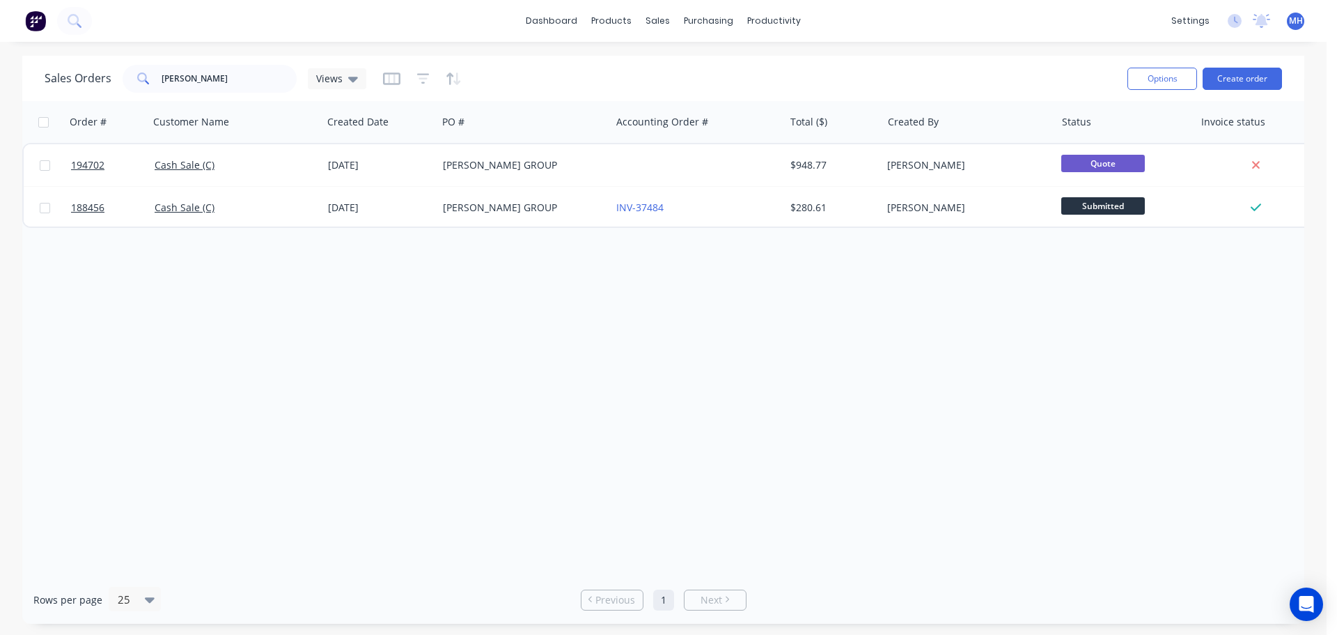
click at [501, 54] on div "dashboard products sales purchasing productivity dashboard products Product Cat…" at bounding box center [663, 317] width 1327 height 635
drag, startPoint x: 845, startPoint y: 343, endPoint x: 837, endPoint y: 334, distance: 11.3
click at [839, 337] on div "Order # Customer Name Created Date PO # Accounting Order # Total ($) Created By…" at bounding box center [663, 338] width 1282 height 474
click at [944, 403] on div "Order # Customer Name Created Date PO # Accounting Order # Total ($) Created By…" at bounding box center [663, 338] width 1282 height 474
click at [599, 340] on div "Order # Customer Name Created Date PO # Accounting Order # Total ($) Created By…" at bounding box center [663, 338] width 1282 height 474
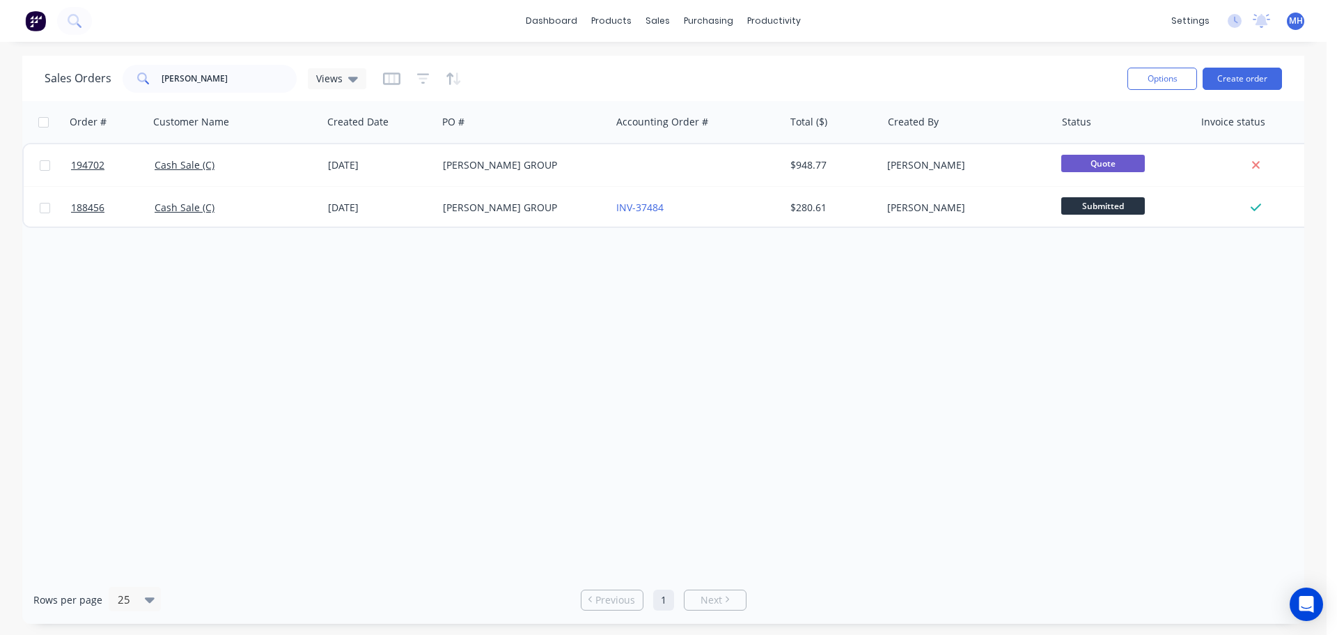
click at [997, 336] on div "Order # Customer Name Created Date PO # Accounting Order # Total ($) Created By…" at bounding box center [663, 338] width 1282 height 474
click at [427, 357] on div "Order # Customer Name Created Date PO # Accounting Order # Total ($) Created By…" at bounding box center [663, 338] width 1282 height 474
click at [802, 343] on div "Order # Customer Name Created Date PO # Accounting Order # Total ($) Created By…" at bounding box center [663, 338] width 1282 height 474
click at [410, 304] on div "Order # Customer Name Created Date PO # Accounting Order # Total ($) Created By…" at bounding box center [663, 338] width 1282 height 474
click at [261, 79] on input "[PERSON_NAME]" at bounding box center [230, 79] width 136 height 28
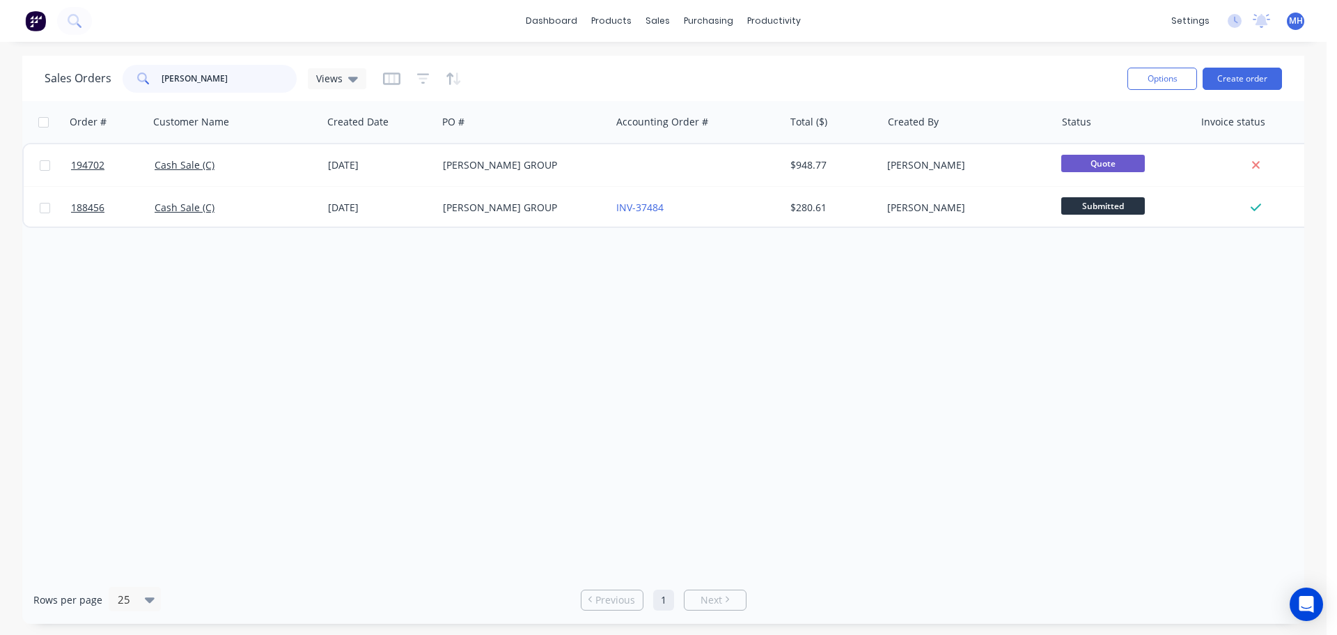
click at [261, 79] on input "[PERSON_NAME]" at bounding box center [230, 79] width 136 height 28
type input "193284"
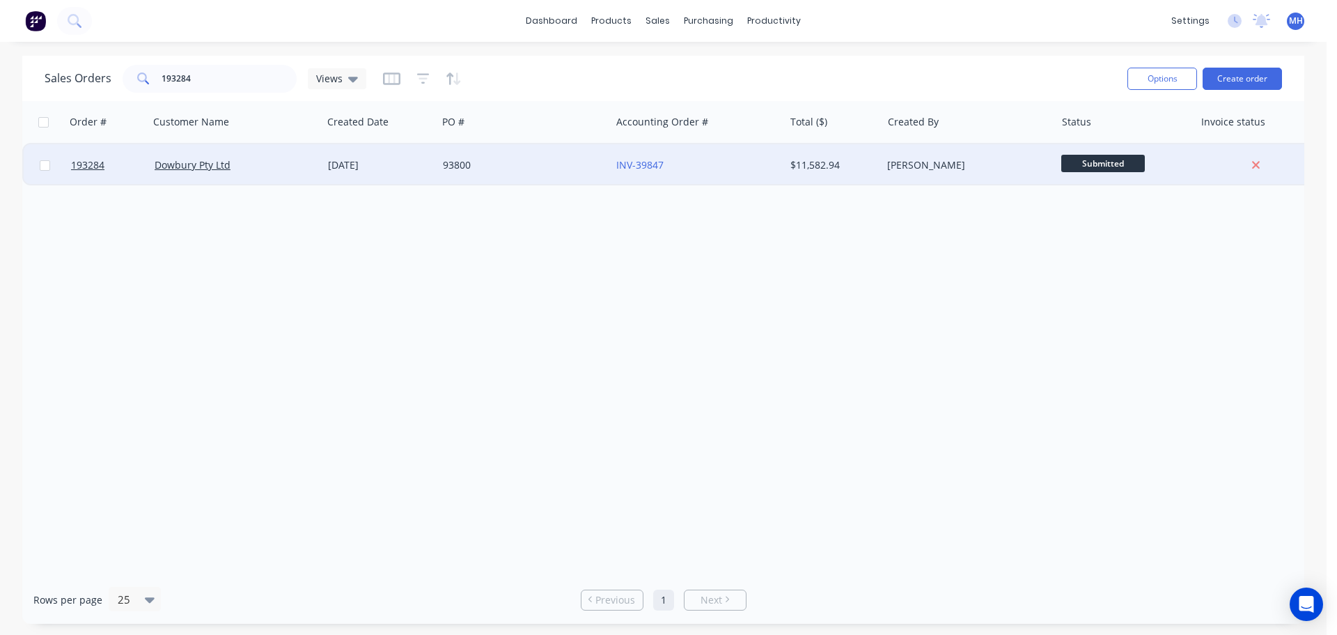
click at [528, 164] on div "93800" at bounding box center [520, 165] width 155 height 14
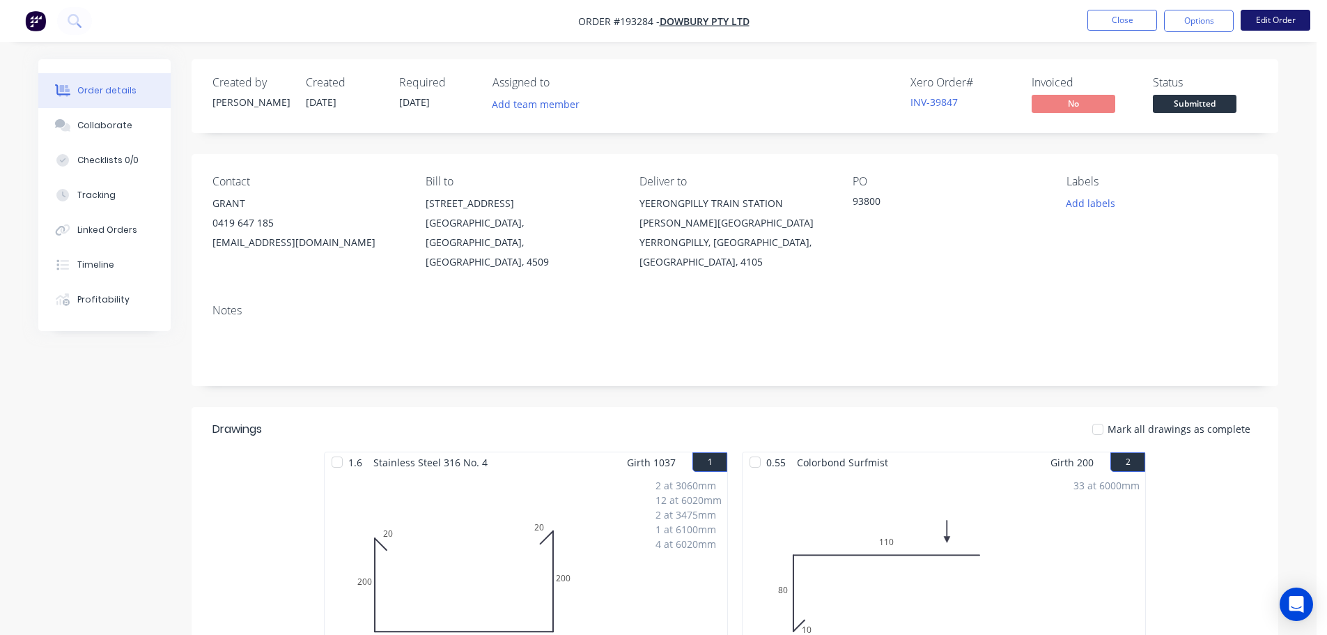
click at [1268, 23] on button "Edit Order" at bounding box center [1275, 20] width 70 height 21
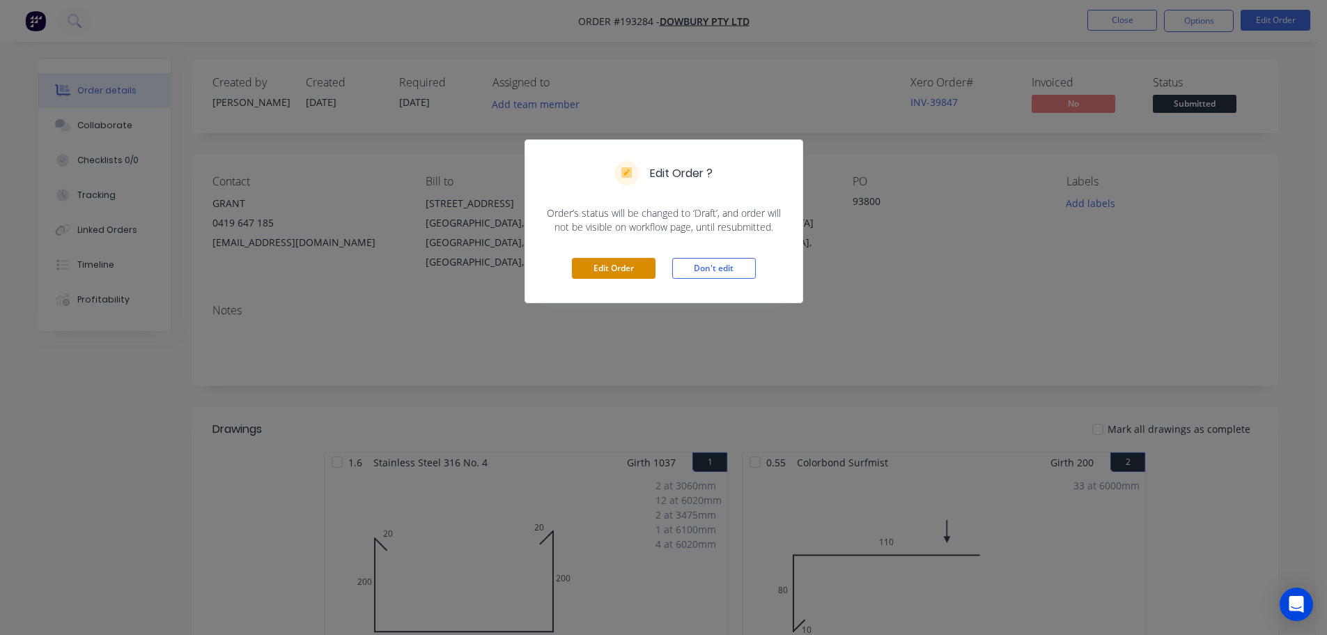
click at [618, 263] on button "Edit Order" at bounding box center [614, 268] width 84 height 21
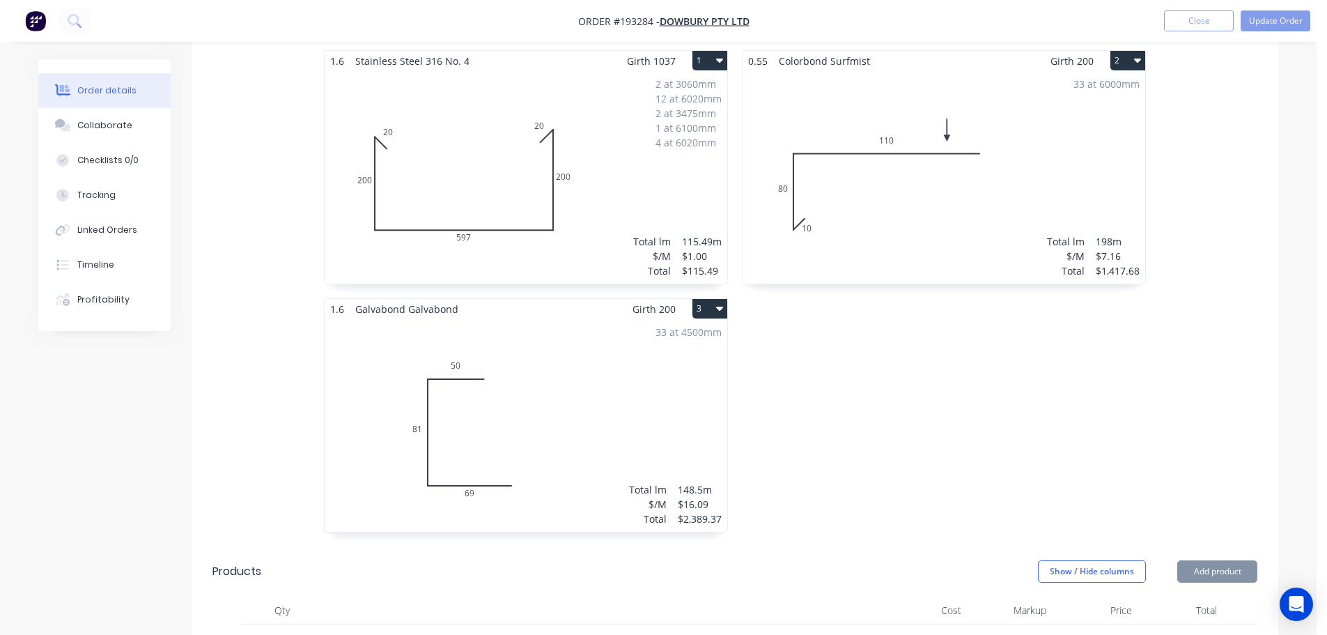
click at [655, 107] on div "2 at 3060mm 12 at 6020mm 2 at 3475mm 1 at 6100mm 4 at 6020mm Total lm $/M Total…" at bounding box center [526, 177] width 403 height 212
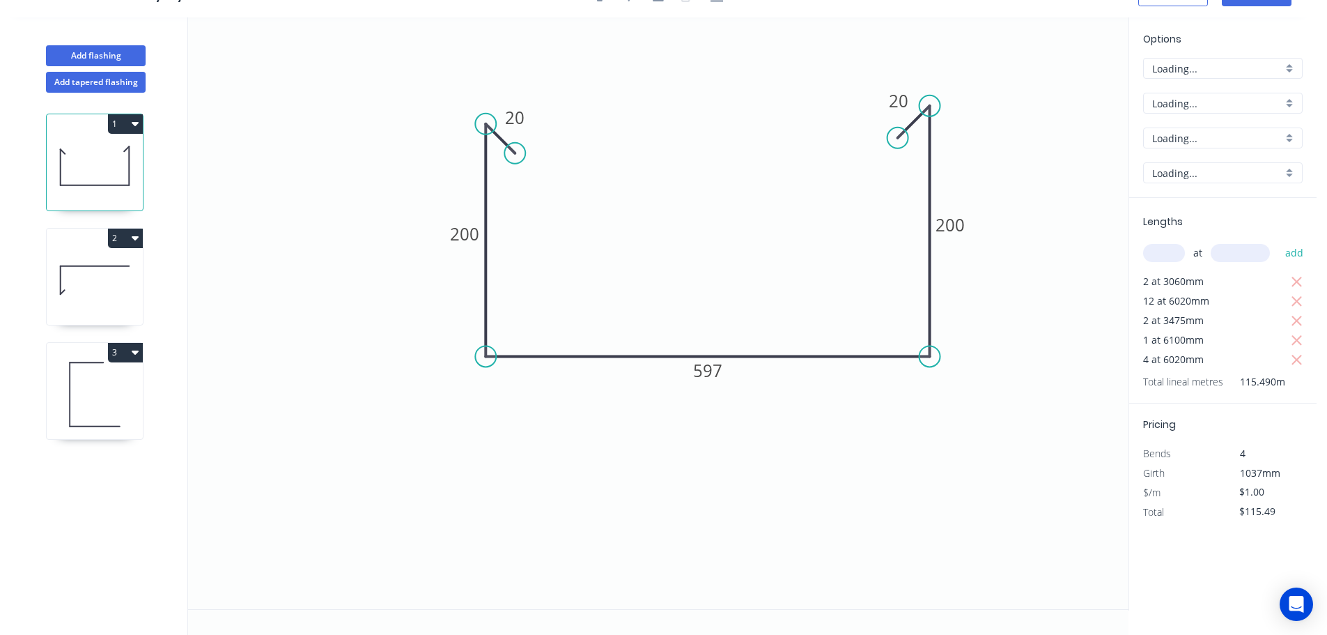
scroll to position [26, 0]
click at [1224, 178] on input "1.6" at bounding box center [1217, 173] width 130 height 15
click at [1192, 272] on div "1.2" at bounding box center [1223, 272] width 158 height 24
type input "1.2"
type input "$183.00"
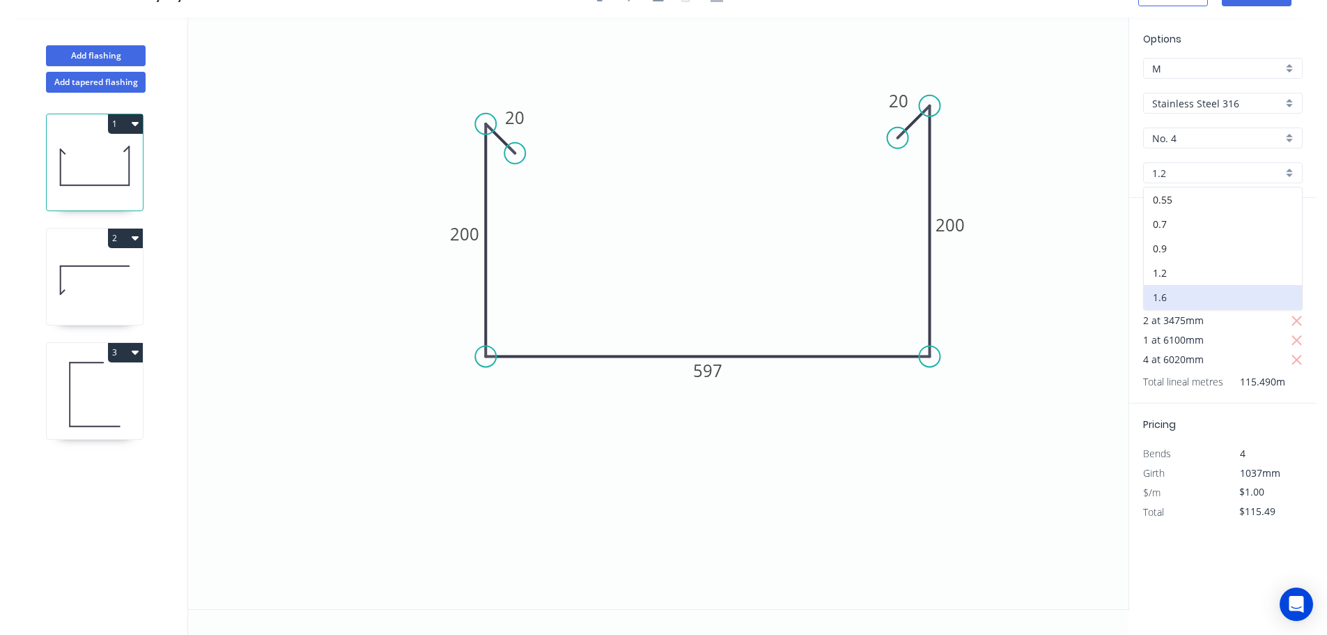
type input "$21,134.67"
click at [1192, 174] on input "1.2" at bounding box center [1217, 173] width 130 height 15
click at [1193, 293] on div "1.6" at bounding box center [1223, 297] width 158 height 24
type input "1.6"
type input "$1.00"
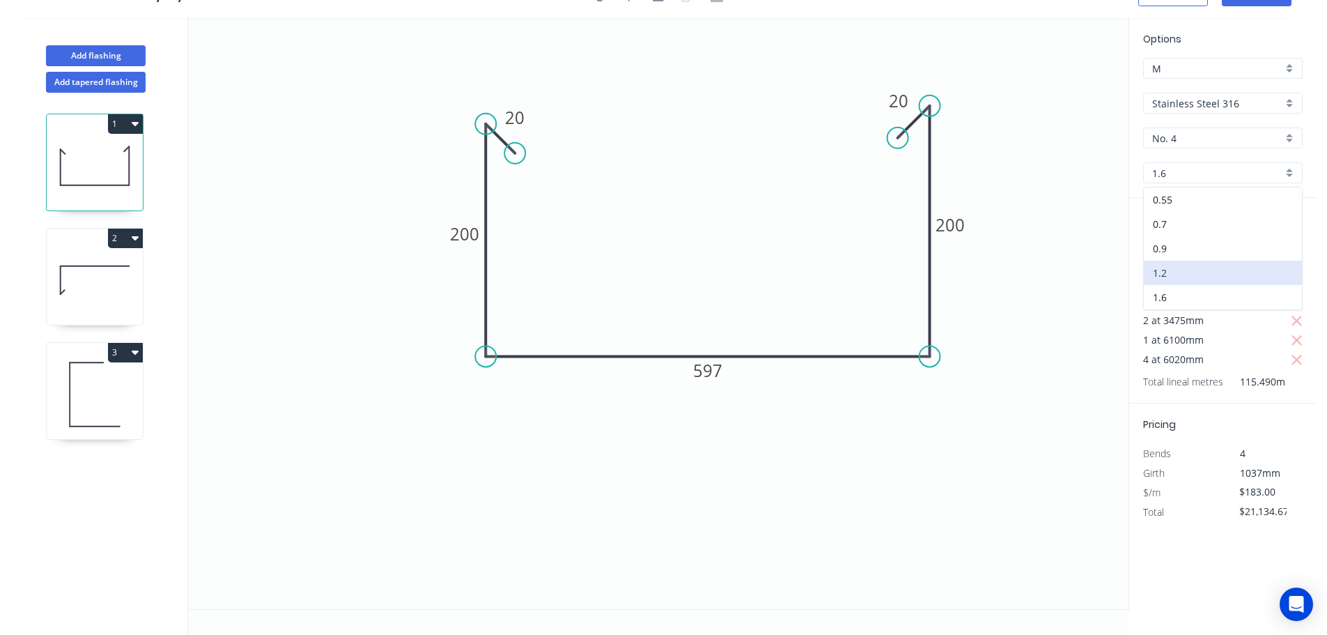
type input "$115.49"
click at [1248, 496] on input "$1.00" at bounding box center [1262, 492] width 47 height 20
type input "$228.75"
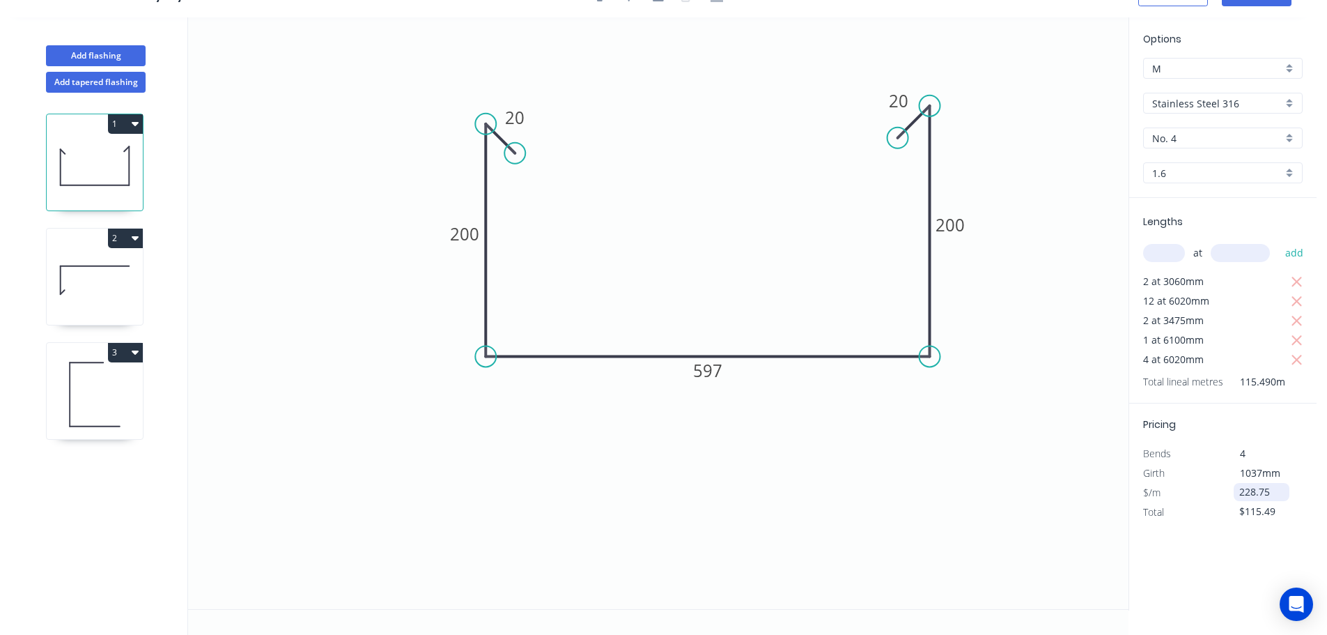
type input "$26,418.34"
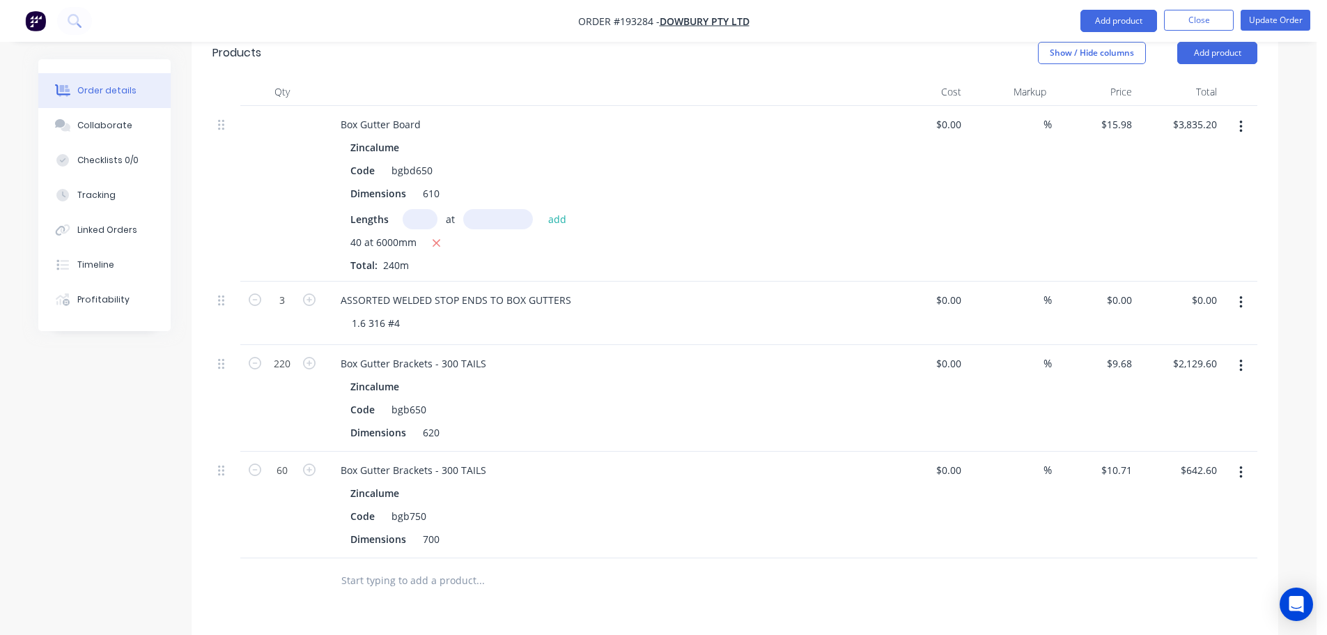
scroll to position [975, 0]
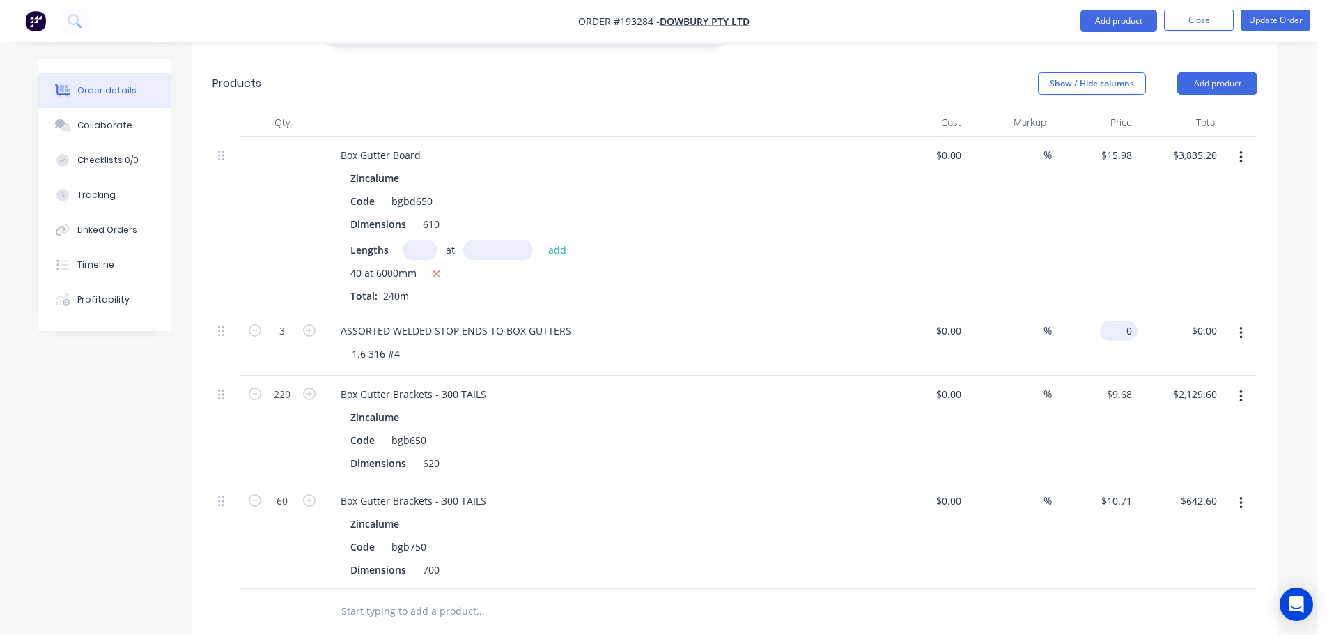
click at [1122, 320] on input "0" at bounding box center [1121, 330] width 32 height 20
type input "$168.82"
type input "$506.46"
drag, startPoint x: 1048, startPoint y: 553, endPoint x: 1074, endPoint y: 367, distance: 187.7
click at [1048, 589] on div at bounding box center [734, 611] width 1045 height 45
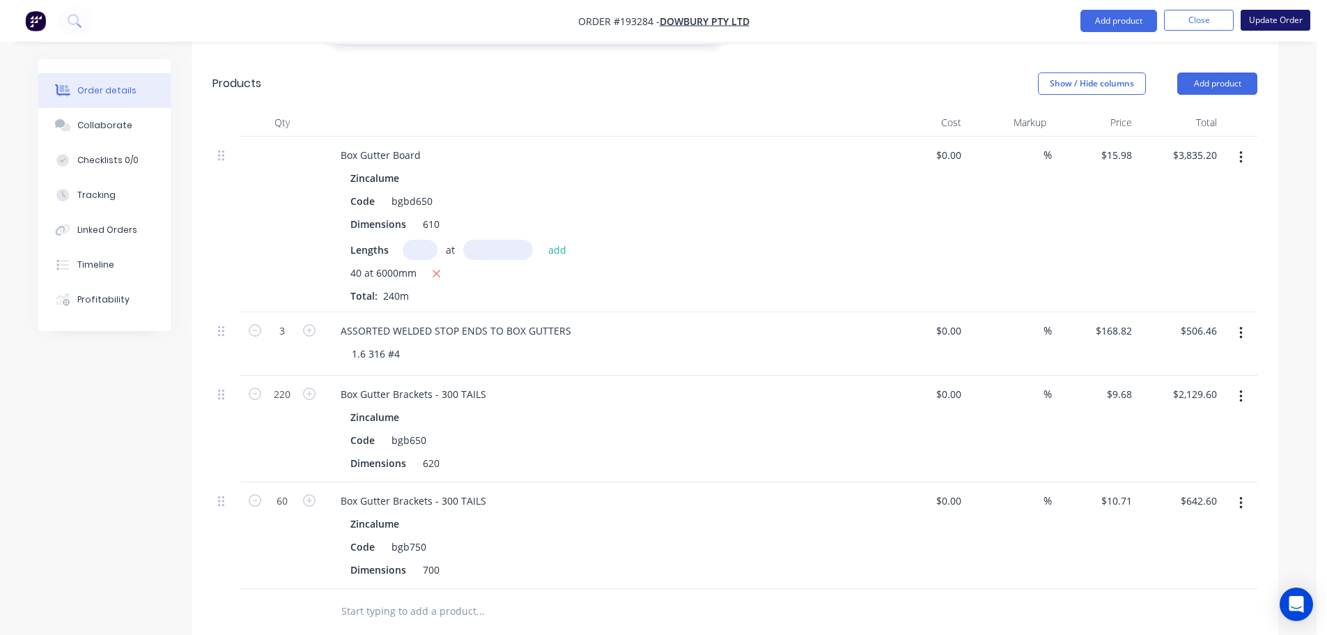
click at [1275, 17] on button "Update Order" at bounding box center [1275, 20] width 70 height 21
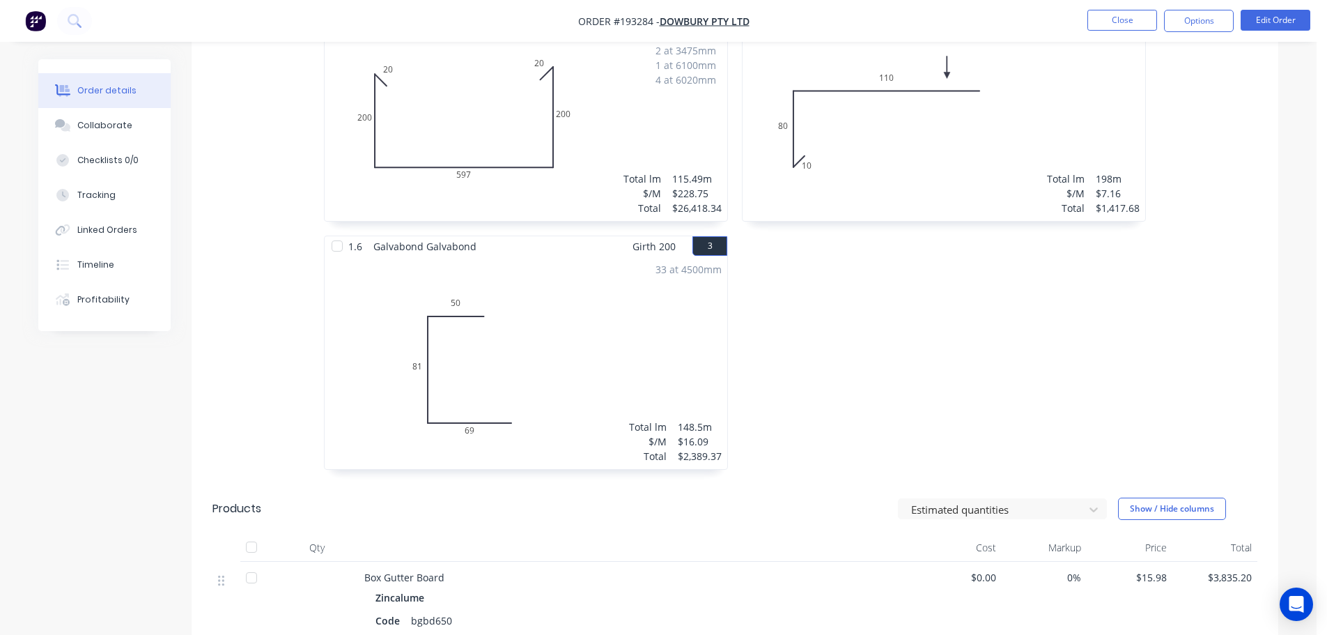
scroll to position [338, 0]
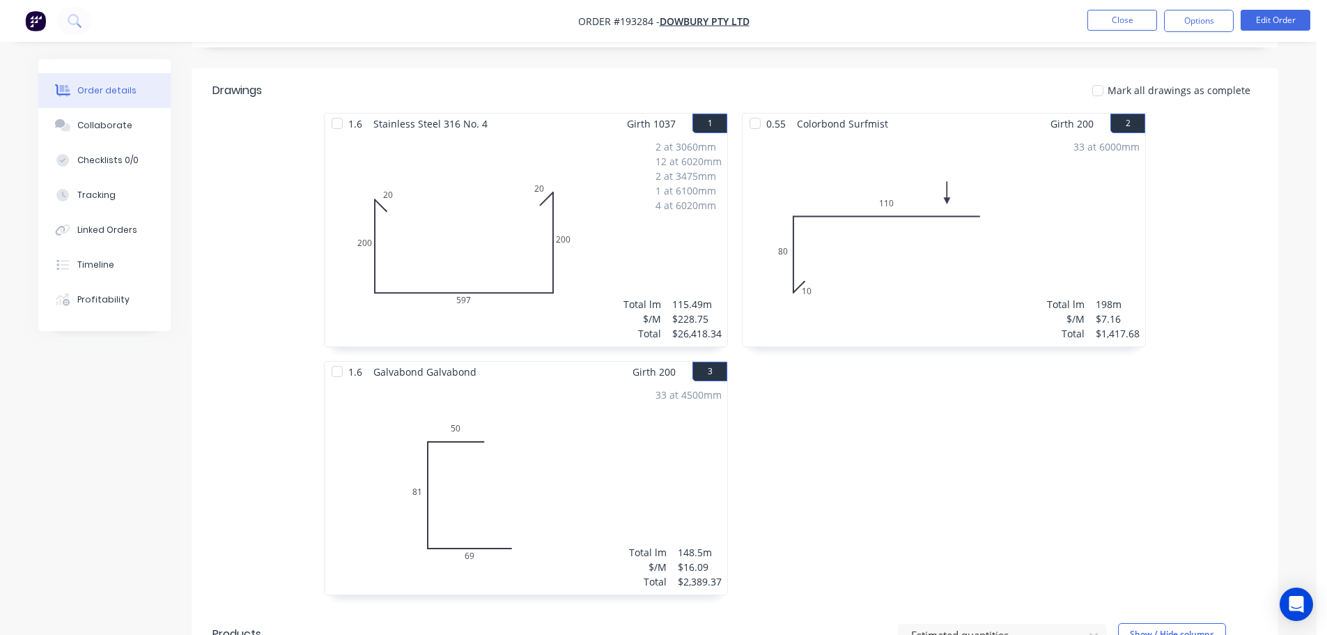
click at [816, 403] on div "0.55 Colorbond Surfmist Girth 200 2 0 10 80 110 0 10 80 110 33 at 6000mm Total …" at bounding box center [944, 361] width 418 height 496
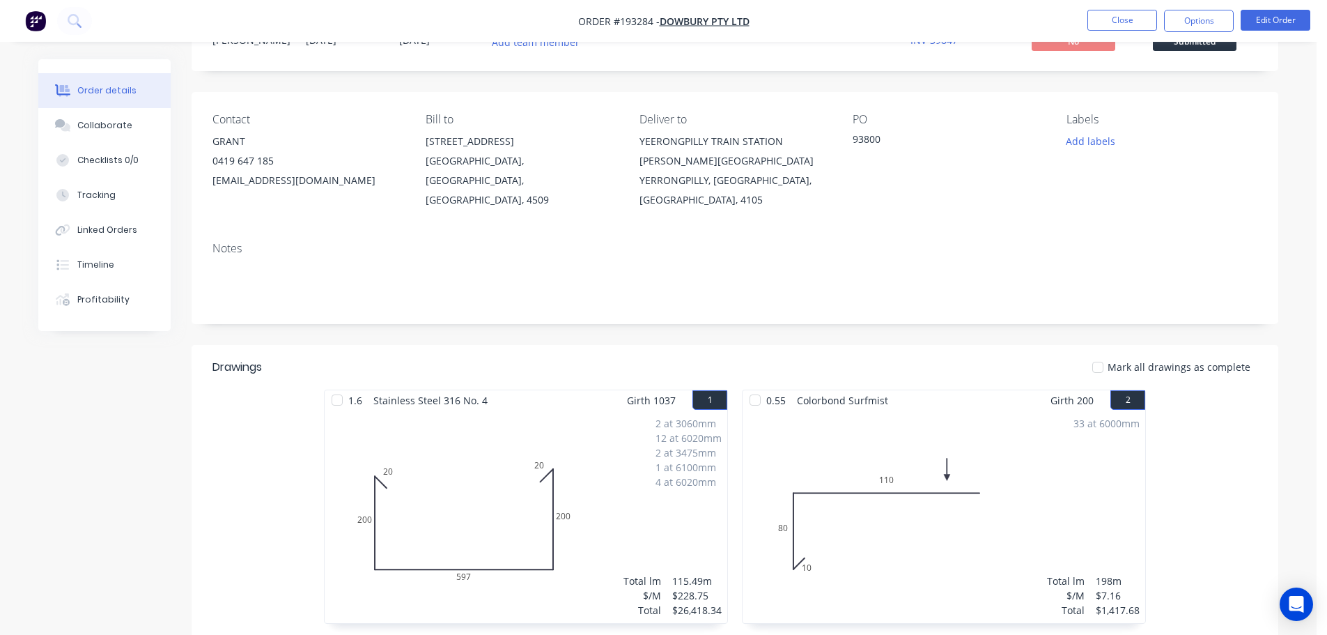
scroll to position [0, 0]
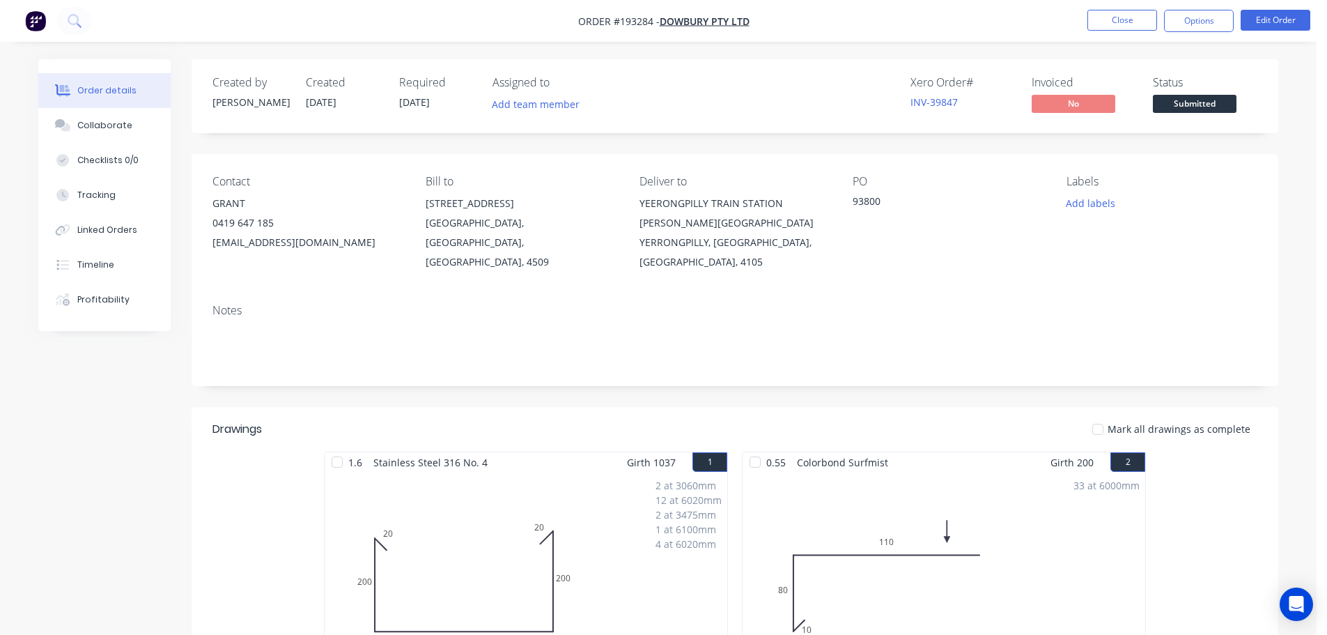
click at [1132, 17] on button "Close" at bounding box center [1122, 20] width 70 height 21
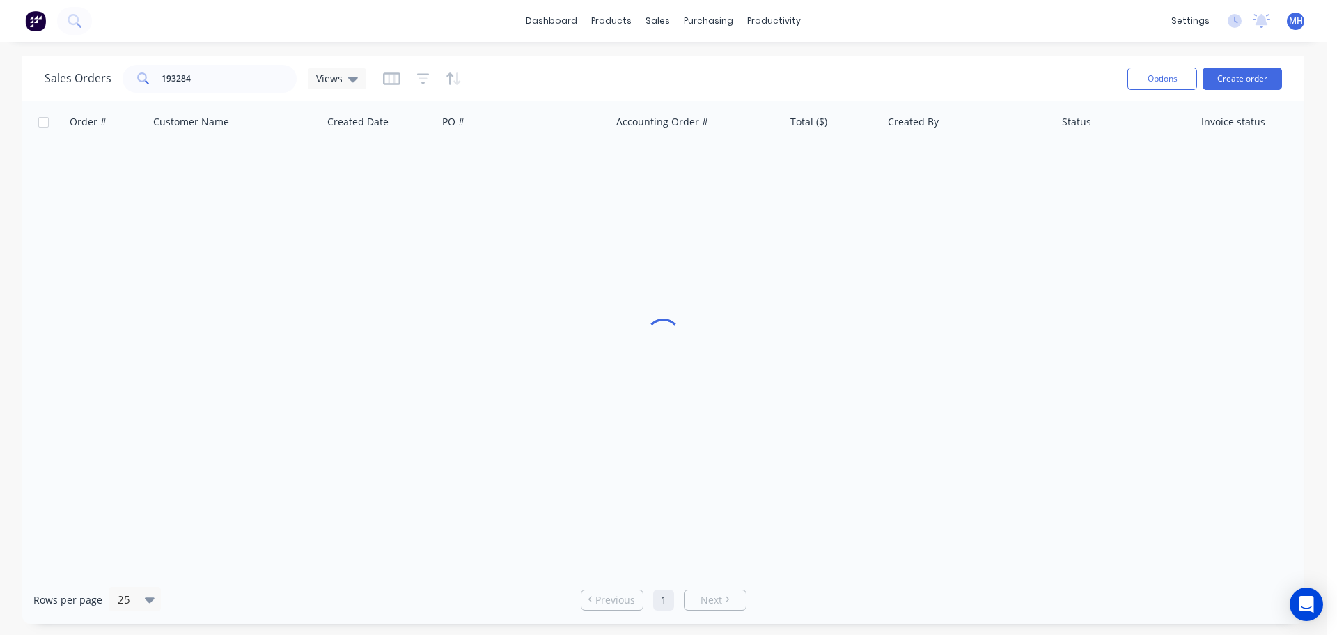
click at [639, 86] on div "Sales Orders 193284 Views" at bounding box center [581, 78] width 1072 height 34
click at [719, 375] on div "Order # Customer Name Created Date PO # Accounting Order # Total ($) Created By…" at bounding box center [663, 338] width 1282 height 474
click at [332, 453] on div "Order # Customer Name Created Date PO # Accounting Order # Total ($) Created By…" at bounding box center [663, 338] width 1282 height 474
click at [903, 408] on div "Order # Customer Name Created Date PO # Accounting Order # Total ($) Created By…" at bounding box center [663, 338] width 1282 height 474
click at [674, 303] on div "Order # Customer Name Created Date PO # Accounting Order # Total ($) Created By…" at bounding box center [663, 338] width 1282 height 474
